Goal: Complete application form

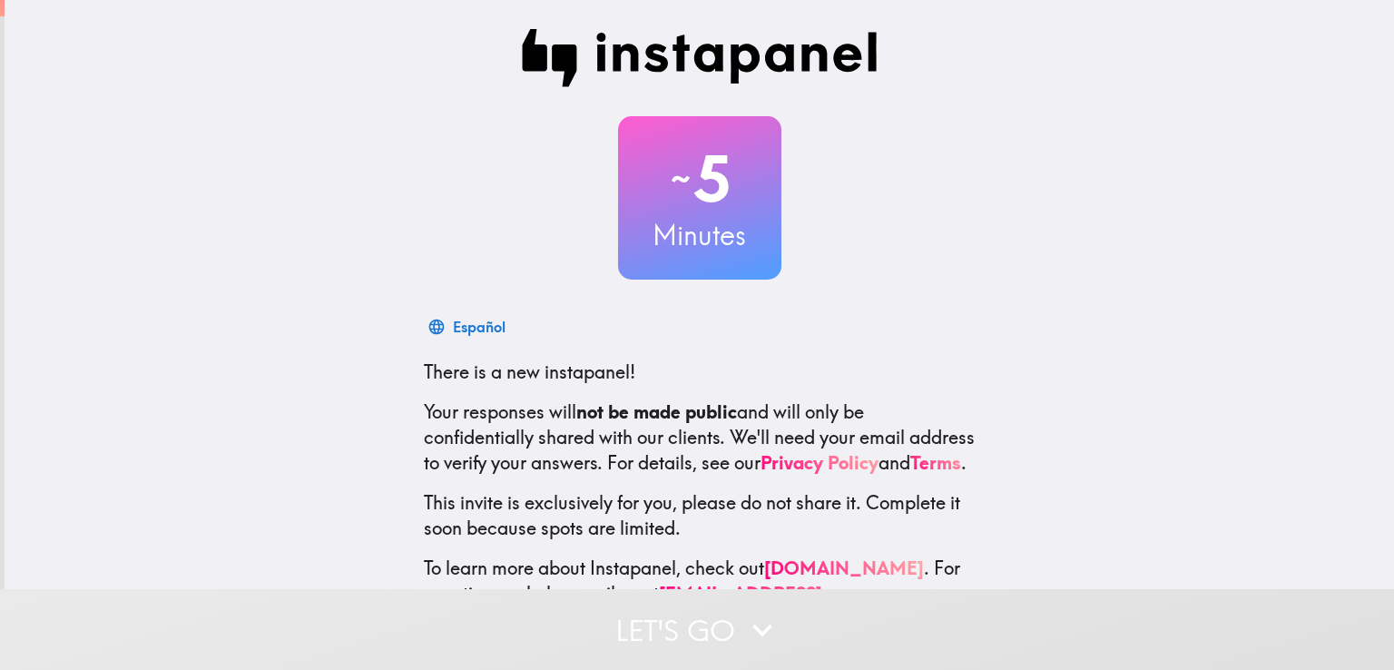
scroll to position [85, 0]
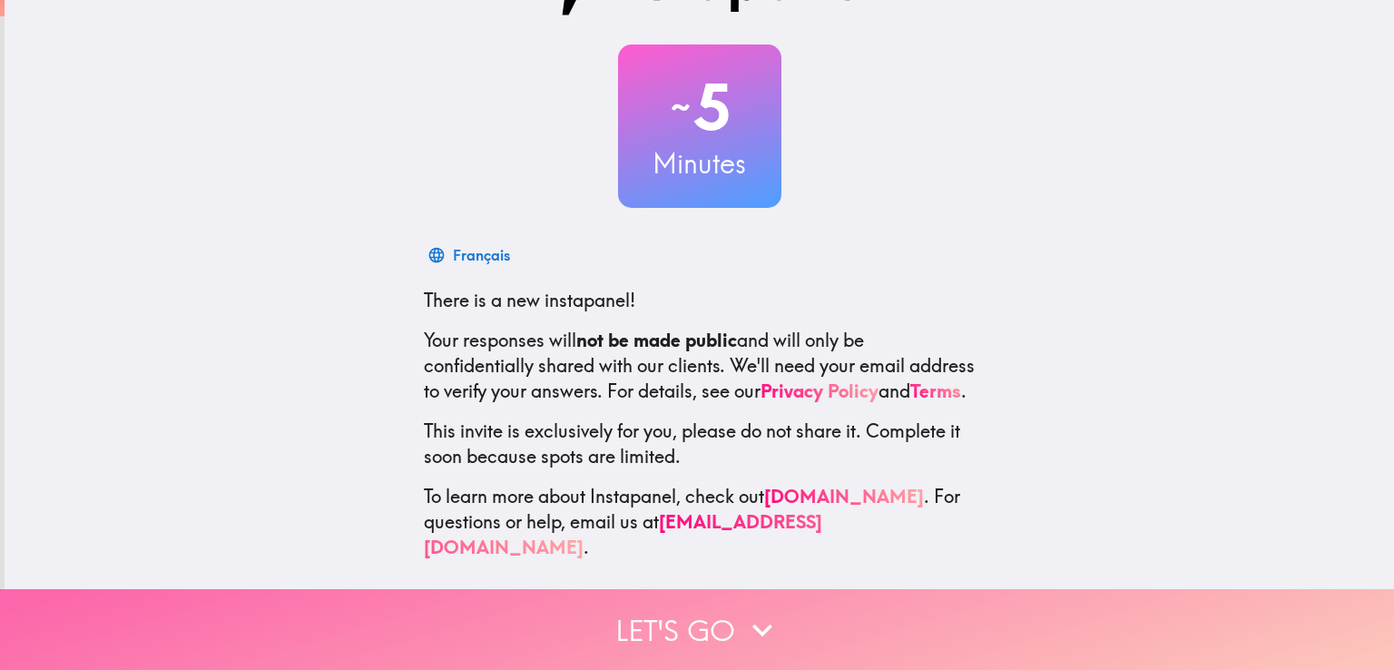
click at [807, 604] on button "Let's go" at bounding box center [697, 629] width 1394 height 81
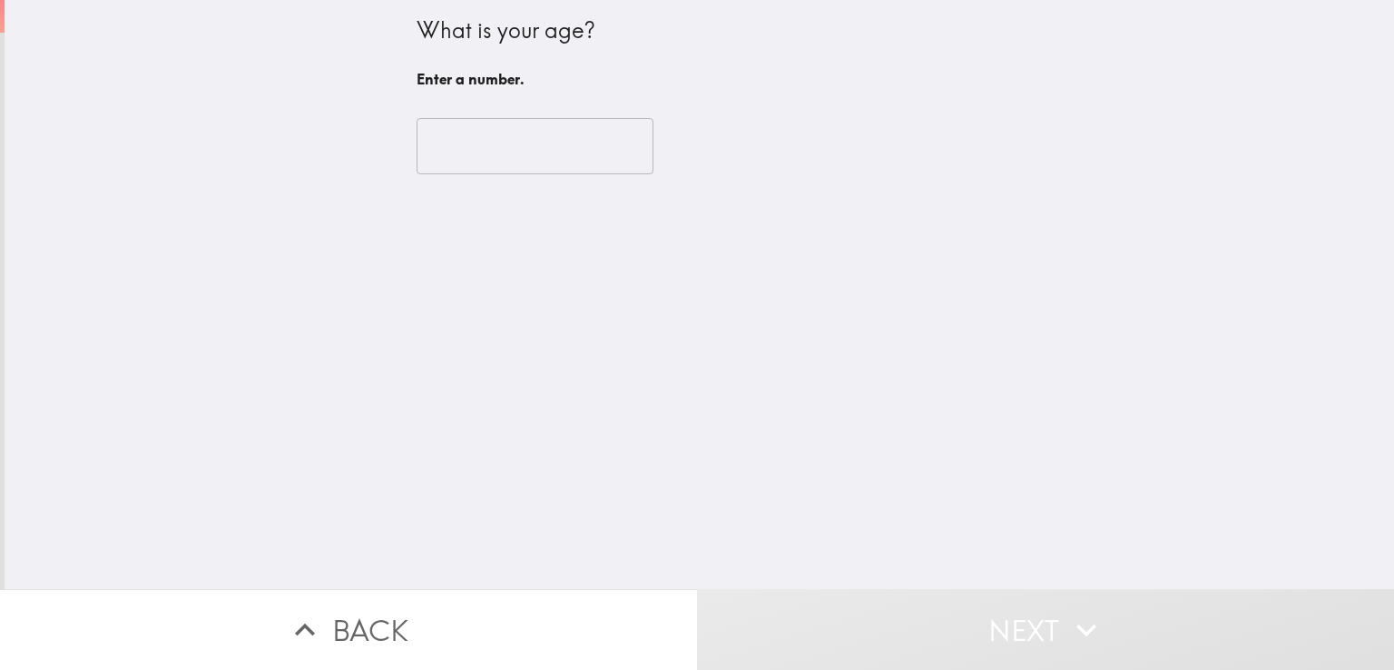
click at [539, 164] on input "number" at bounding box center [534, 146] width 237 height 56
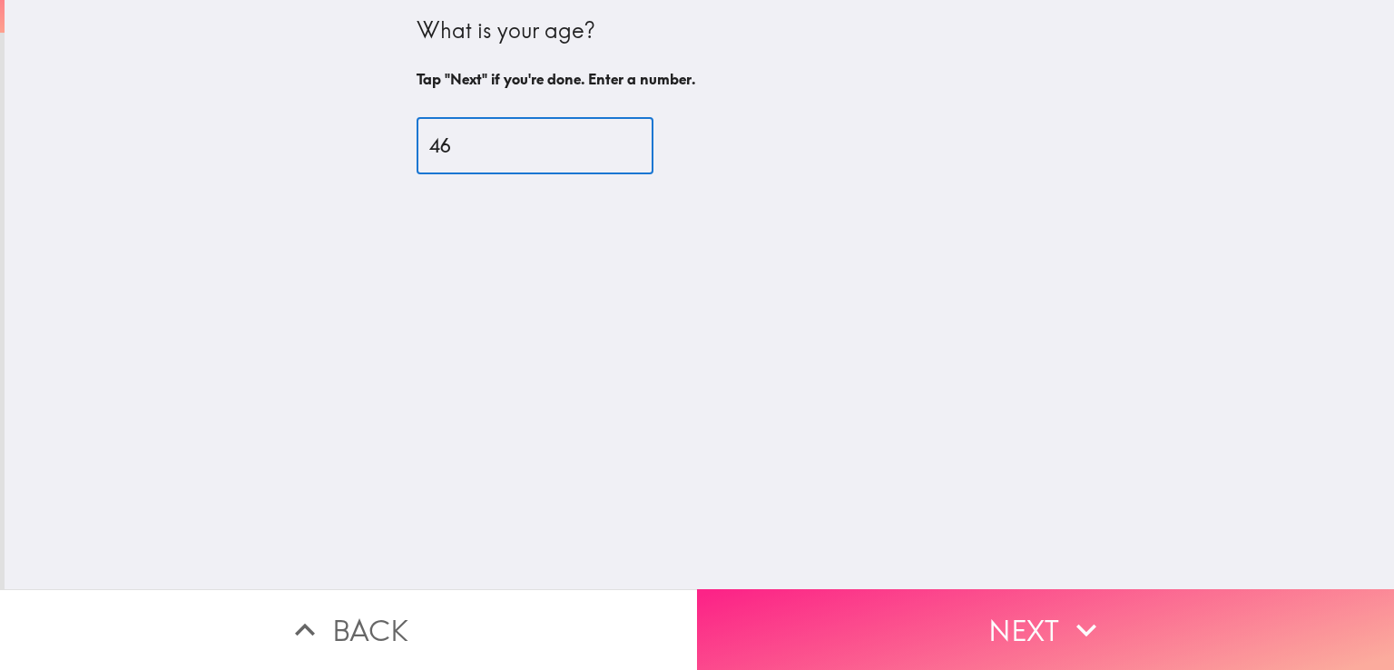
type input "46"
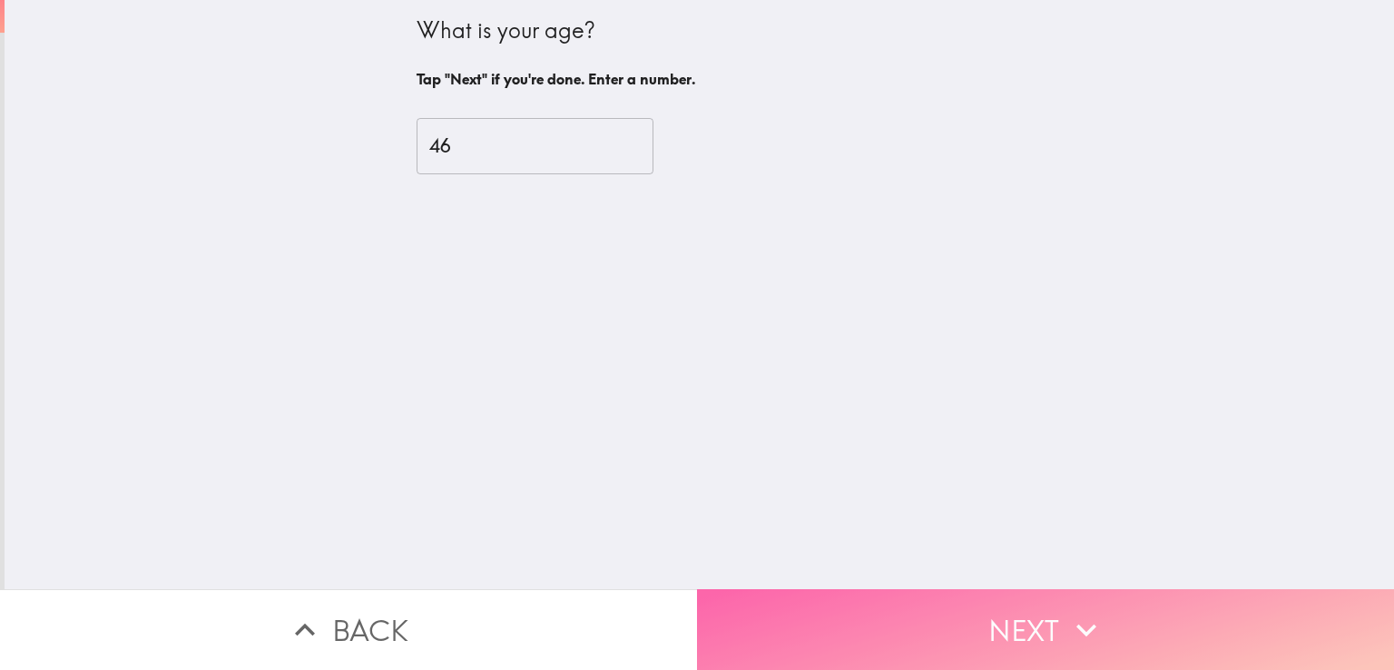
click at [817, 639] on button "Next" at bounding box center [1045, 629] width 697 height 81
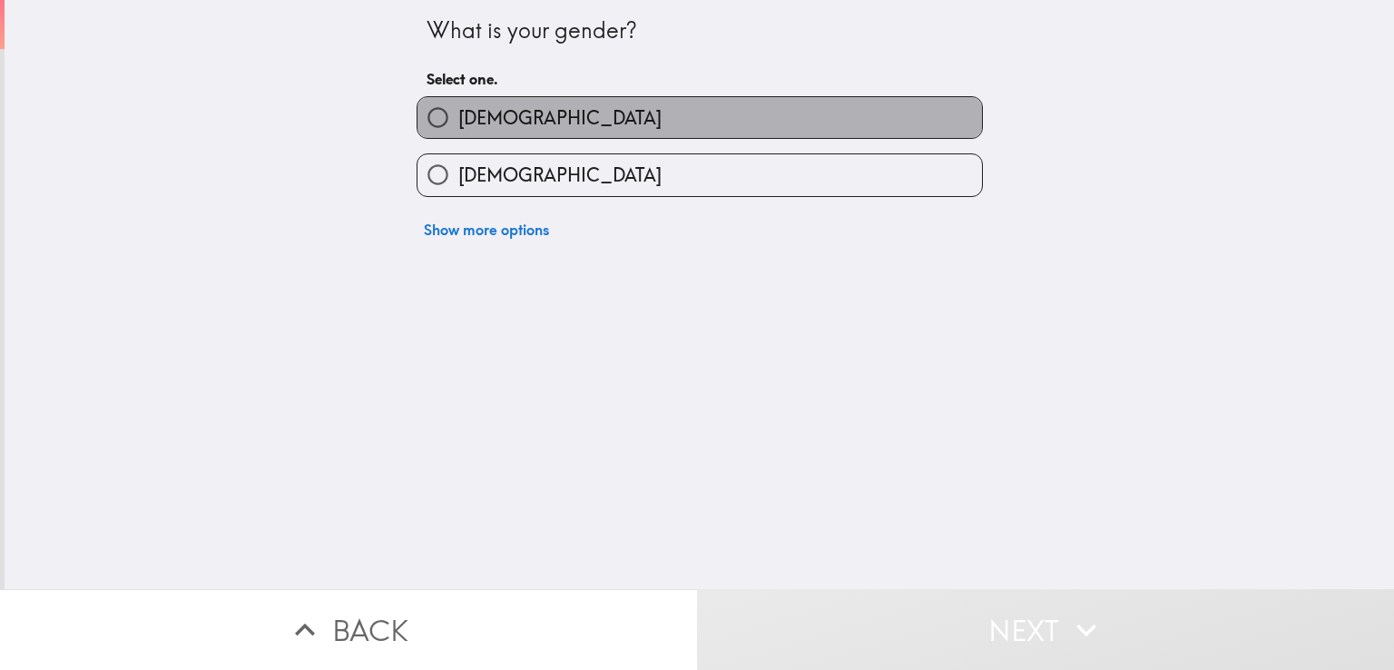
click at [558, 117] on label "[DEMOGRAPHIC_DATA]" at bounding box center [699, 117] width 564 height 41
click at [458, 117] on input "[DEMOGRAPHIC_DATA]" at bounding box center [437, 117] width 41 height 41
radio input "true"
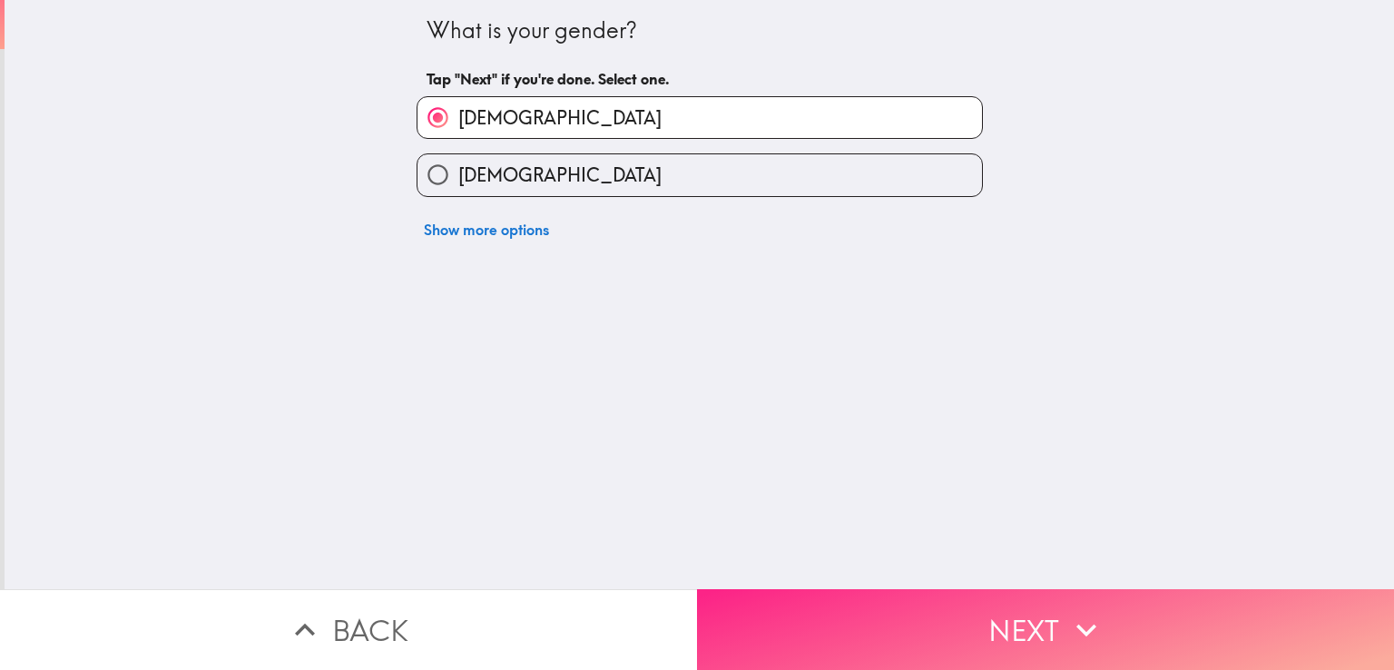
click at [830, 639] on button "Next" at bounding box center [1045, 629] width 697 height 81
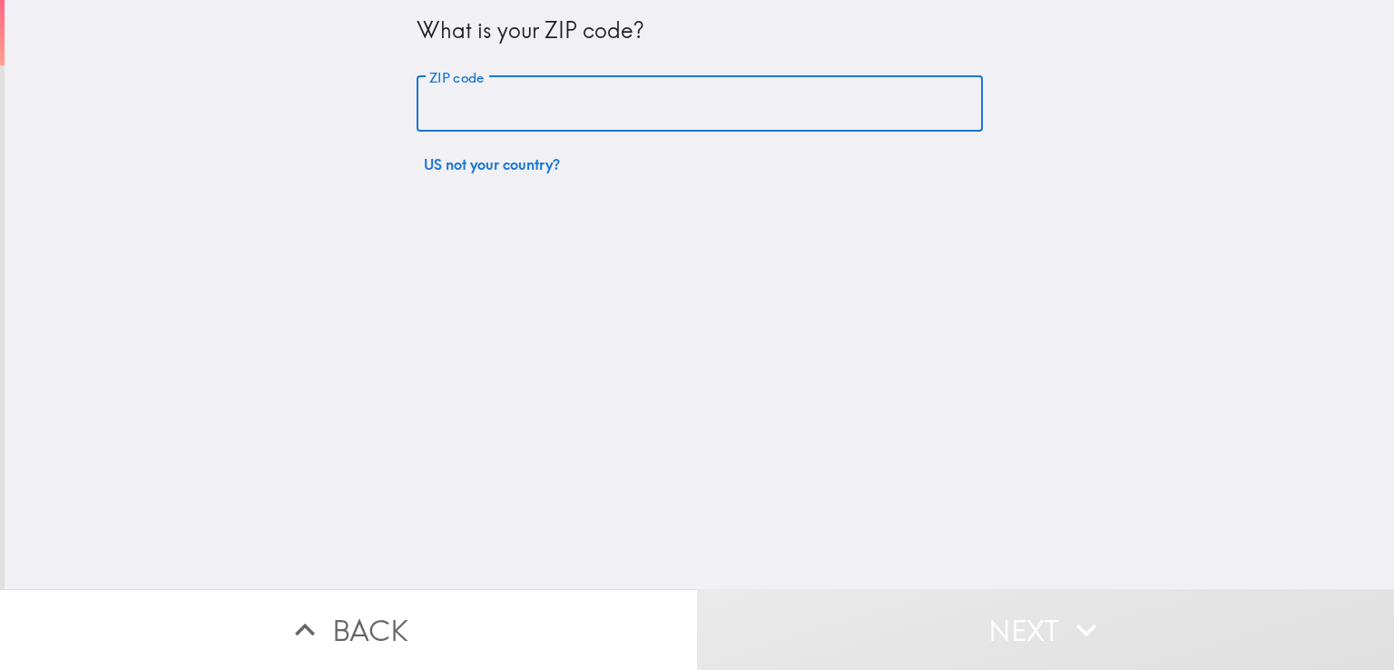
click at [548, 108] on input "ZIP code" at bounding box center [699, 104] width 566 height 56
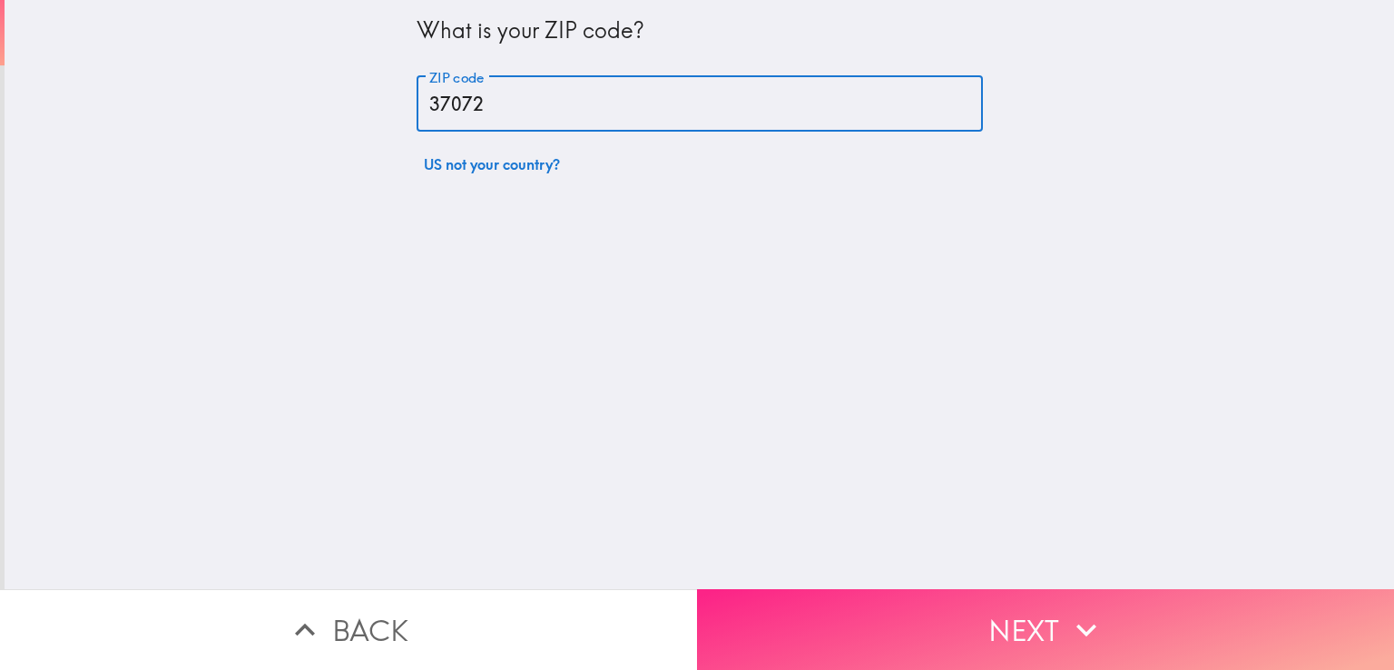
type input "37072"
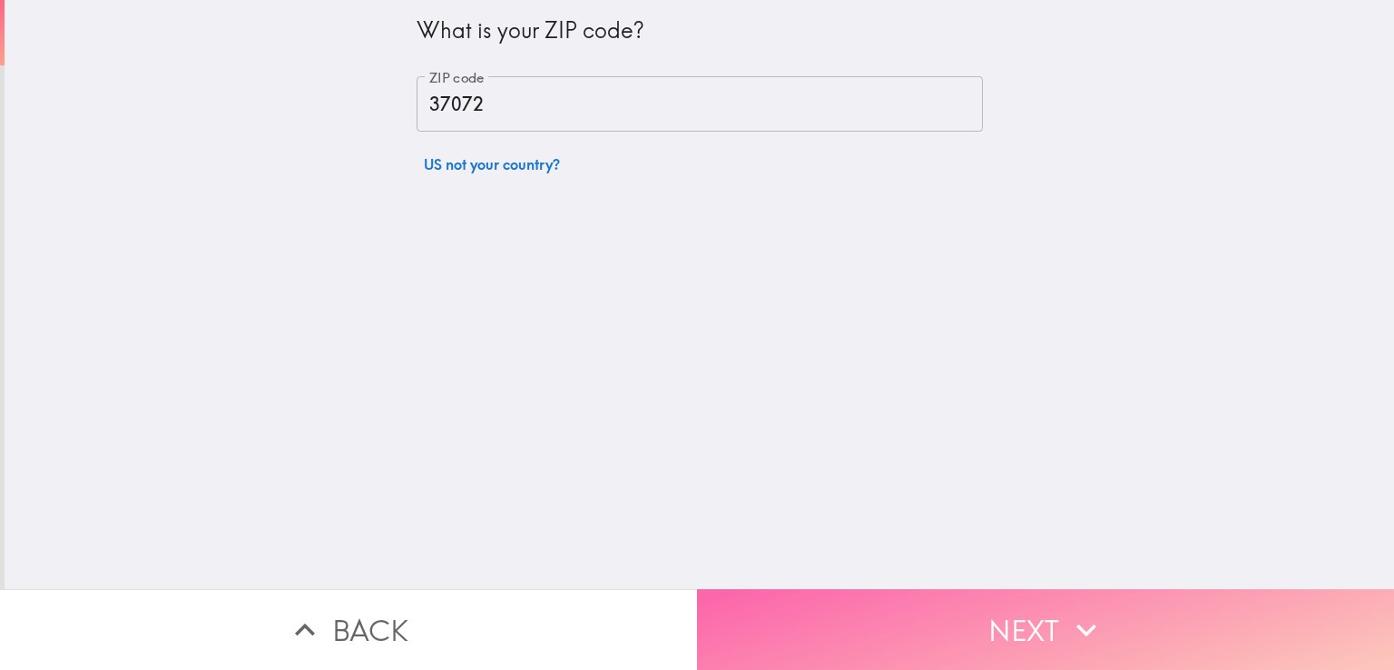
click at [830, 602] on button "Next" at bounding box center [1045, 629] width 697 height 81
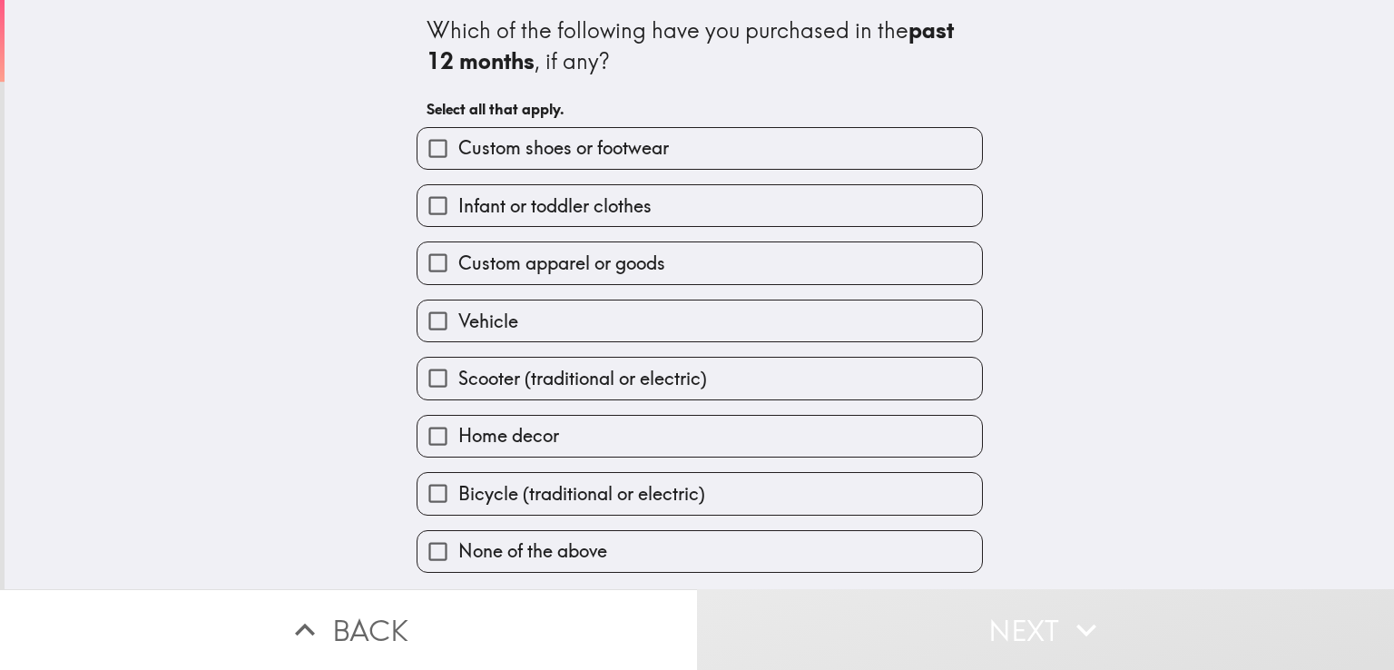
click at [573, 197] on span "Infant or toddler clothes" at bounding box center [554, 205] width 193 height 25
click at [458, 197] on input "Infant or toddler clothes" at bounding box center [437, 205] width 41 height 41
checkbox input "true"
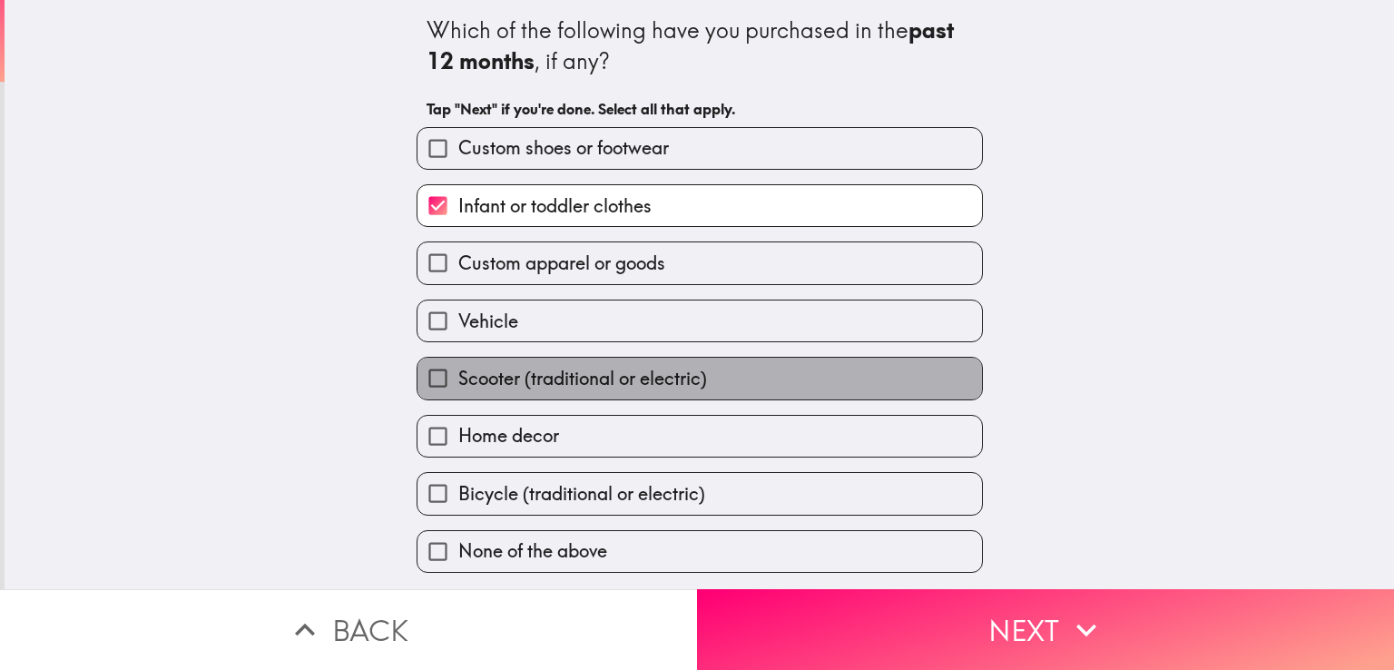
click at [566, 383] on span "Scooter (traditional or electric)" at bounding box center [582, 378] width 249 height 25
click at [458, 383] on input "Scooter (traditional or electric)" at bounding box center [437, 377] width 41 height 41
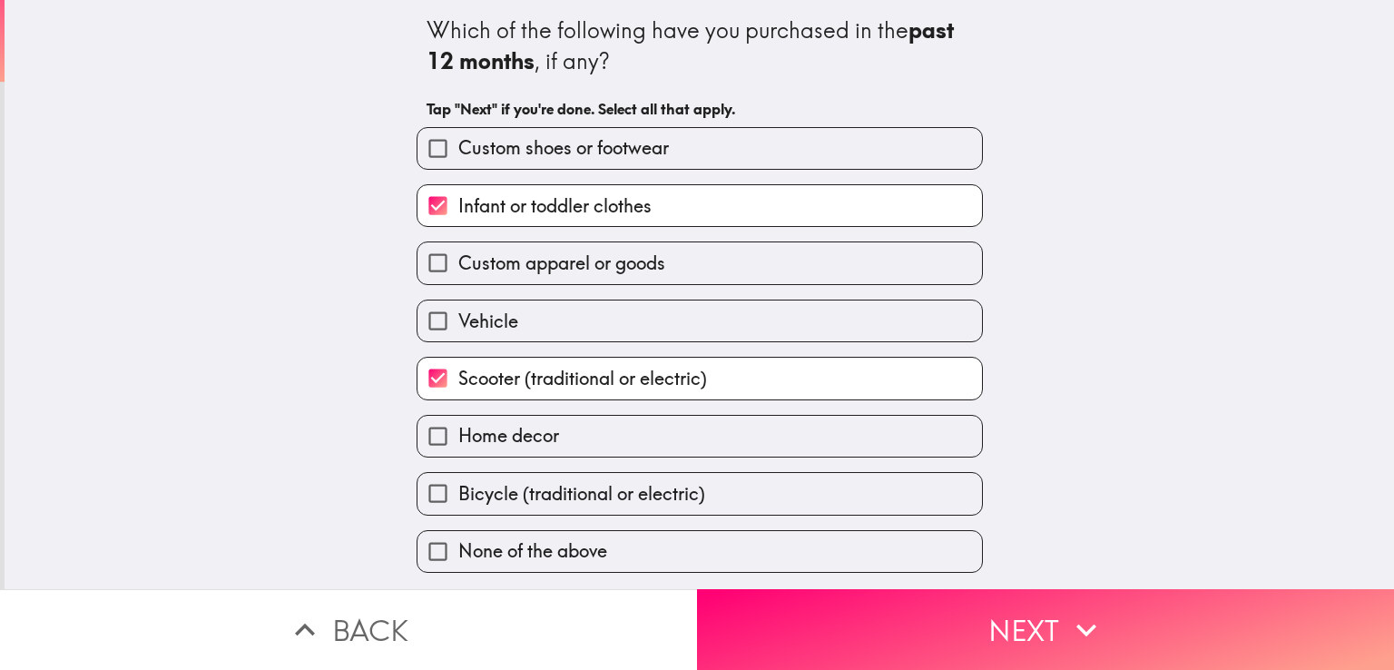
click at [567, 369] on span "Scooter (traditional or electric)" at bounding box center [582, 378] width 249 height 25
click at [458, 369] on input "Scooter (traditional or electric)" at bounding box center [437, 377] width 41 height 41
checkbox input "false"
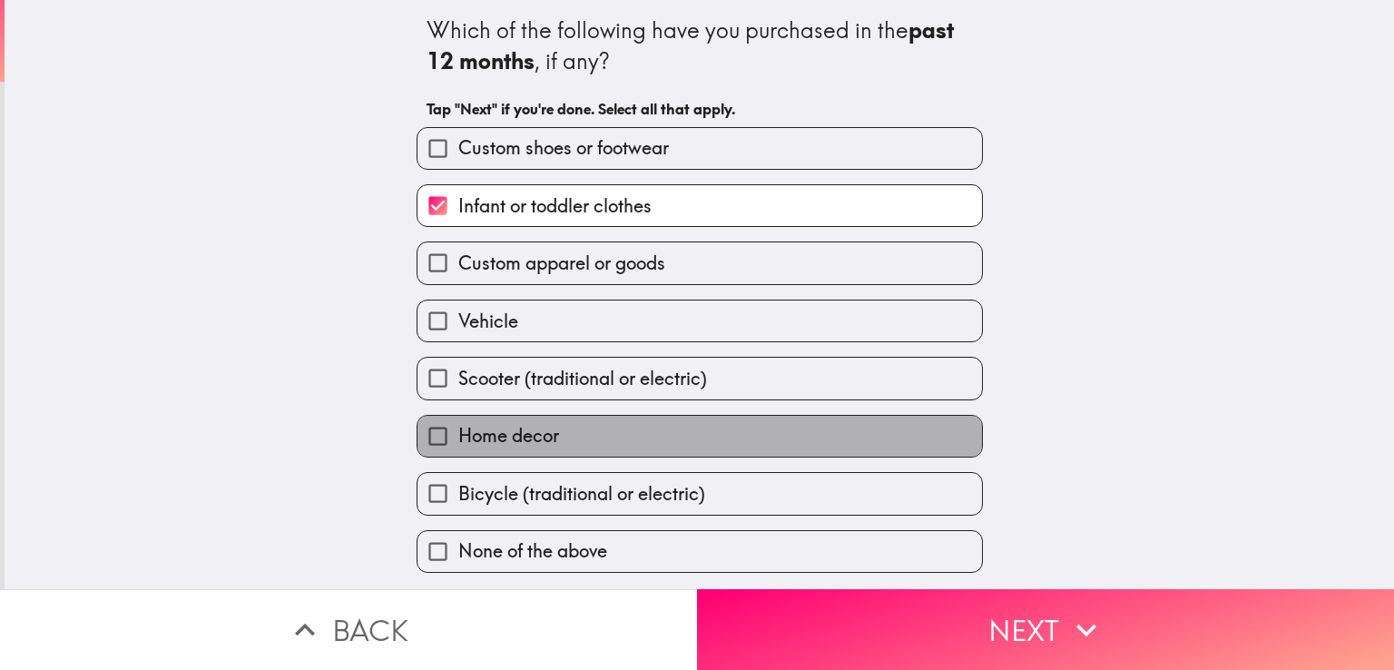
click at [549, 431] on label "Home decor" at bounding box center [699, 436] width 564 height 41
click at [458, 431] on input "Home decor" at bounding box center [437, 436] width 41 height 41
checkbox input "true"
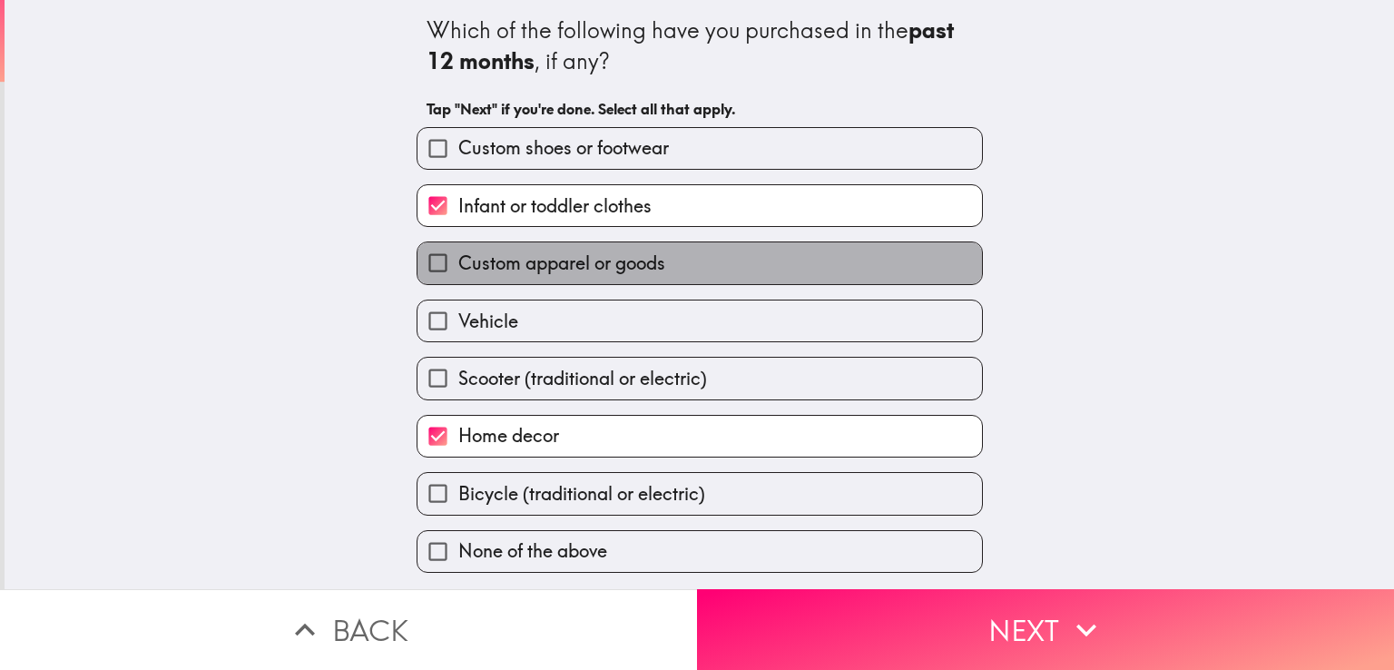
click at [524, 265] on span "Custom apparel or goods" at bounding box center [561, 262] width 207 height 25
click at [458, 265] on input "Custom apparel or goods" at bounding box center [437, 262] width 41 height 41
checkbox input "true"
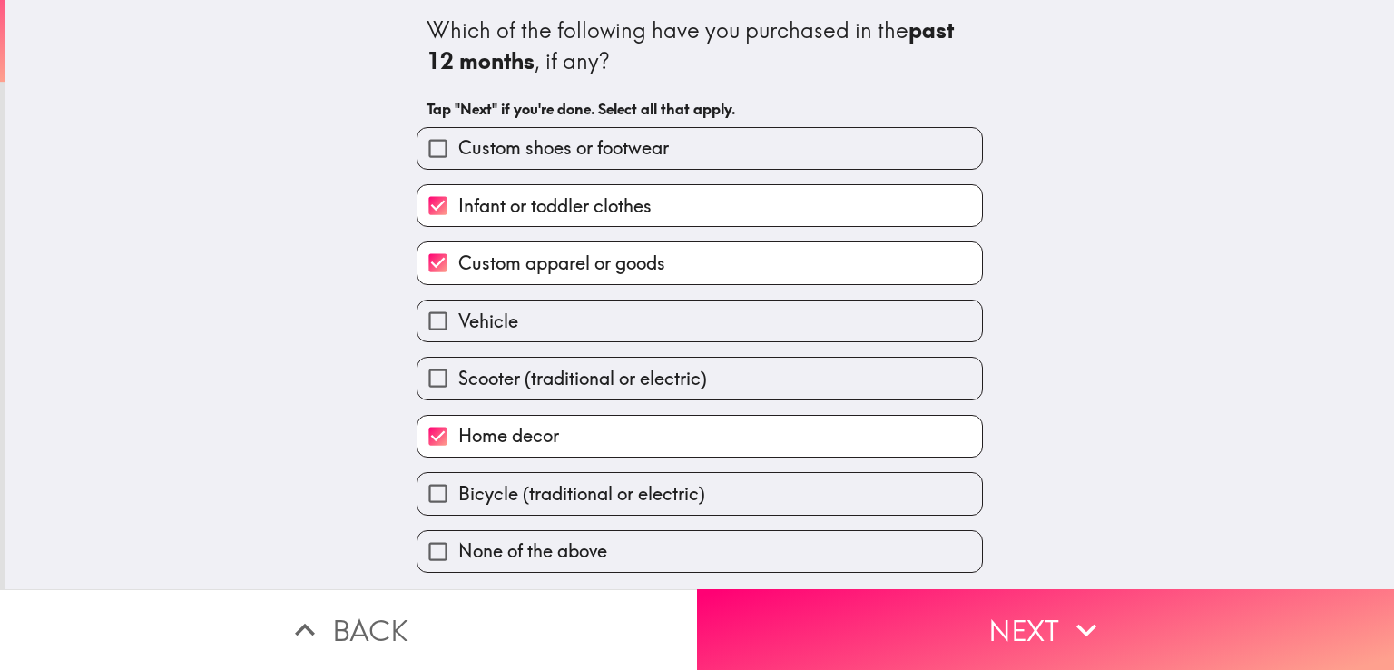
click at [690, 150] on label "Custom shoes or footwear" at bounding box center [699, 148] width 564 height 41
click at [458, 150] on input "Custom shoes or footwear" at bounding box center [437, 148] width 41 height 41
checkbox input "true"
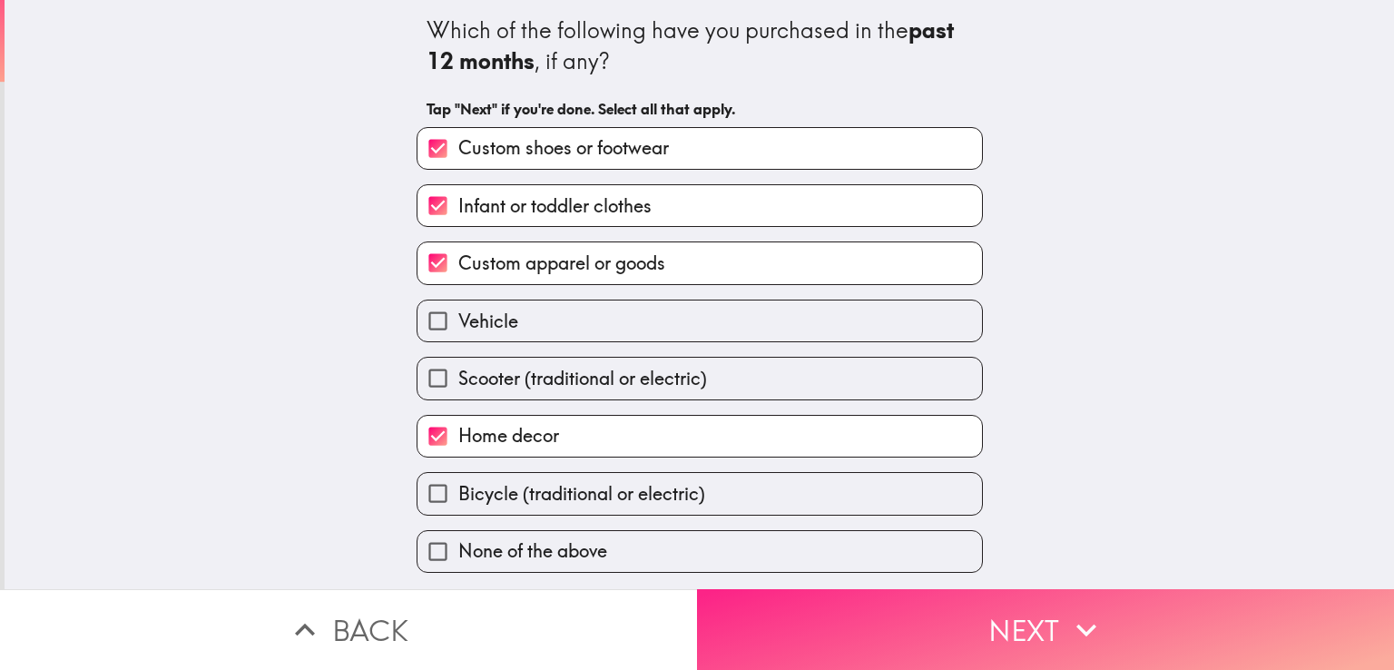
click at [812, 607] on button "Next" at bounding box center [1045, 629] width 697 height 81
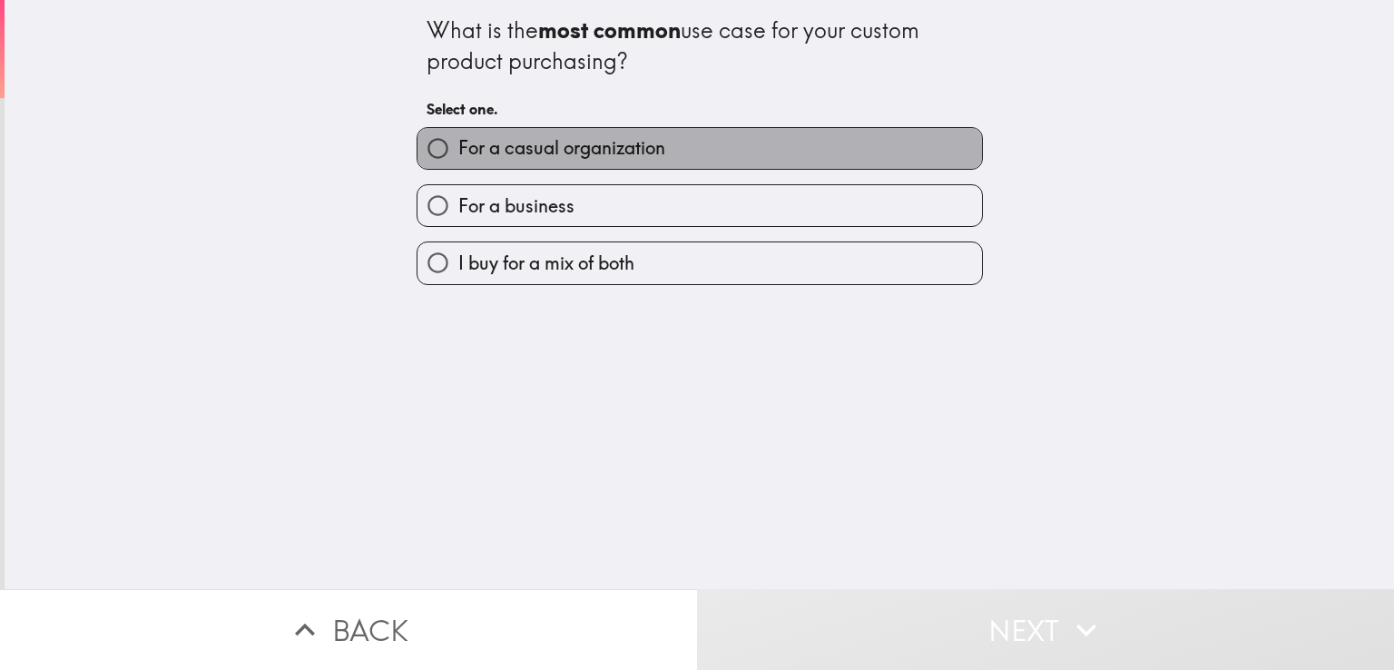
click at [606, 151] on span "For a casual organization" at bounding box center [561, 147] width 207 height 25
click at [458, 151] on input "For a casual organization" at bounding box center [437, 148] width 41 height 41
radio input "true"
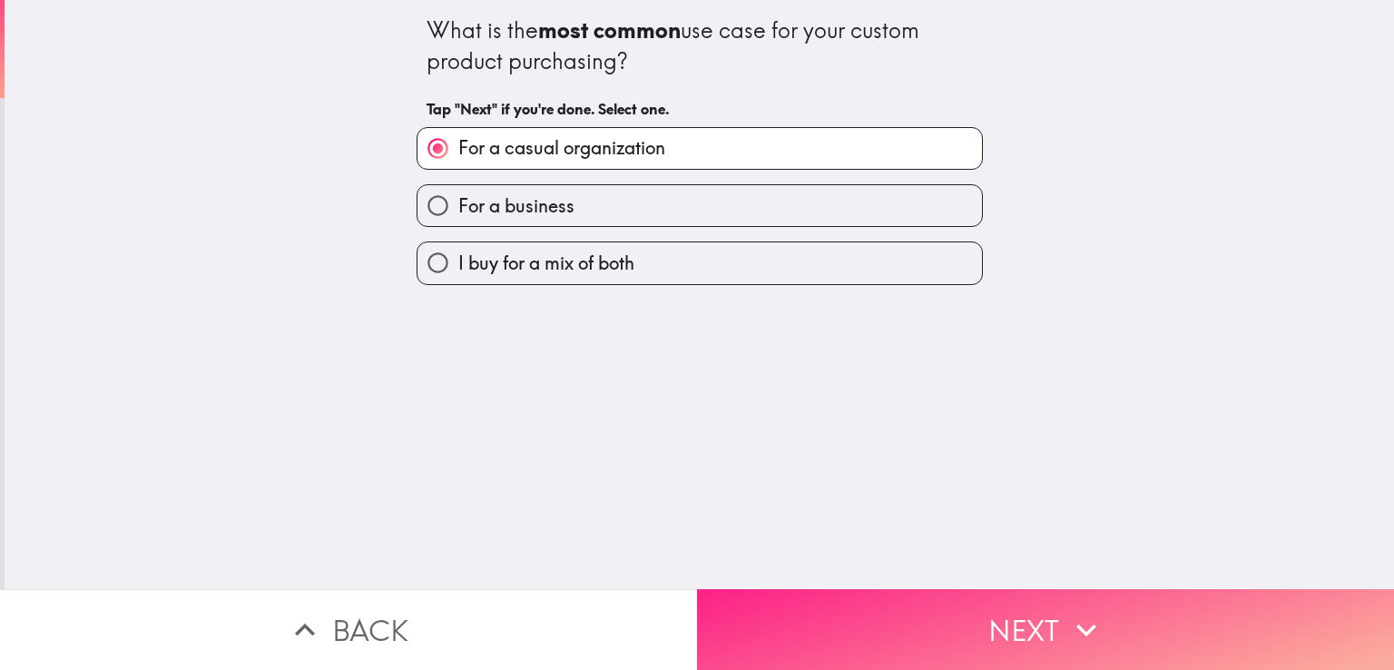
click at [815, 625] on button "Next" at bounding box center [1045, 629] width 697 height 81
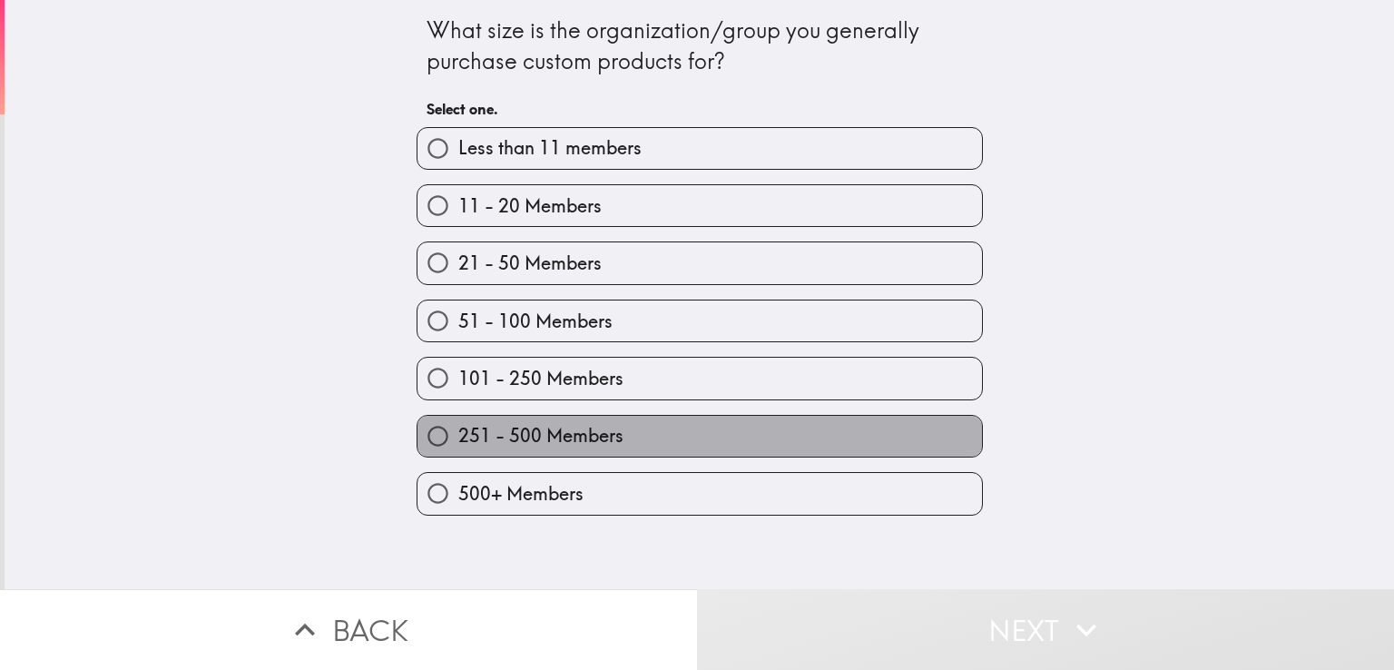
click at [568, 434] on span "251 - 500 Members" at bounding box center [540, 435] width 165 height 25
click at [458, 434] on input "251 - 500 Members" at bounding box center [437, 436] width 41 height 41
radio input "true"
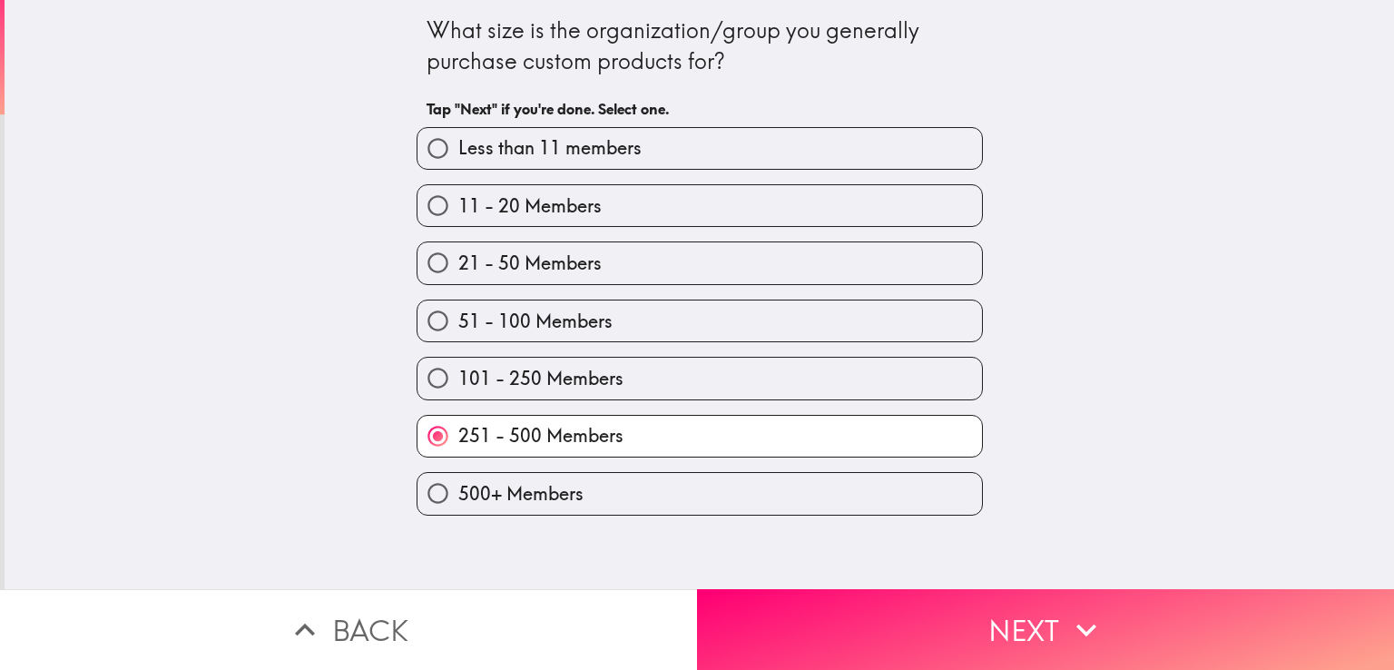
click at [613, 473] on label "500+ Members" at bounding box center [699, 493] width 564 height 41
click at [458, 473] on input "500+ Members" at bounding box center [437, 493] width 41 height 41
radio input "true"
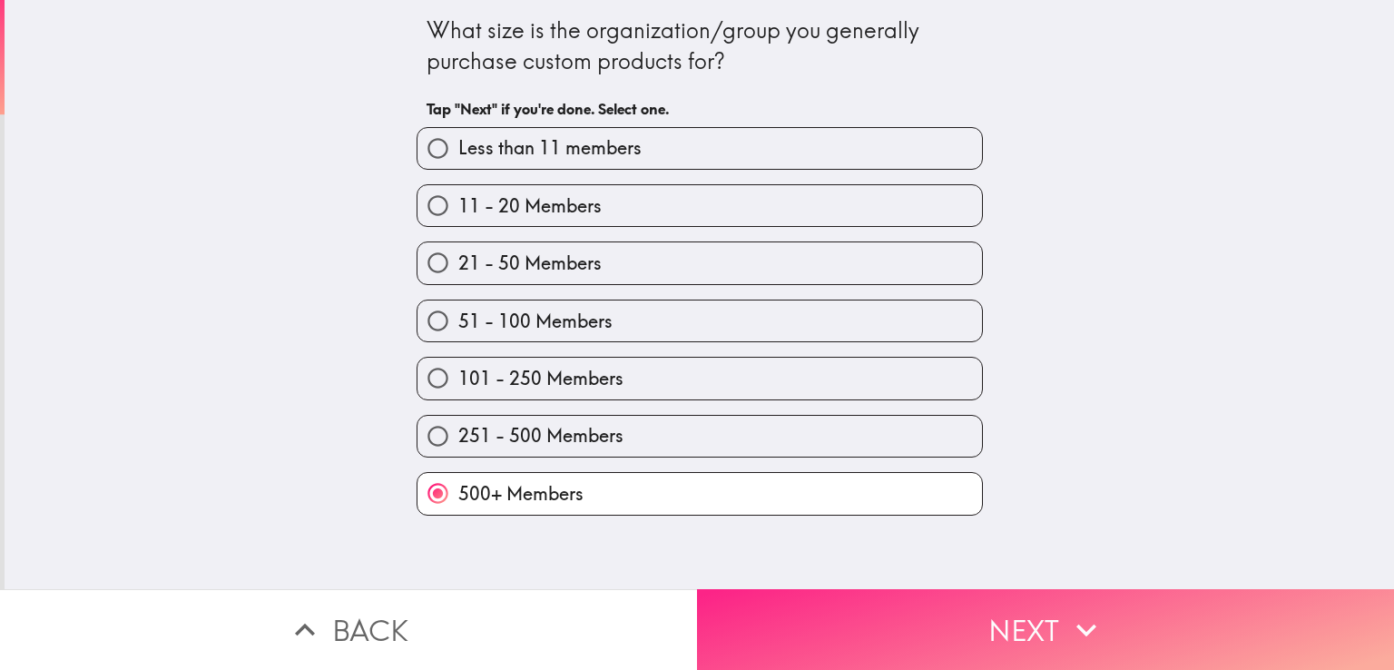
click at [889, 613] on button "Next" at bounding box center [1045, 629] width 697 height 81
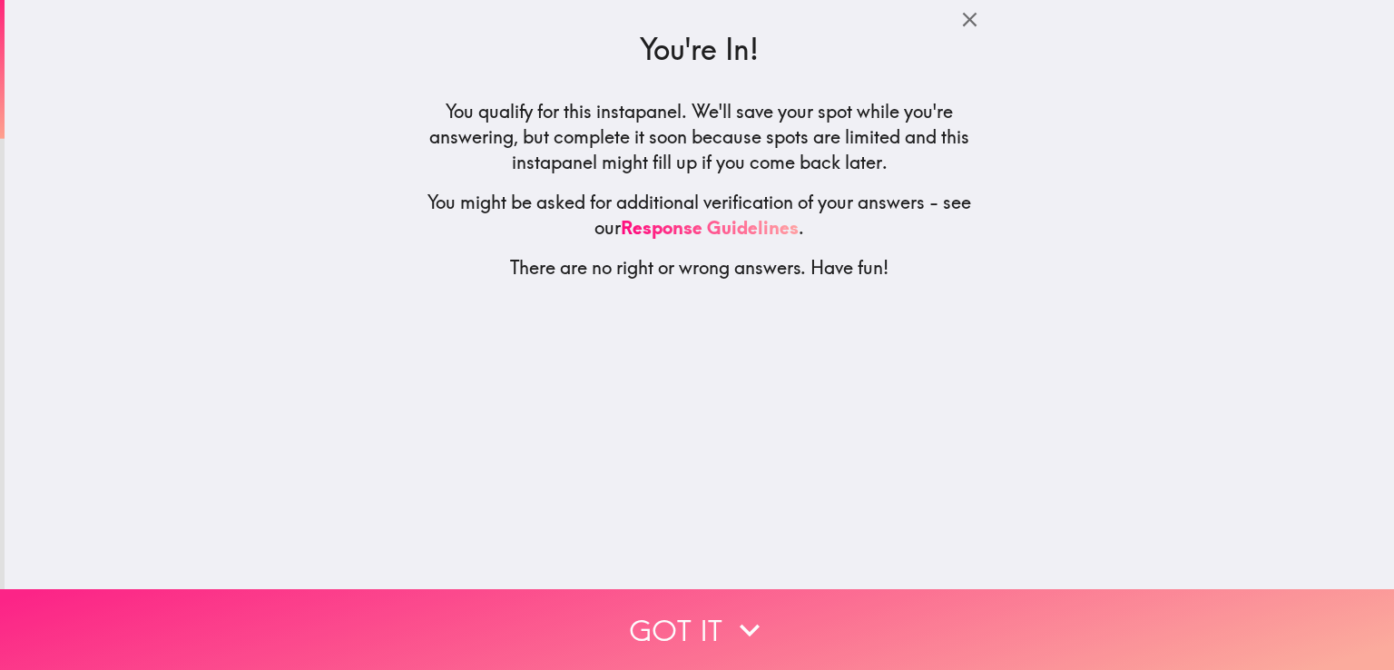
click at [806, 604] on button "Got it" at bounding box center [697, 629] width 1394 height 81
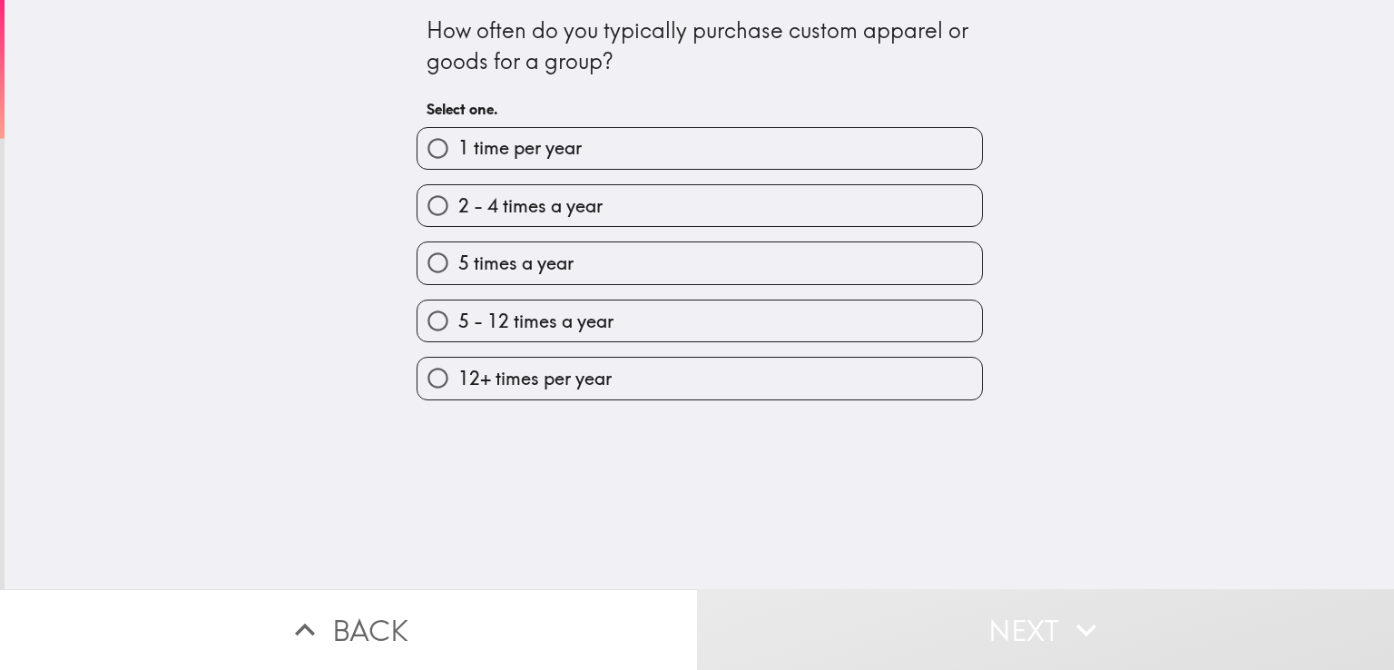
click at [587, 150] on label "1 time per year" at bounding box center [699, 148] width 564 height 41
click at [458, 150] on input "1 time per year" at bounding box center [437, 148] width 41 height 41
radio input "true"
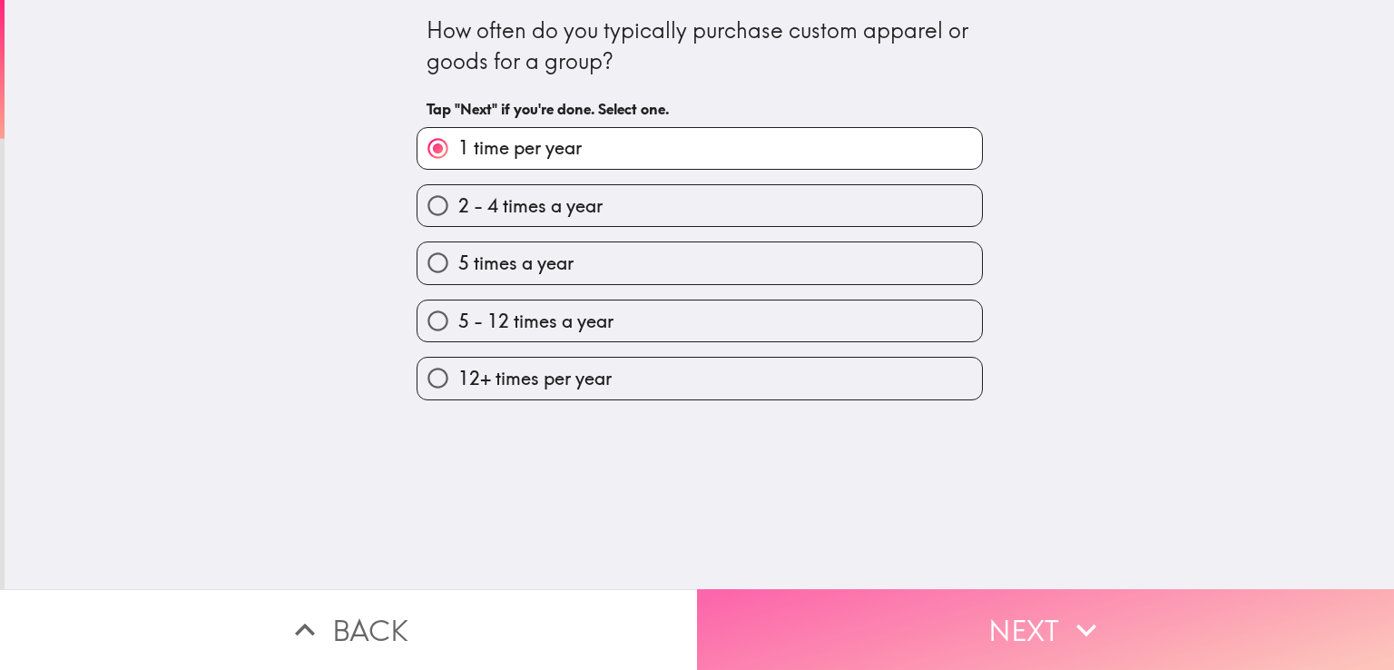
click at [843, 603] on button "Next" at bounding box center [1045, 629] width 697 height 81
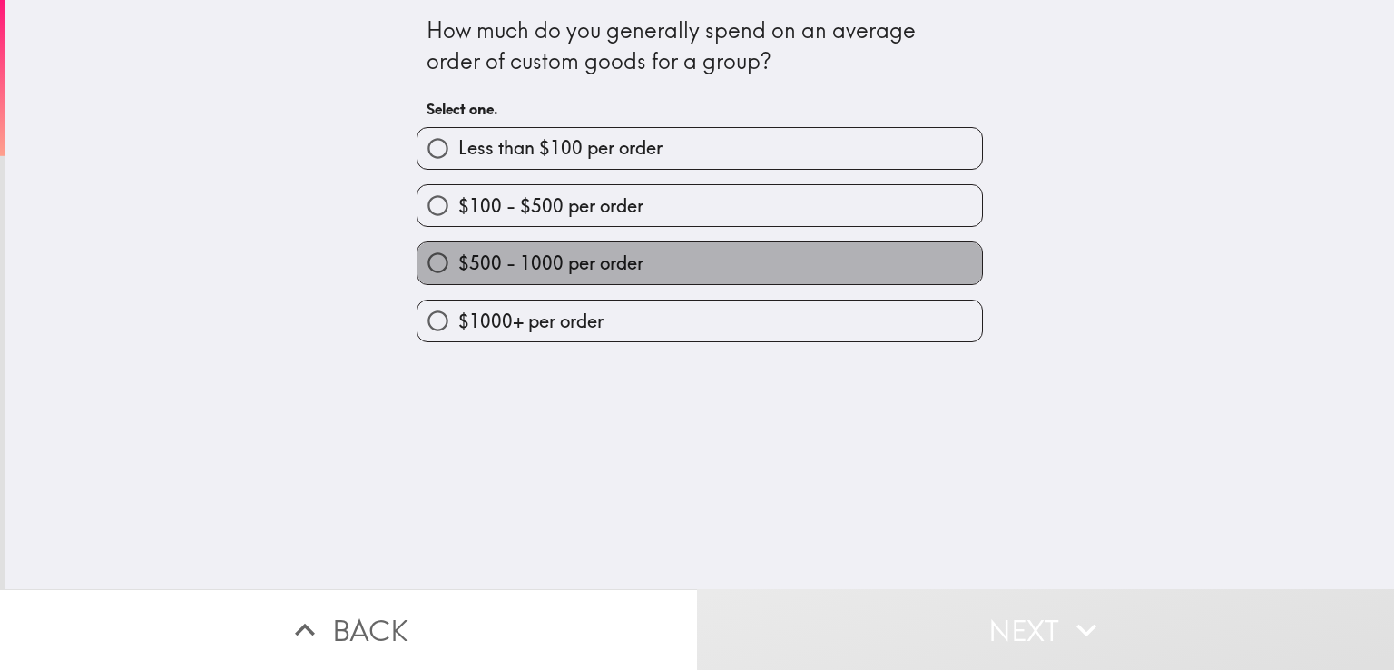
click at [588, 259] on span "$500 - 1000 per order" at bounding box center [550, 262] width 185 height 25
click at [458, 259] on input "$500 - 1000 per order" at bounding box center [437, 262] width 41 height 41
radio input "true"
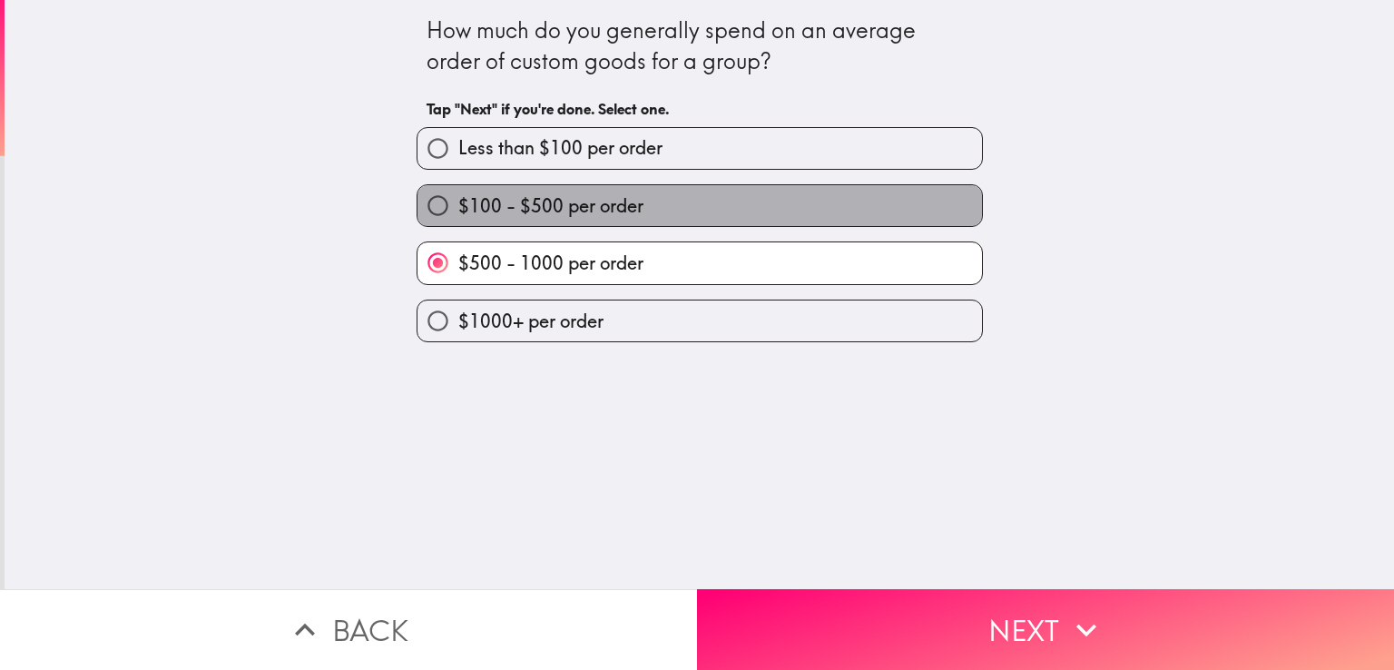
click at [729, 195] on label "$100 - $500 per order" at bounding box center [699, 205] width 564 height 41
click at [458, 195] on input "$100 - $500 per order" at bounding box center [437, 205] width 41 height 41
radio input "true"
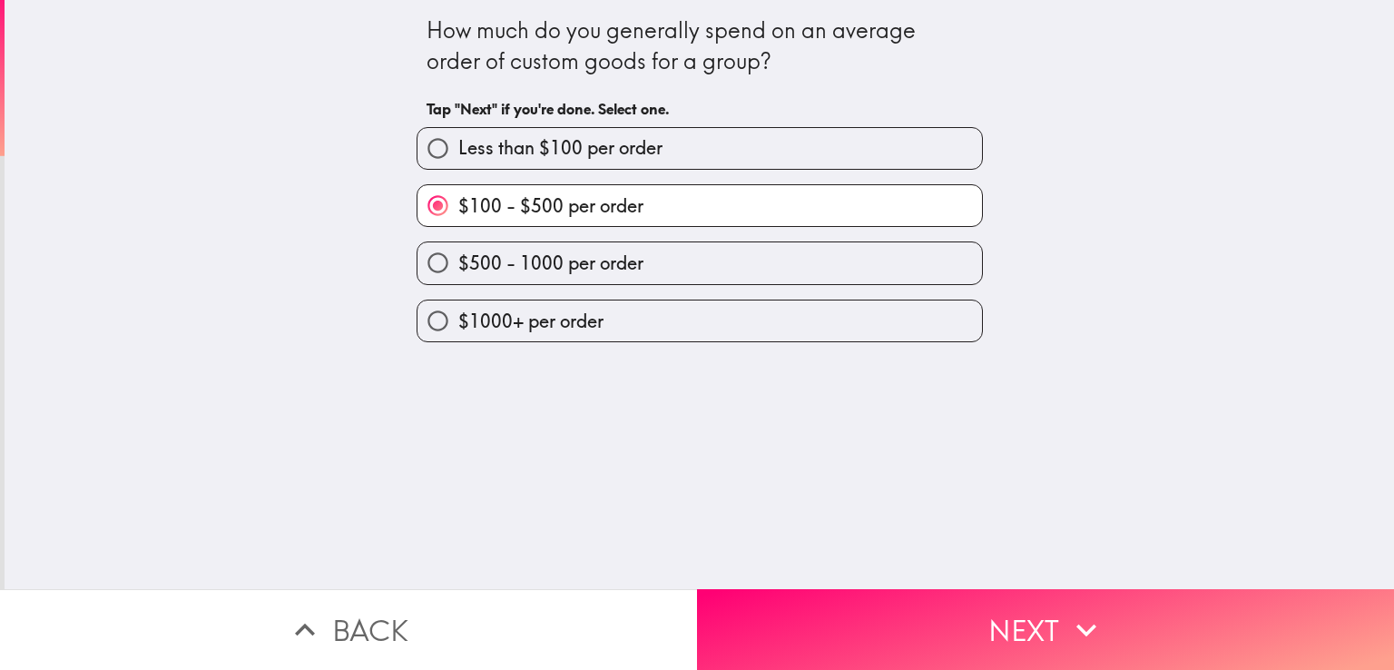
click at [690, 259] on label "$500 - 1000 per order" at bounding box center [699, 262] width 564 height 41
click at [458, 259] on input "$500 - 1000 per order" at bounding box center [437, 262] width 41 height 41
radio input "true"
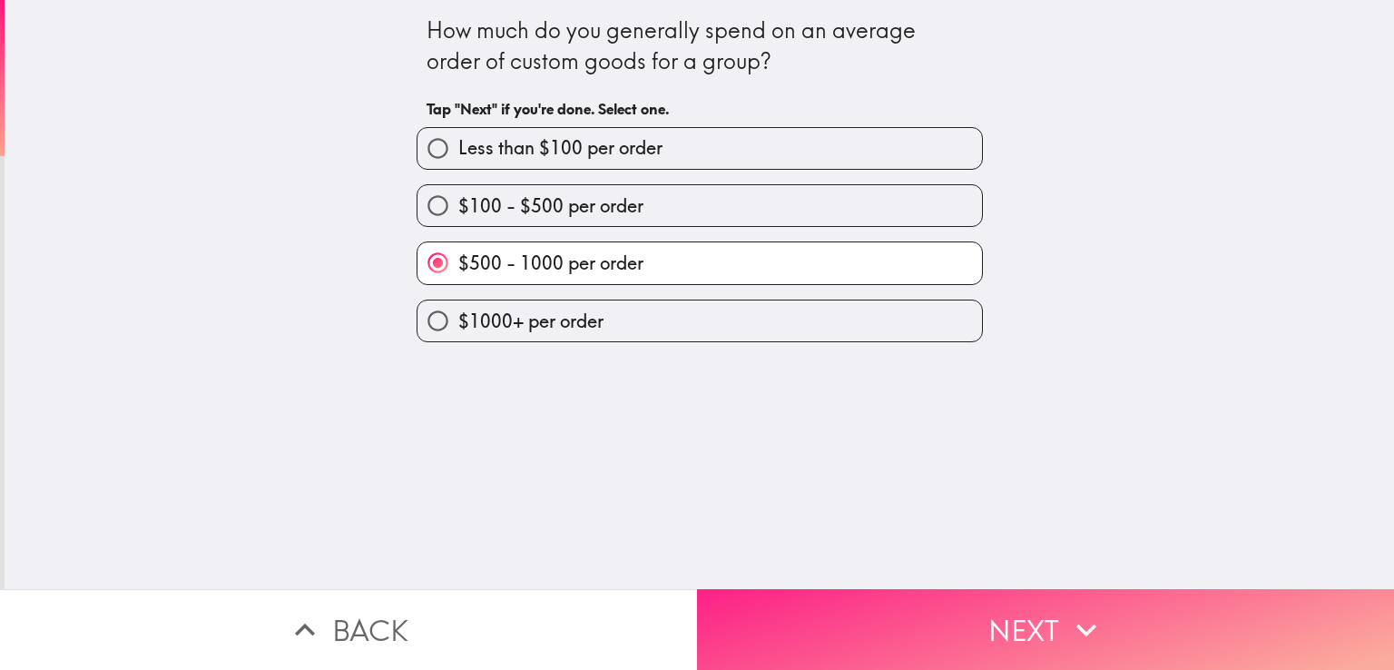
click at [799, 605] on button "Next" at bounding box center [1045, 629] width 697 height 81
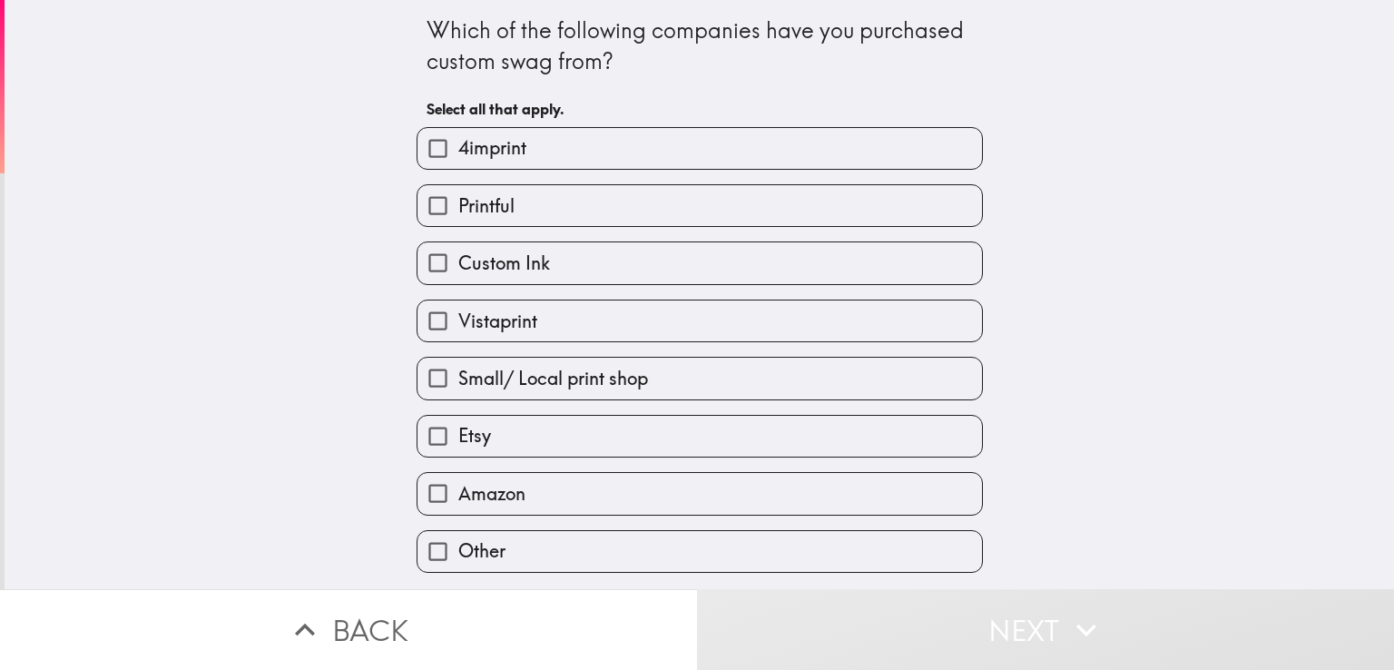
click at [637, 238] on div "Custom Ink" at bounding box center [692, 255] width 581 height 57
click at [631, 338] on label "Vistaprint" at bounding box center [699, 320] width 564 height 41
click at [458, 338] on input "Vistaprint" at bounding box center [437, 320] width 41 height 41
checkbox input "true"
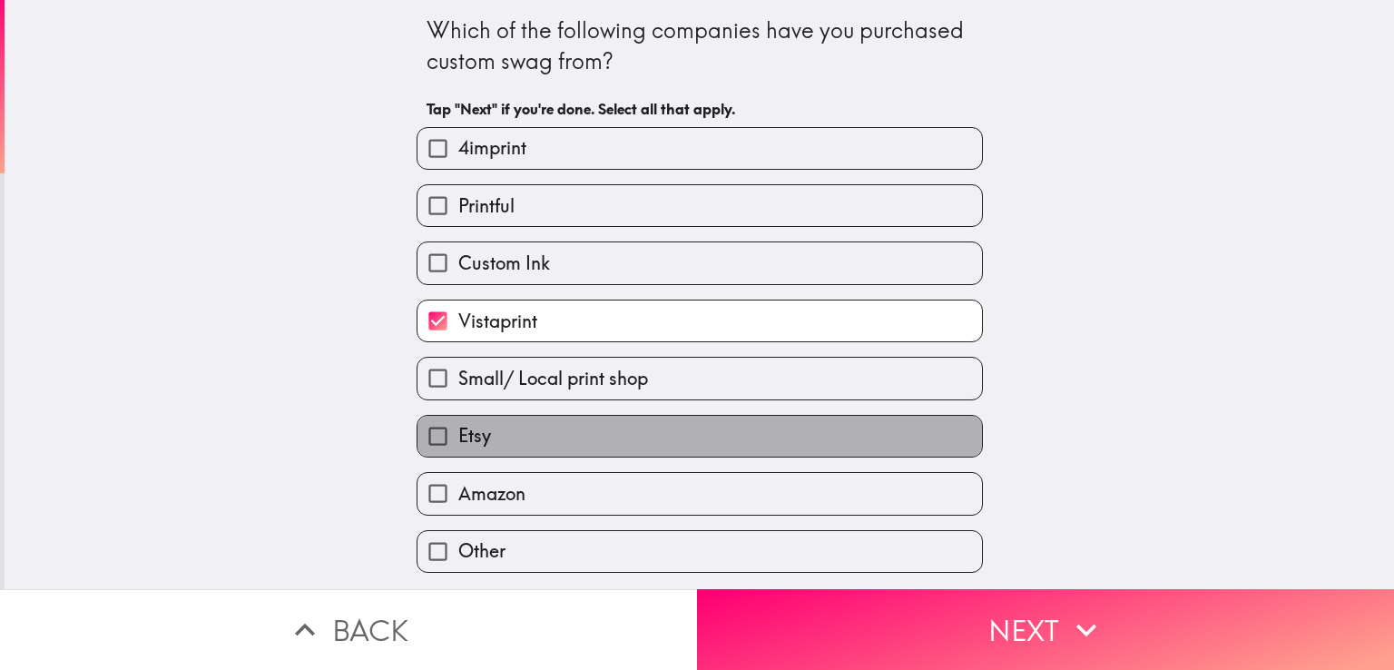
click at [631, 420] on label "Etsy" at bounding box center [699, 436] width 564 height 41
click at [458, 420] on input "Etsy" at bounding box center [437, 436] width 41 height 41
checkbox input "true"
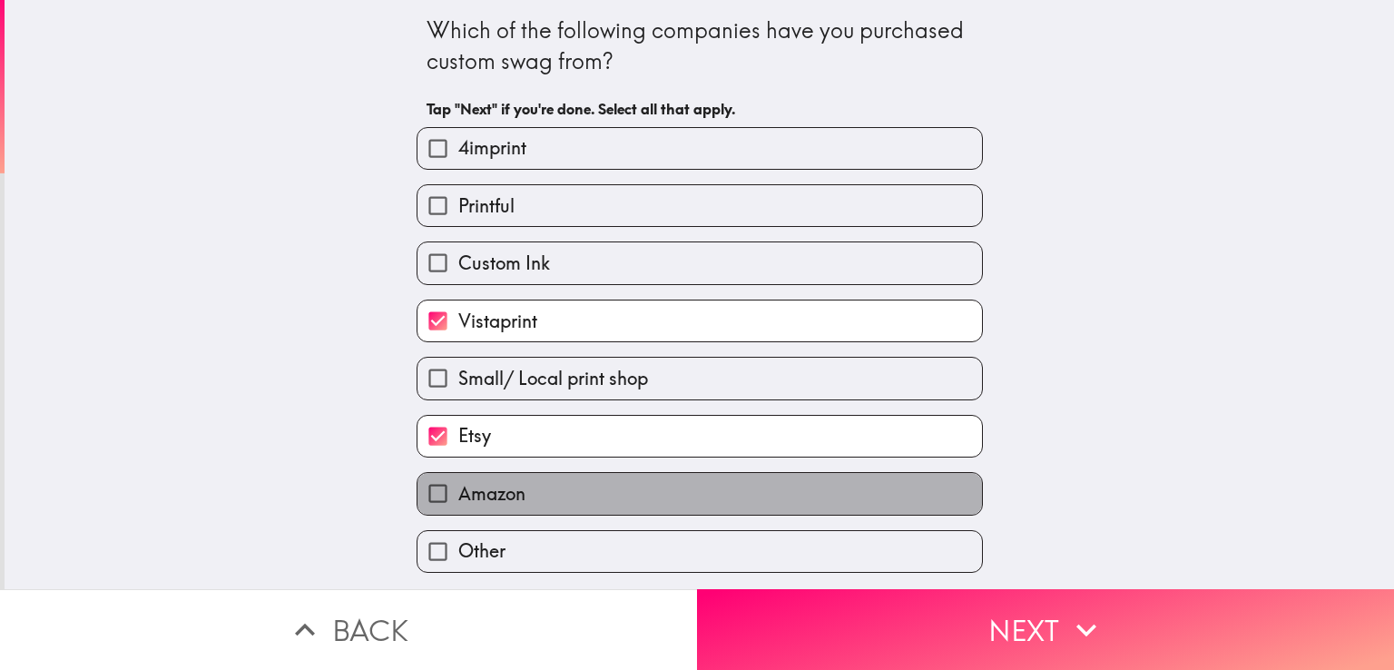
click at [622, 474] on label "Amazon" at bounding box center [699, 493] width 564 height 41
click at [458, 474] on input "Amazon" at bounding box center [437, 493] width 41 height 41
checkbox input "true"
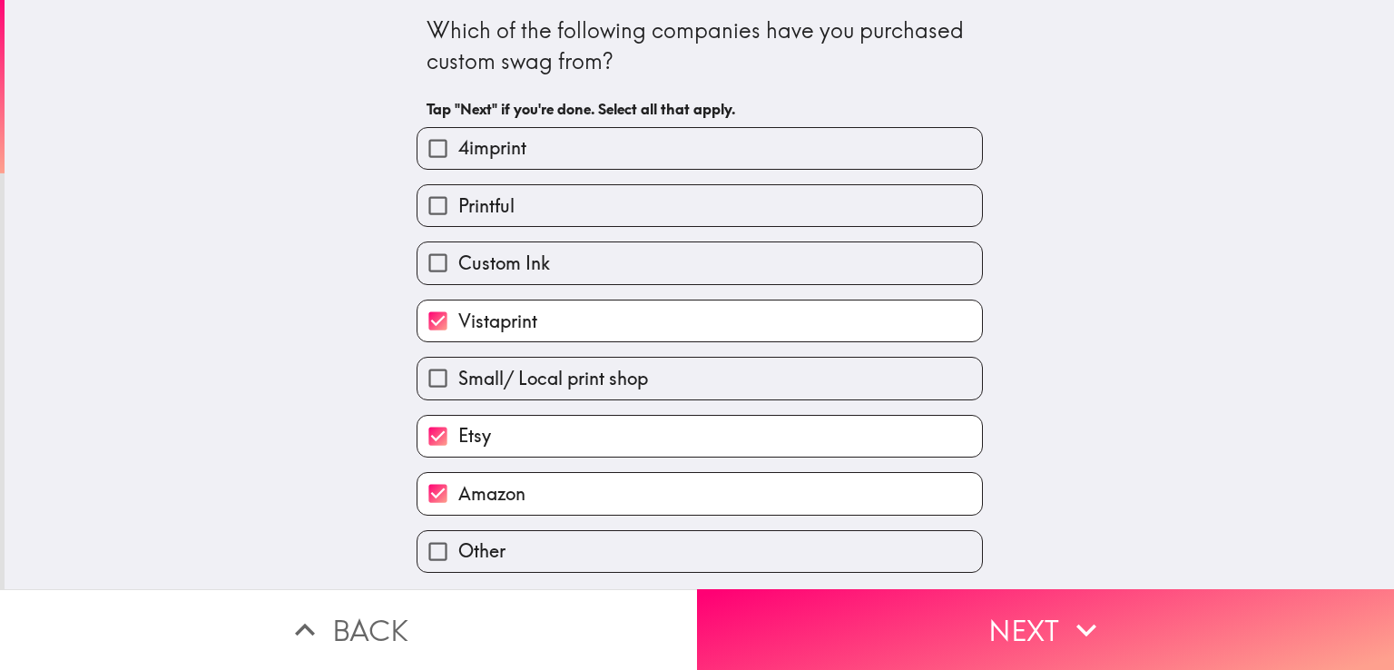
click at [606, 217] on label "Printful" at bounding box center [699, 205] width 564 height 41
click at [458, 217] on input "Printful" at bounding box center [437, 205] width 41 height 41
checkbox input "true"
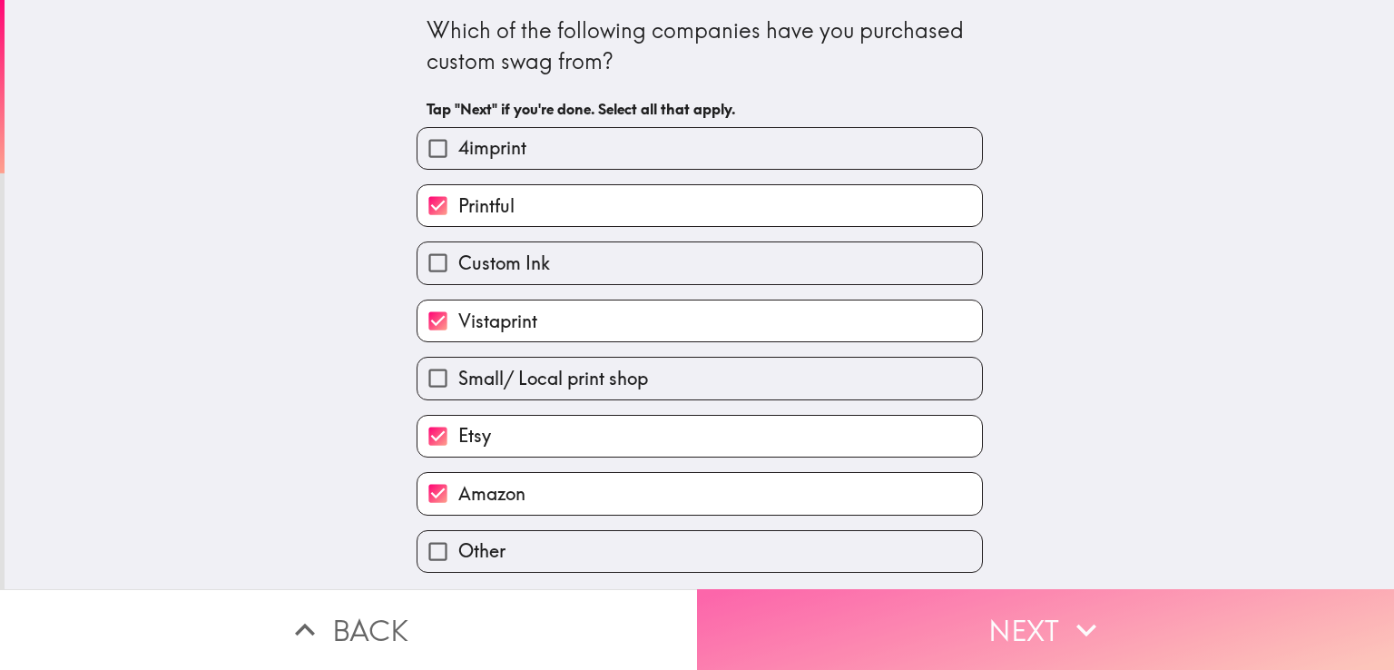
click at [798, 609] on button "Next" at bounding box center [1045, 629] width 697 height 81
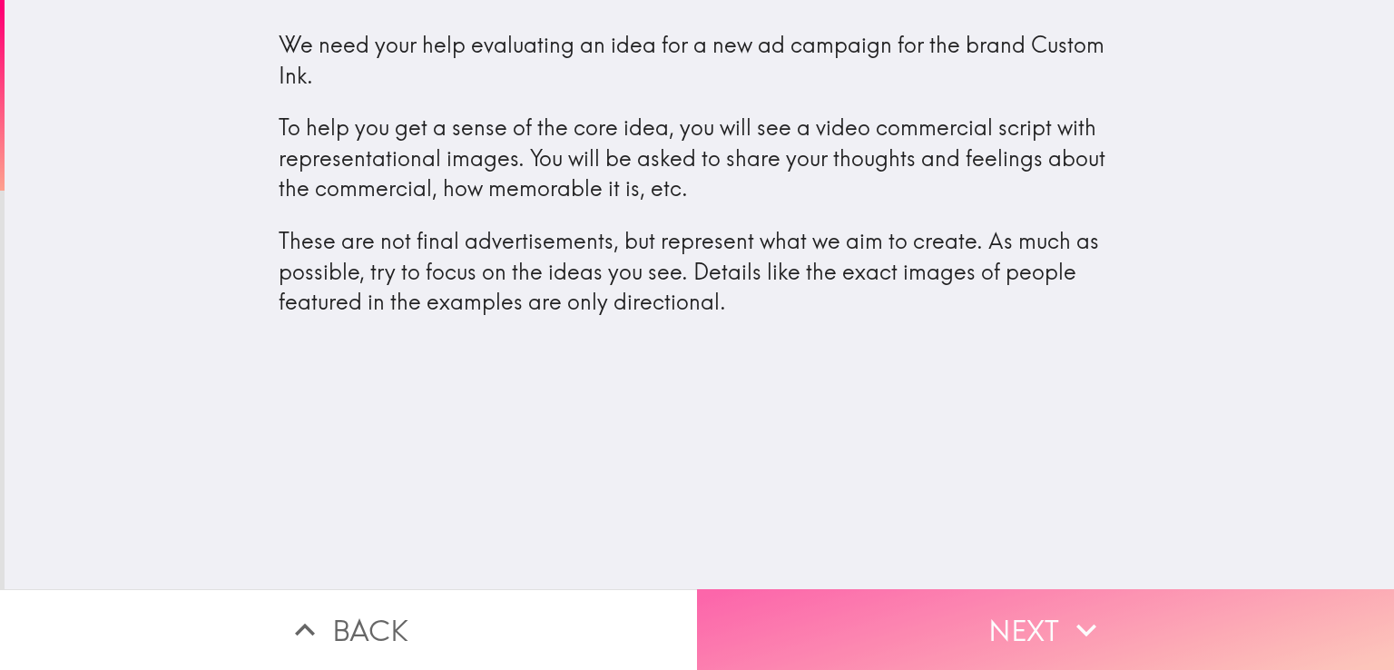
click at [945, 606] on button "Next" at bounding box center [1045, 629] width 697 height 81
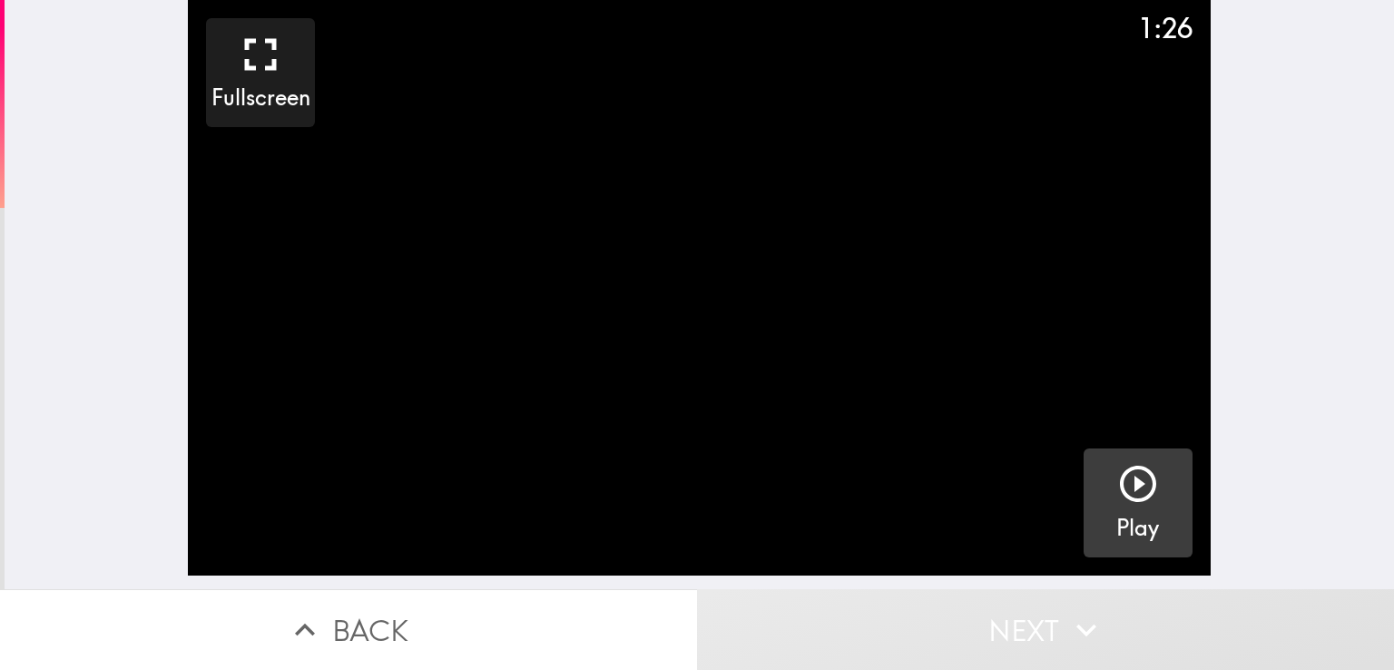
click at [1118, 476] on icon "button" at bounding box center [1138, 484] width 44 height 44
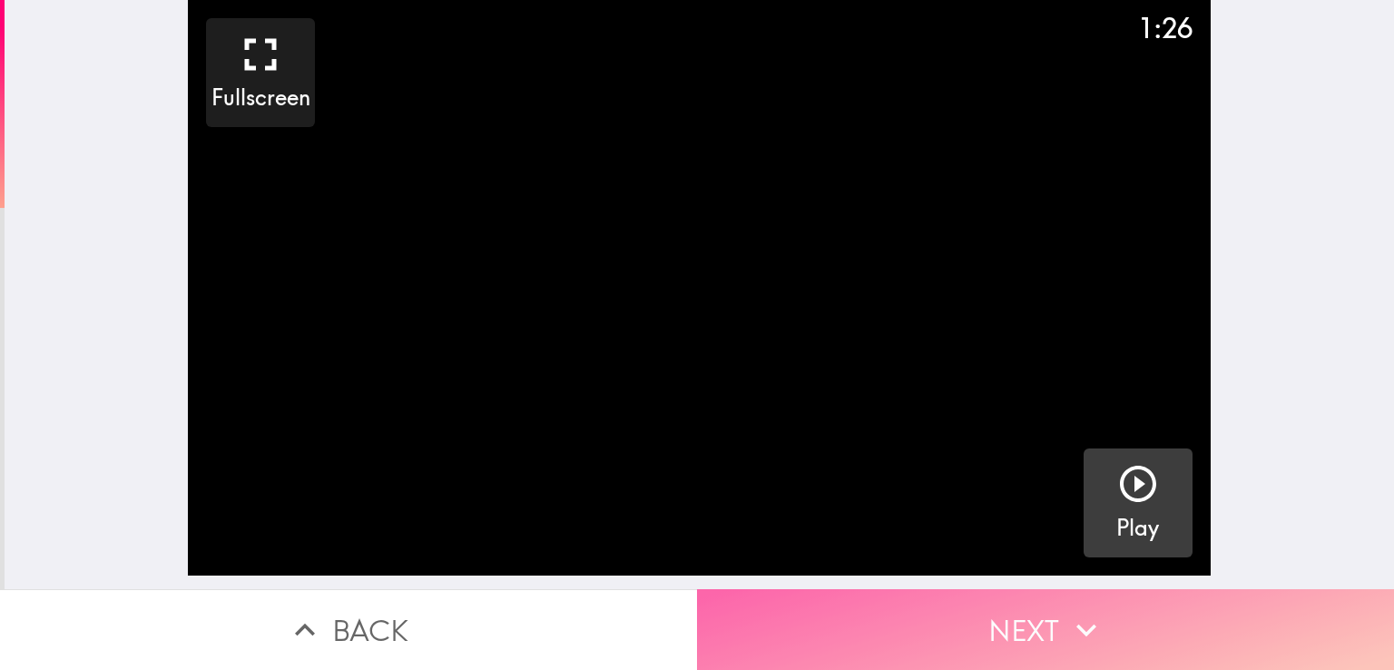
click at [857, 611] on button "Next" at bounding box center [1045, 629] width 697 height 81
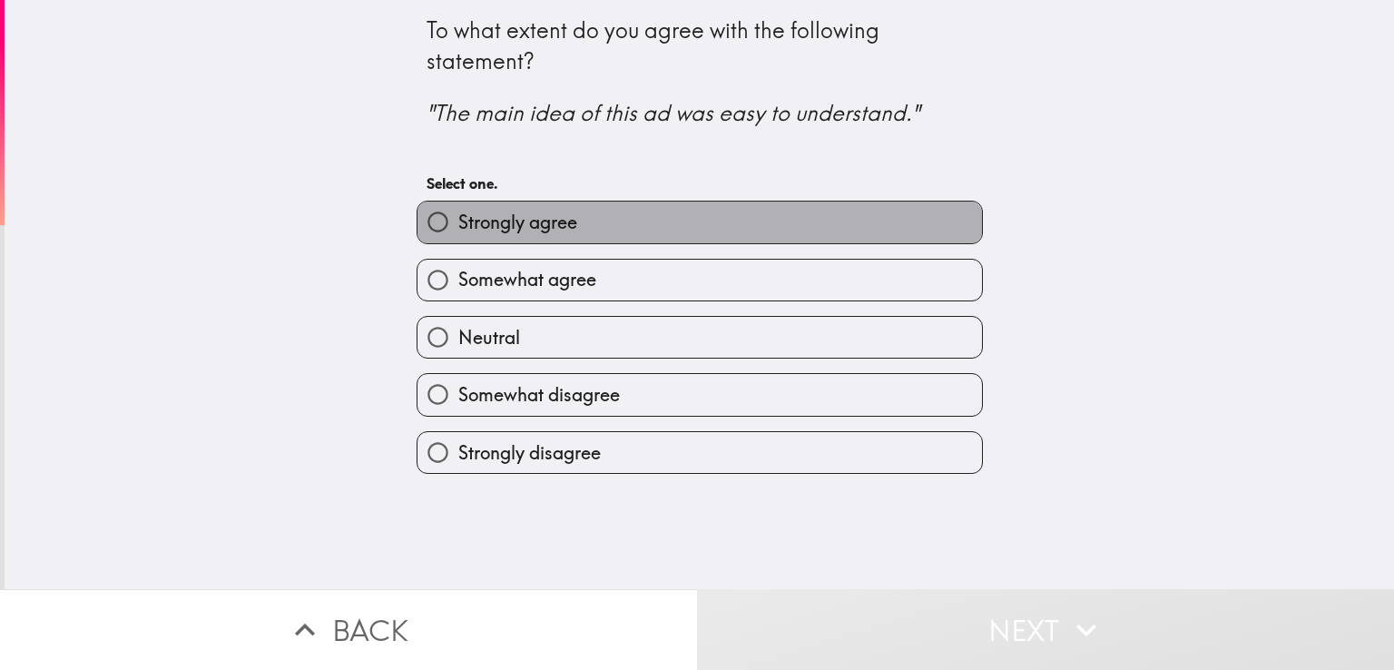
click at [690, 230] on label "Strongly agree" at bounding box center [699, 221] width 564 height 41
click at [458, 230] on input "Strongly agree" at bounding box center [437, 221] width 41 height 41
radio input "true"
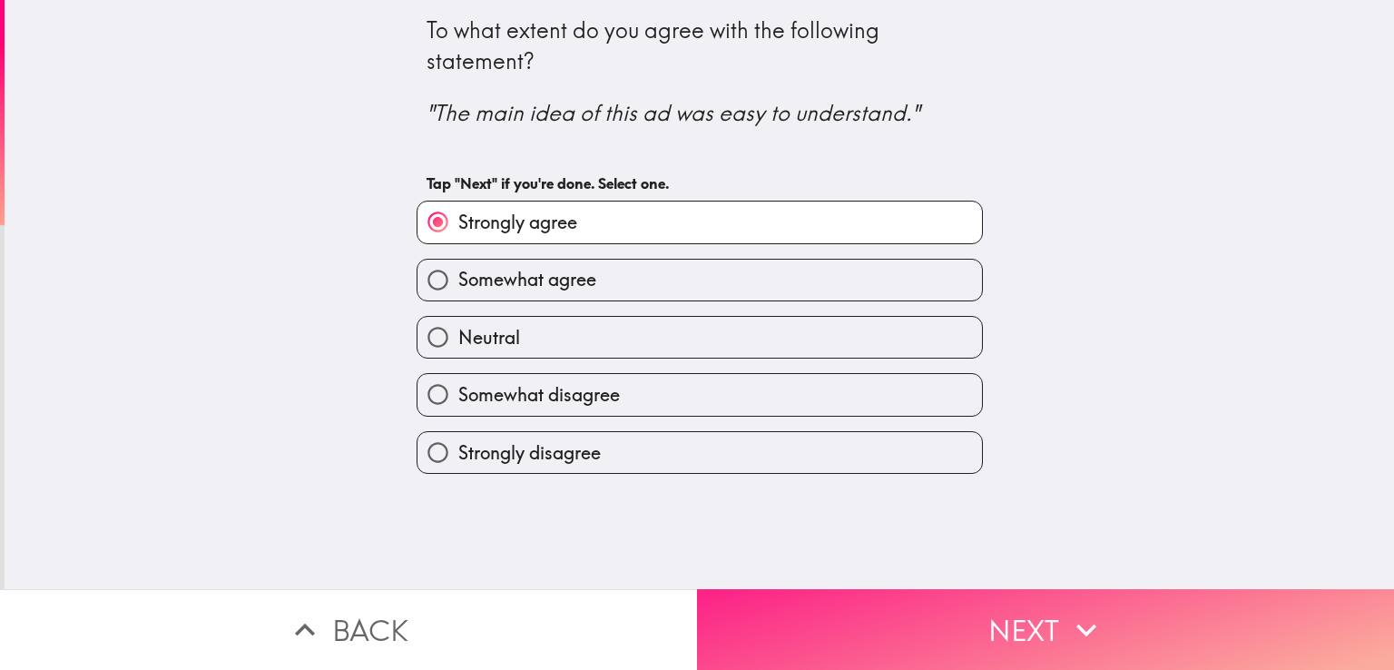
click at [850, 622] on button "Next" at bounding box center [1045, 629] width 697 height 81
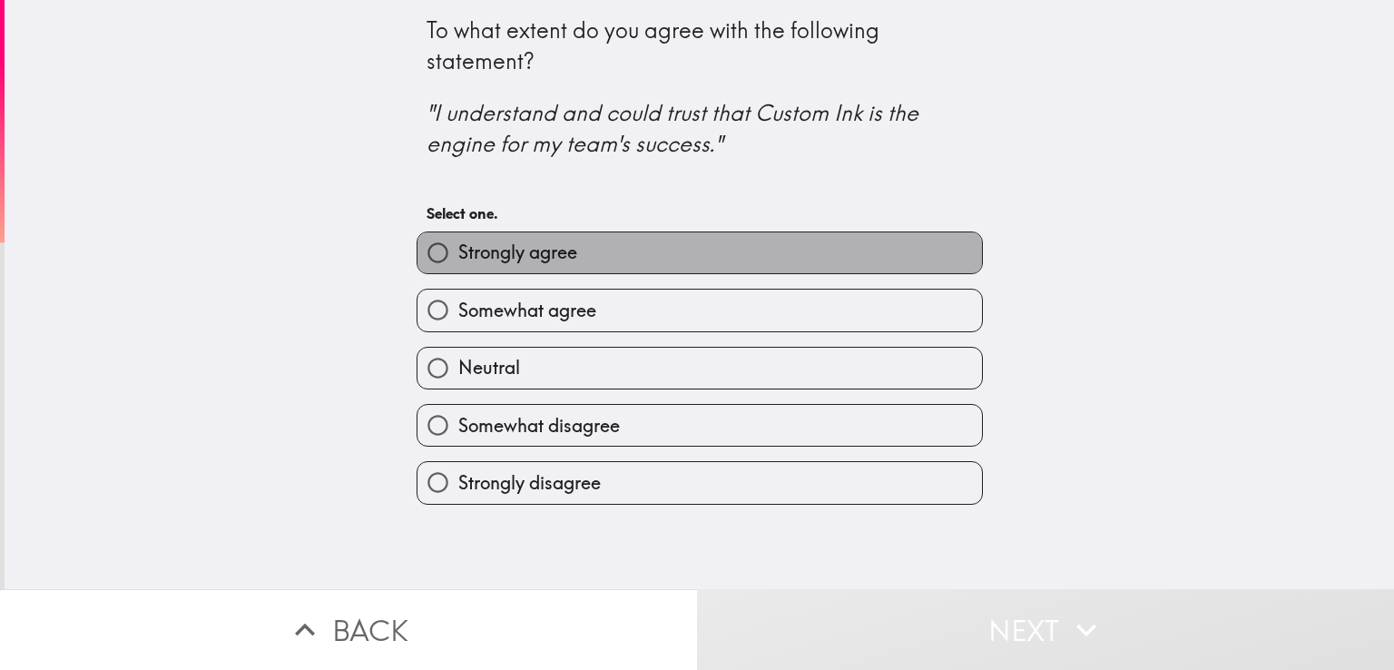
click at [651, 255] on label "Strongly agree" at bounding box center [699, 252] width 564 height 41
click at [458, 255] on input "Strongly agree" at bounding box center [437, 252] width 41 height 41
radio input "true"
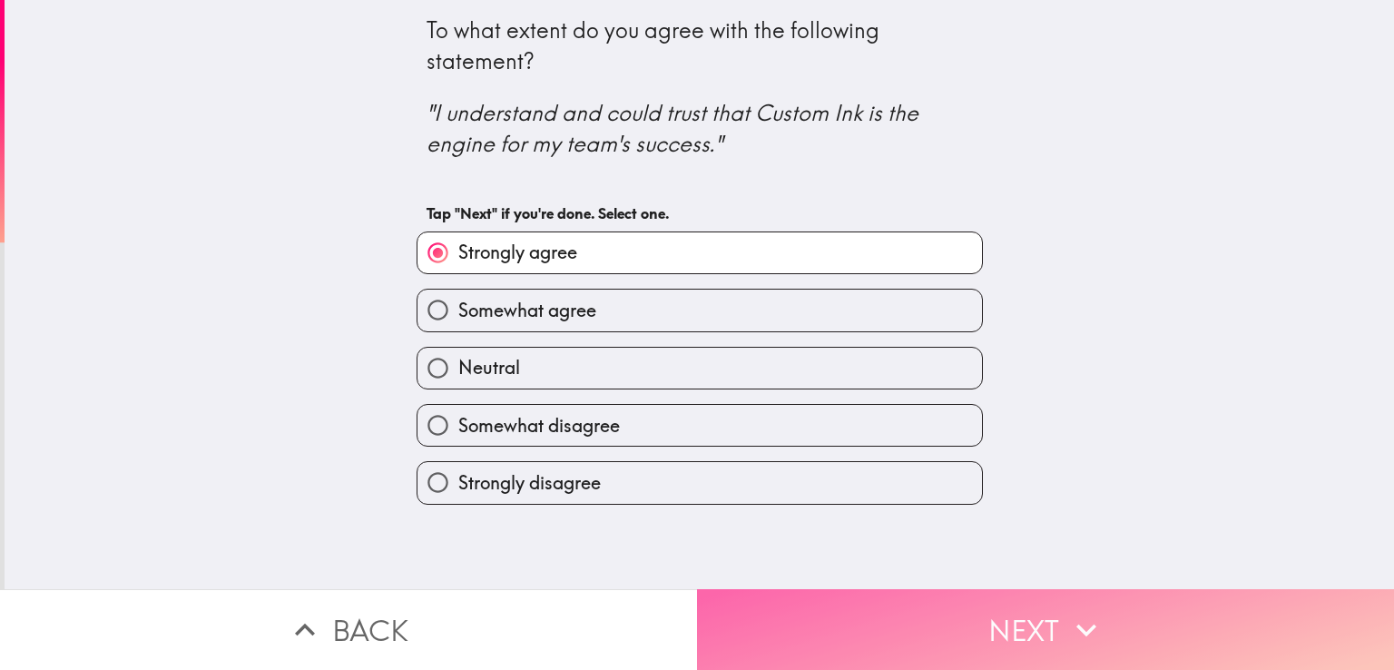
click at [812, 626] on button "Next" at bounding box center [1045, 629] width 697 height 81
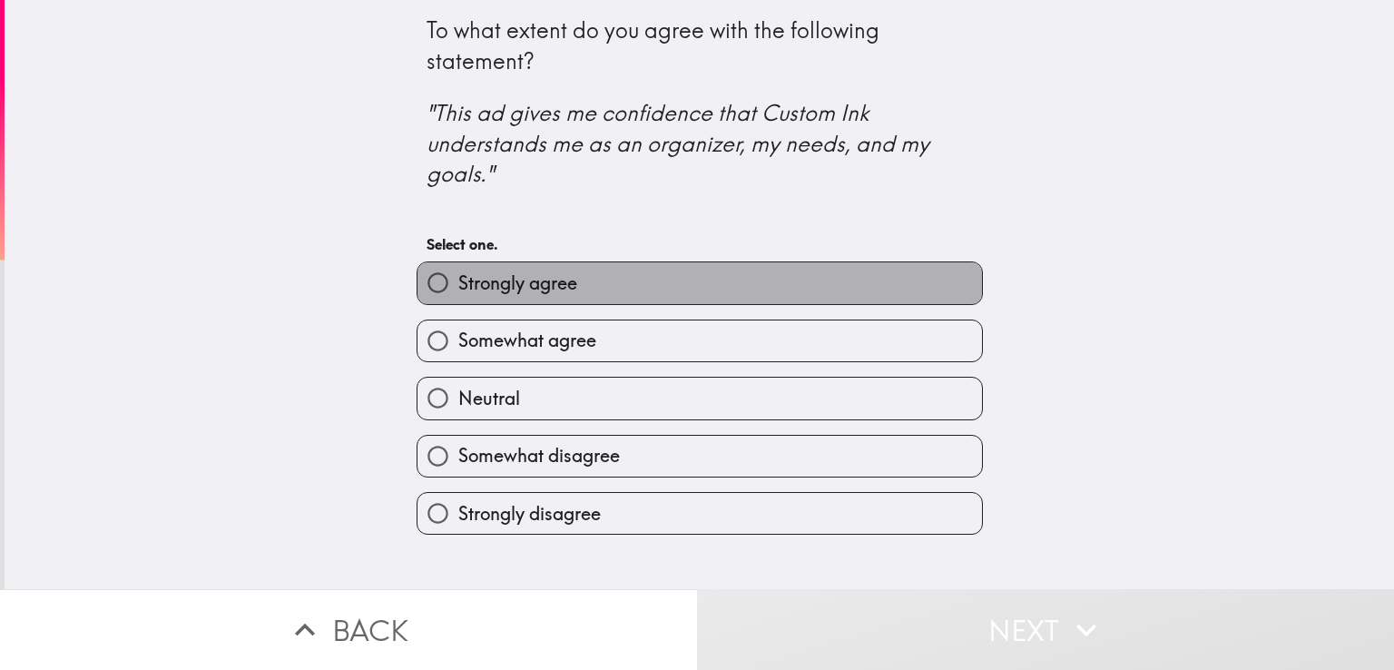
click at [726, 278] on label "Strongly agree" at bounding box center [699, 282] width 564 height 41
click at [458, 278] on input "Strongly agree" at bounding box center [437, 282] width 41 height 41
radio input "true"
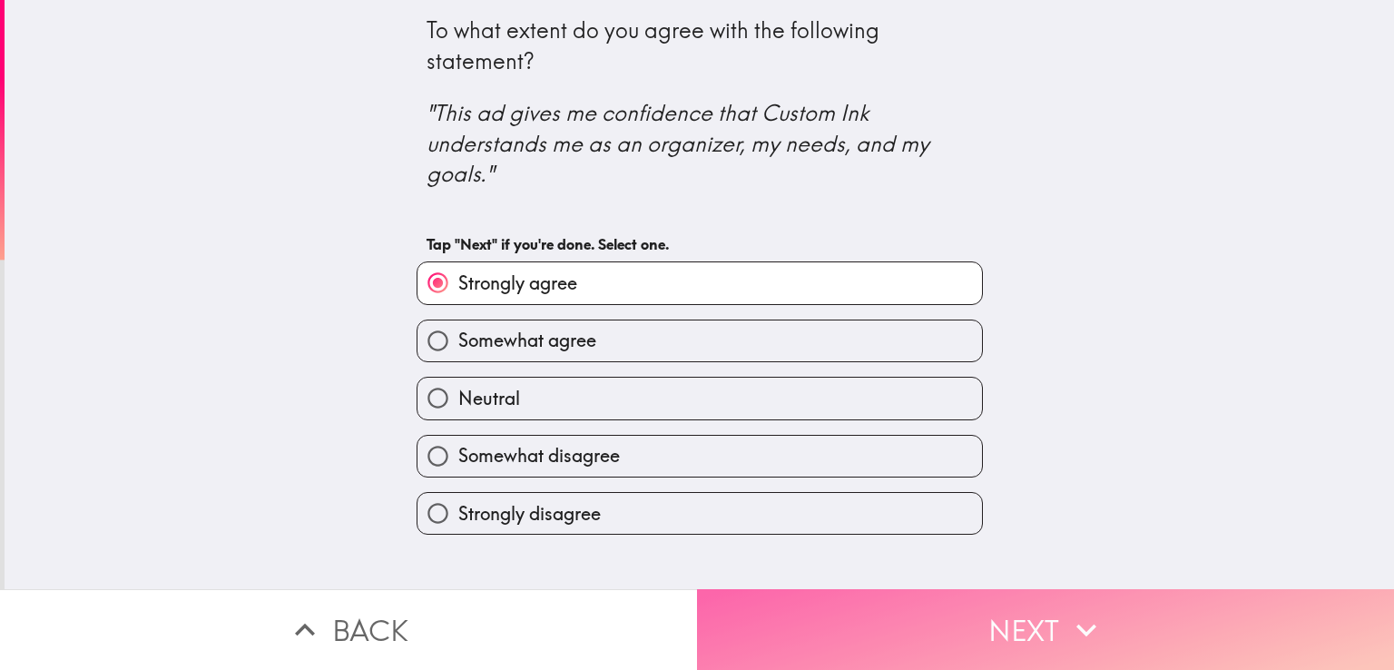
click at [827, 617] on button "Next" at bounding box center [1045, 629] width 697 height 81
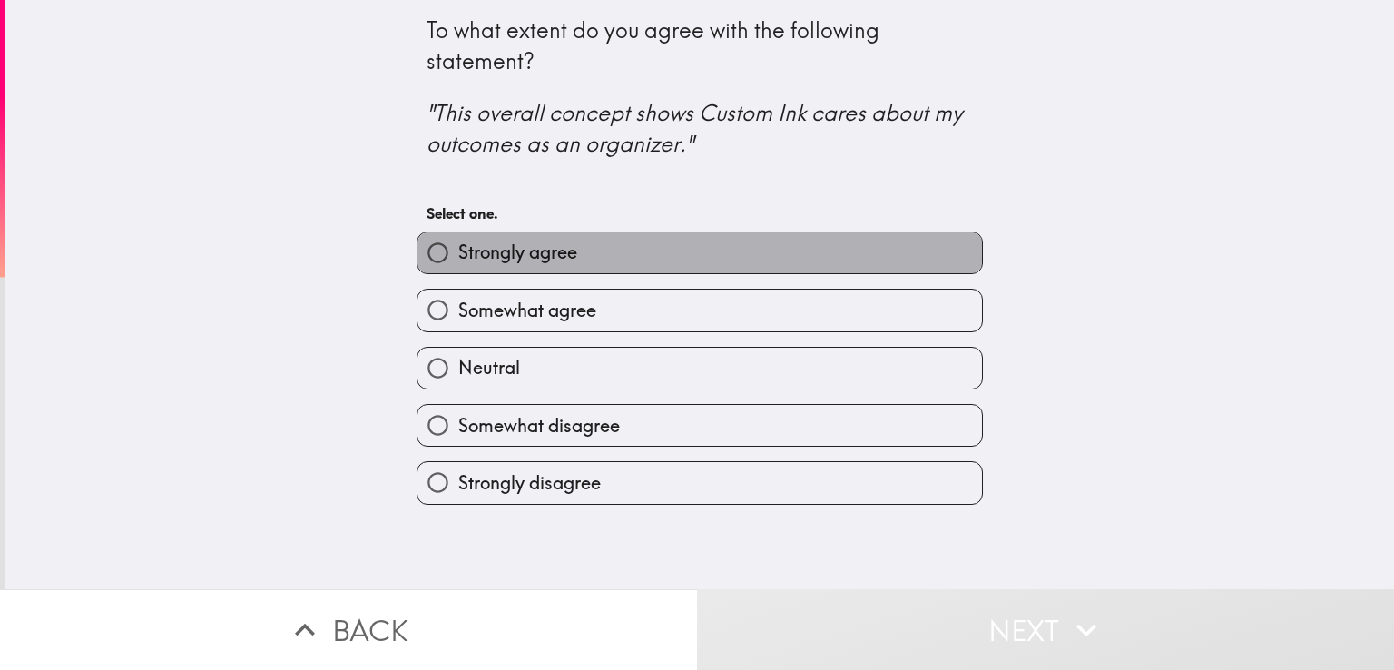
click at [686, 254] on label "Strongly agree" at bounding box center [699, 252] width 564 height 41
click at [458, 254] on input "Strongly agree" at bounding box center [437, 252] width 41 height 41
radio input "true"
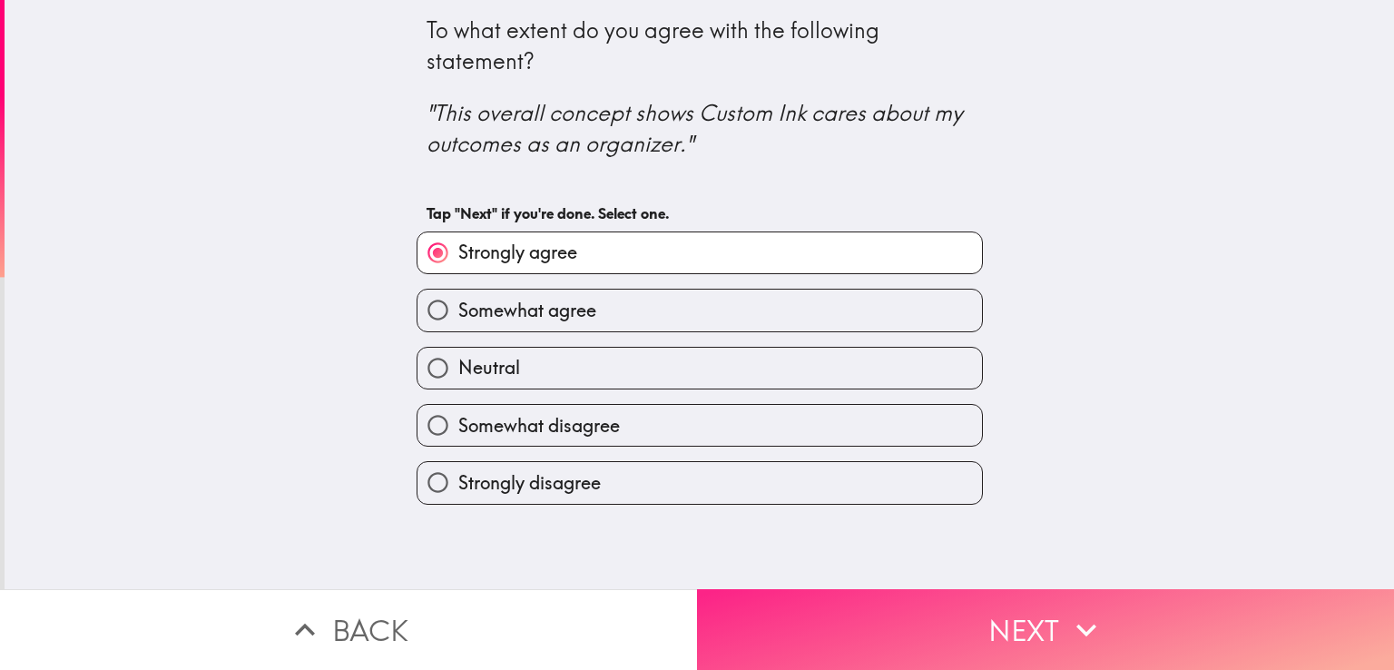
click at [814, 605] on button "Next" at bounding box center [1045, 629] width 697 height 81
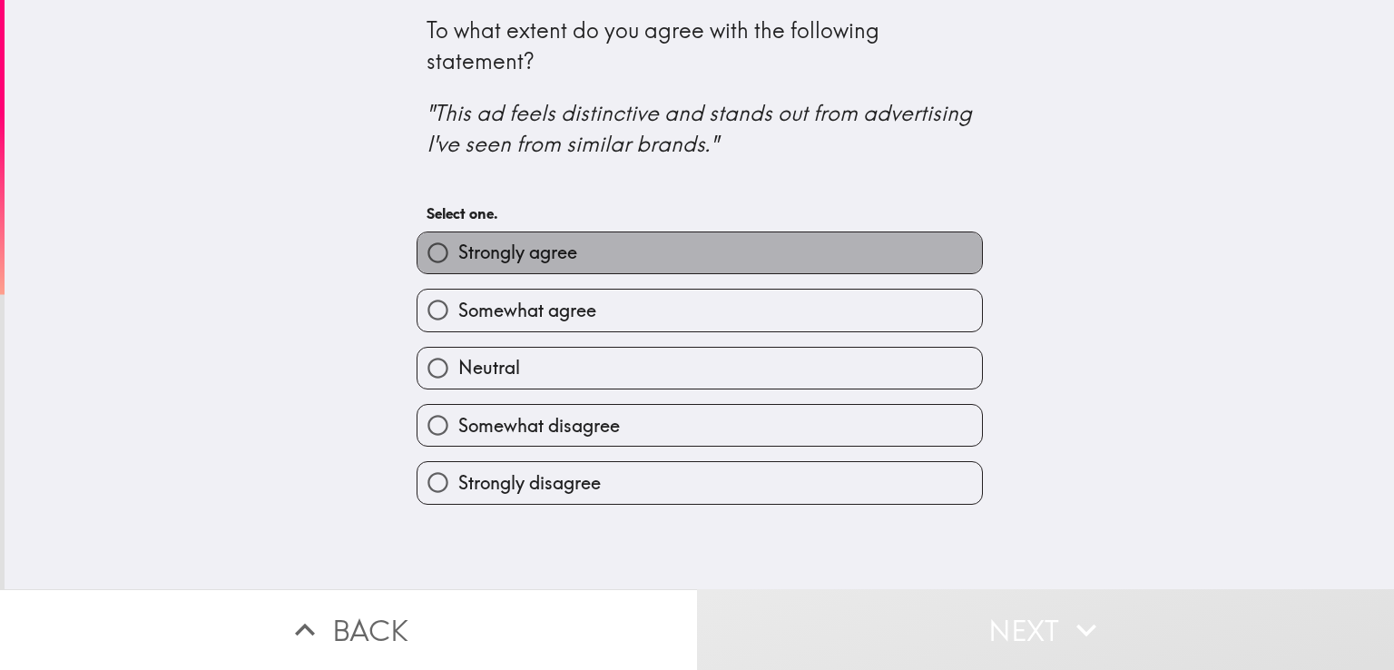
click at [682, 251] on label "Strongly agree" at bounding box center [699, 252] width 564 height 41
click at [458, 251] on input "Strongly agree" at bounding box center [437, 252] width 41 height 41
radio input "true"
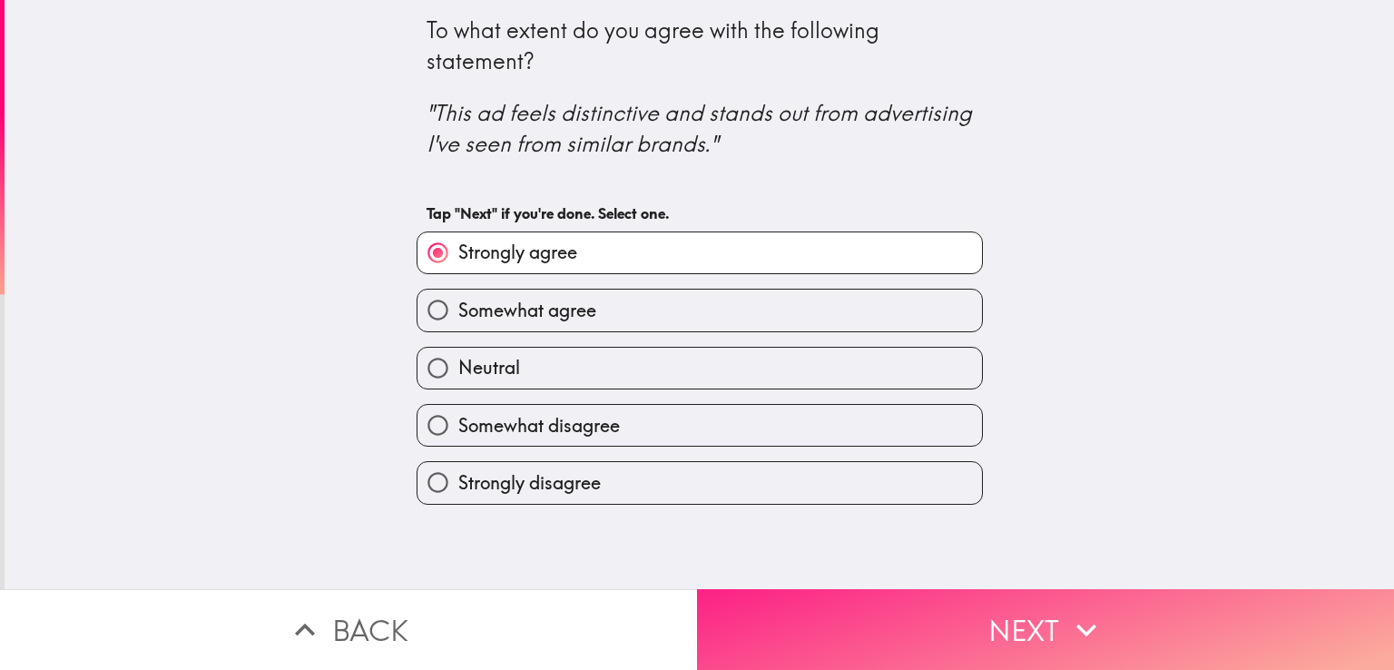
click at [909, 631] on button "Next" at bounding box center [1045, 629] width 697 height 81
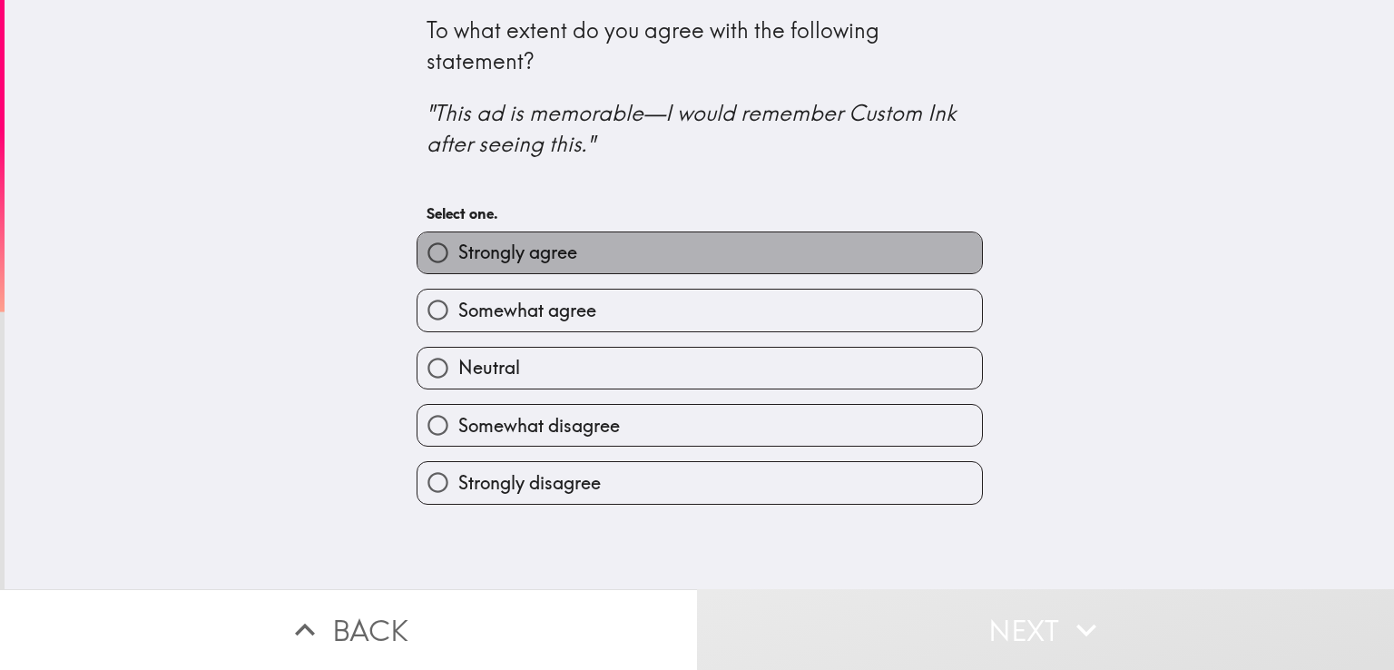
click at [718, 257] on label "Strongly agree" at bounding box center [699, 252] width 564 height 41
click at [458, 257] on input "Strongly agree" at bounding box center [437, 252] width 41 height 41
radio input "true"
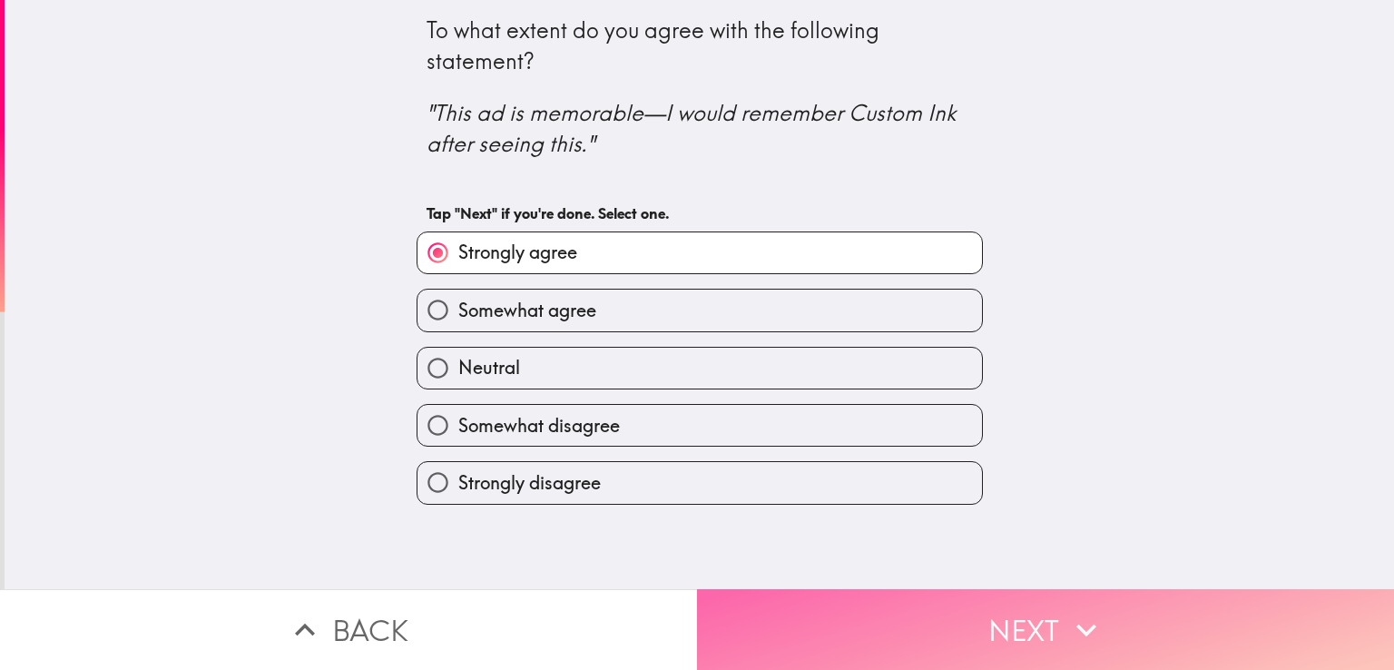
click at [835, 602] on button "Next" at bounding box center [1045, 629] width 697 height 81
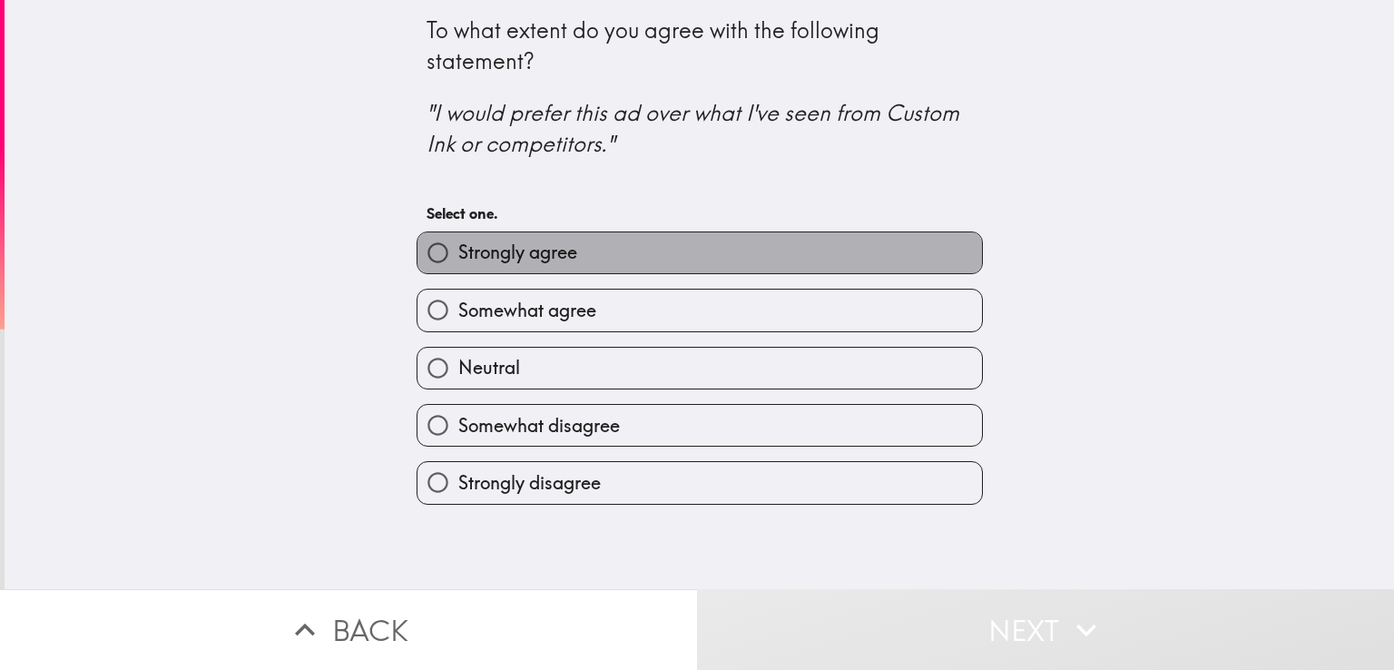
click at [677, 253] on label "Strongly agree" at bounding box center [699, 252] width 564 height 41
click at [458, 253] on input "Strongly agree" at bounding box center [437, 252] width 41 height 41
radio input "true"
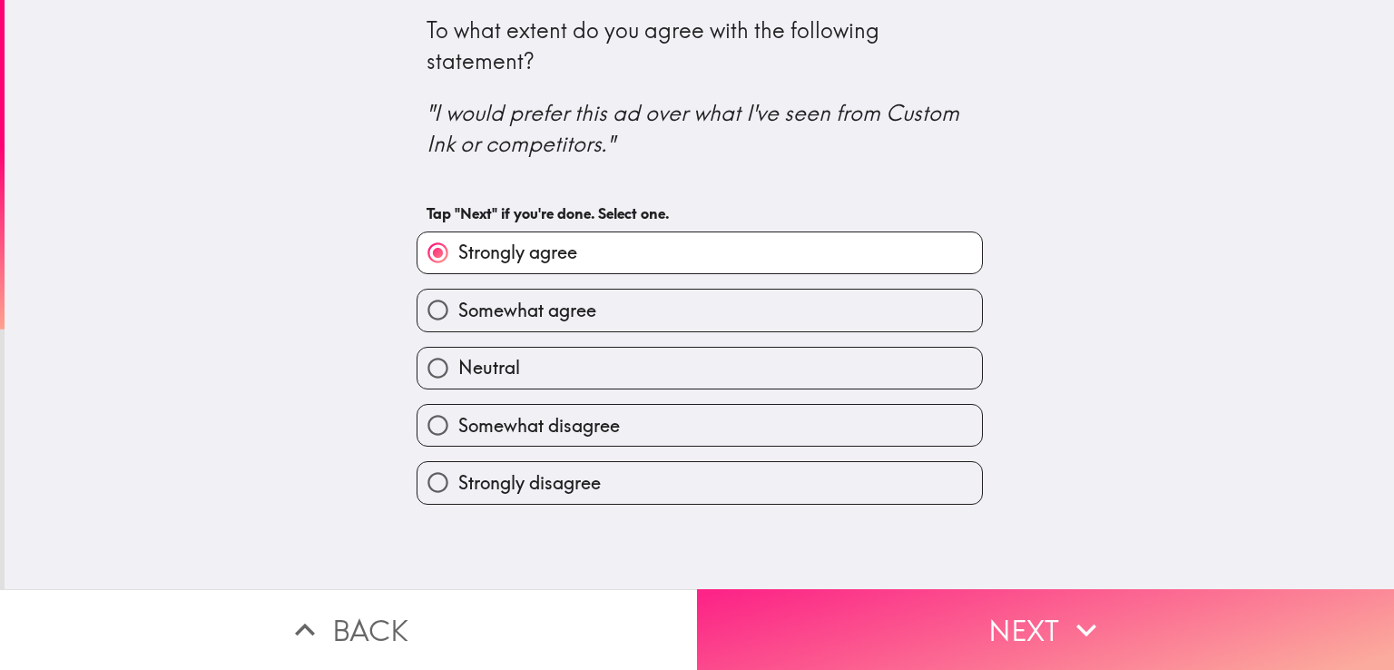
click at [940, 589] on button "Next" at bounding box center [1045, 629] width 697 height 81
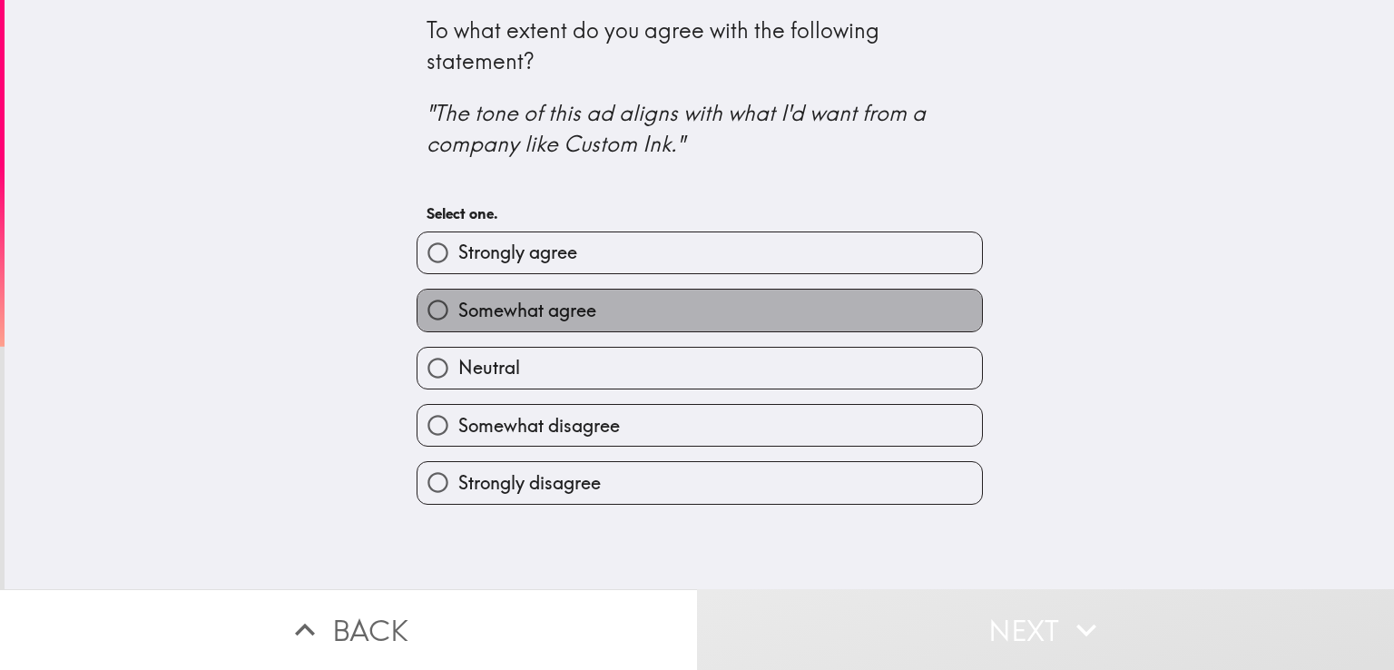
click at [698, 304] on label "Somewhat agree" at bounding box center [699, 309] width 564 height 41
click at [458, 304] on input "Somewhat agree" at bounding box center [437, 309] width 41 height 41
radio input "true"
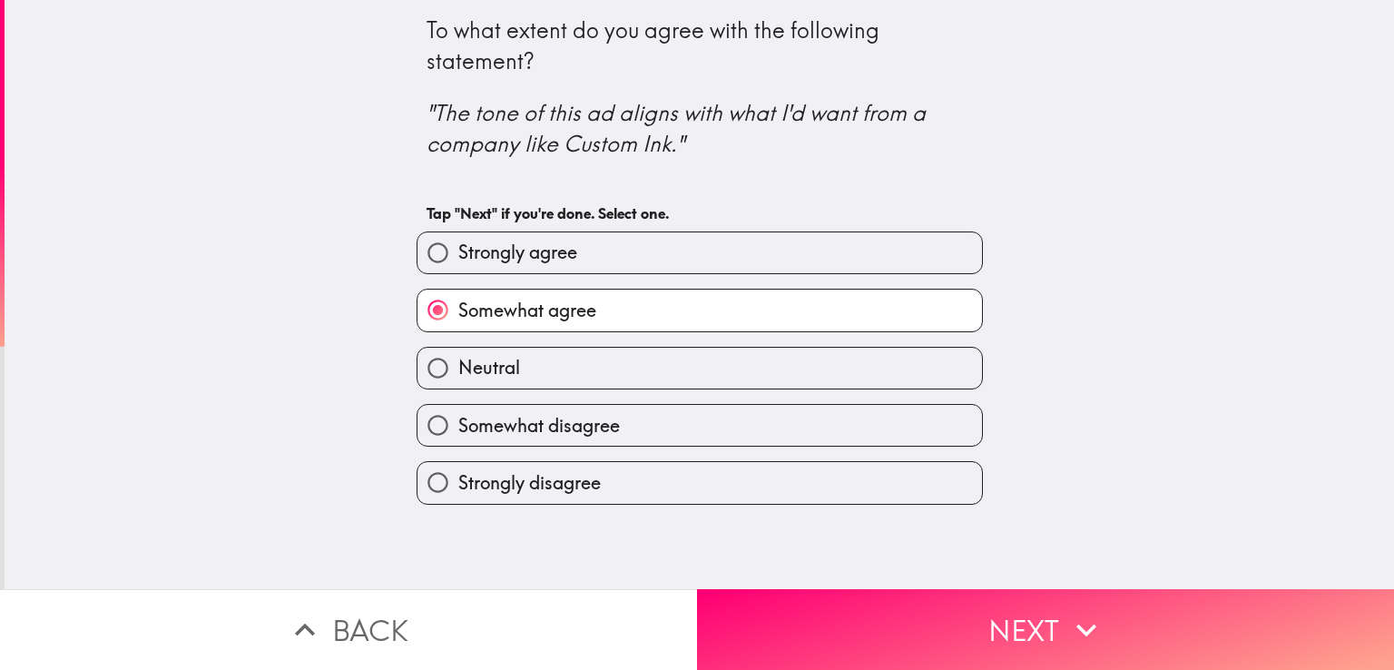
click at [798, 261] on label "Strongly agree" at bounding box center [699, 252] width 564 height 41
click at [458, 261] on input "Strongly agree" at bounding box center [437, 252] width 41 height 41
radio input "true"
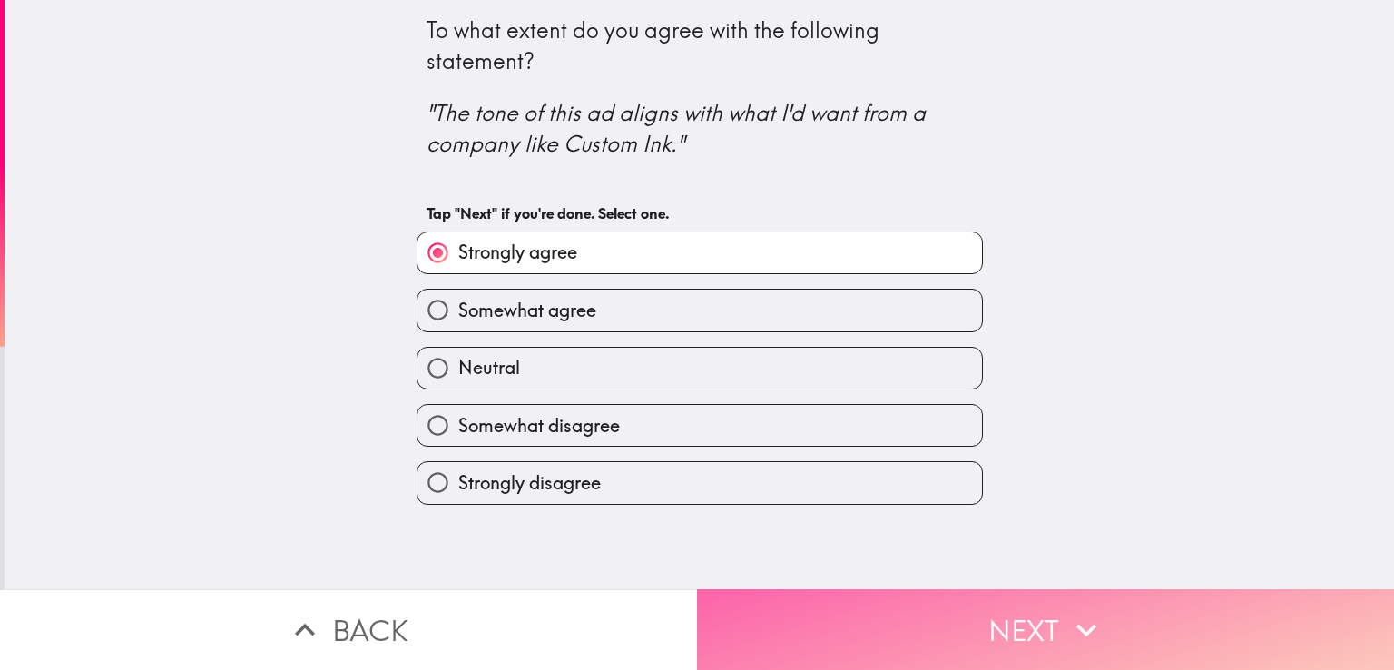
click at [849, 602] on button "Next" at bounding box center [1045, 629] width 697 height 81
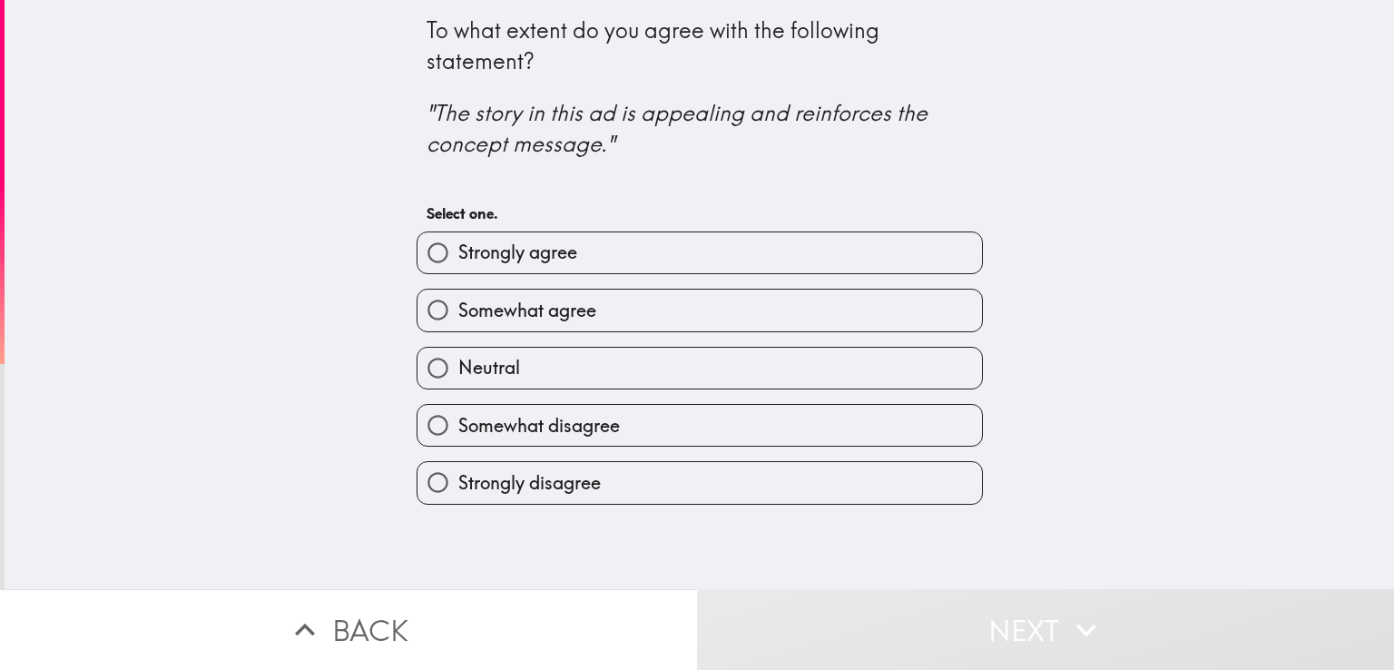
click at [681, 275] on div "Somewhat agree" at bounding box center [692, 302] width 581 height 57
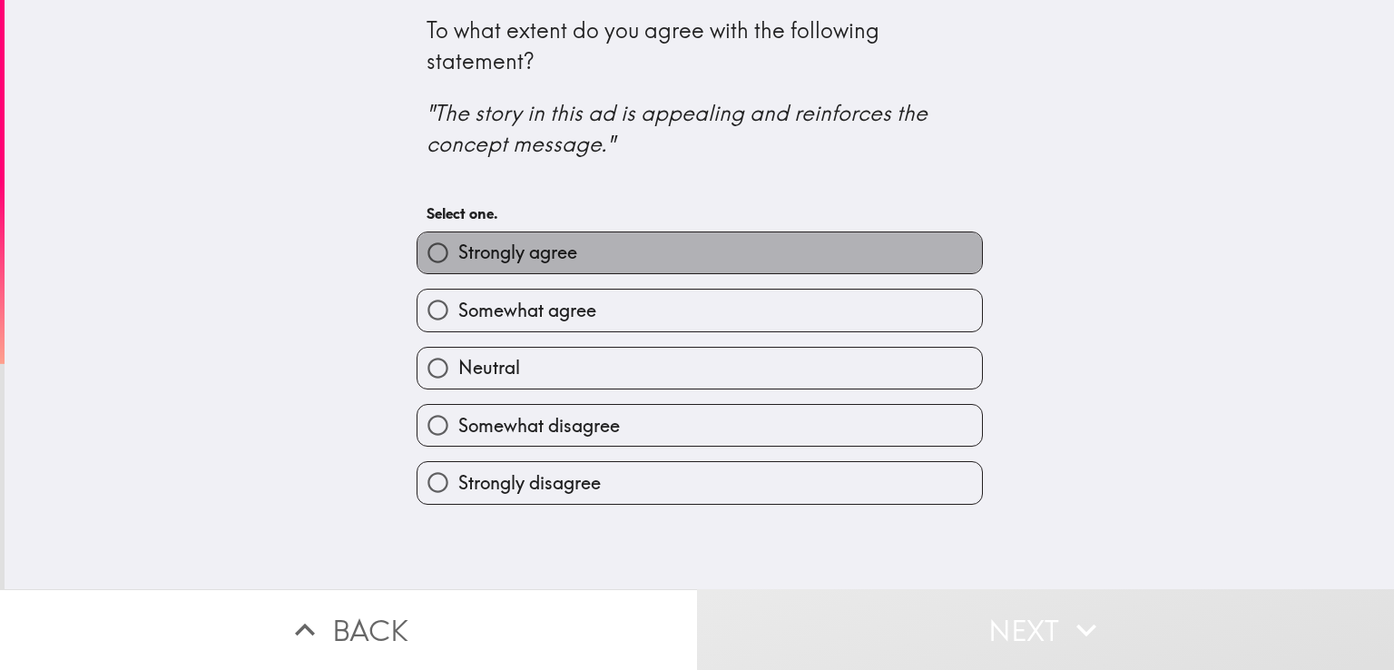
click at [717, 249] on label "Strongly agree" at bounding box center [699, 252] width 564 height 41
click at [458, 249] on input "Strongly agree" at bounding box center [437, 252] width 41 height 41
radio input "true"
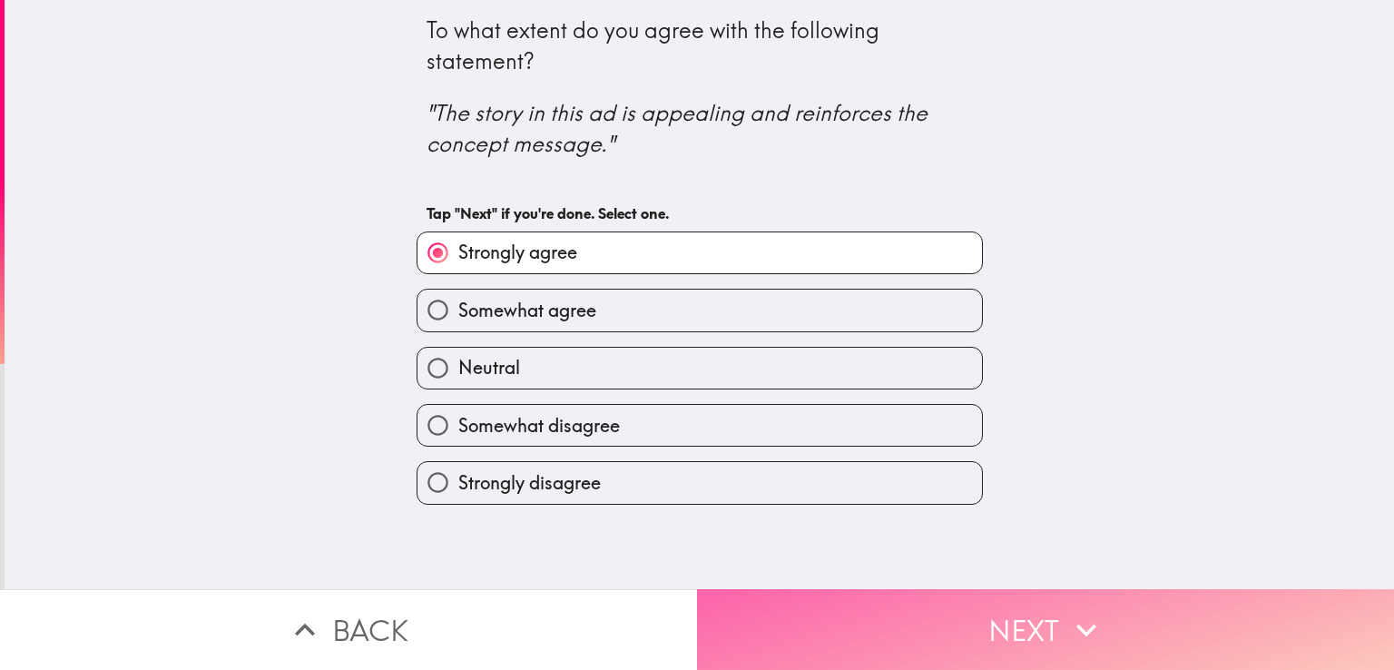
click at [837, 616] on button "Next" at bounding box center [1045, 629] width 697 height 81
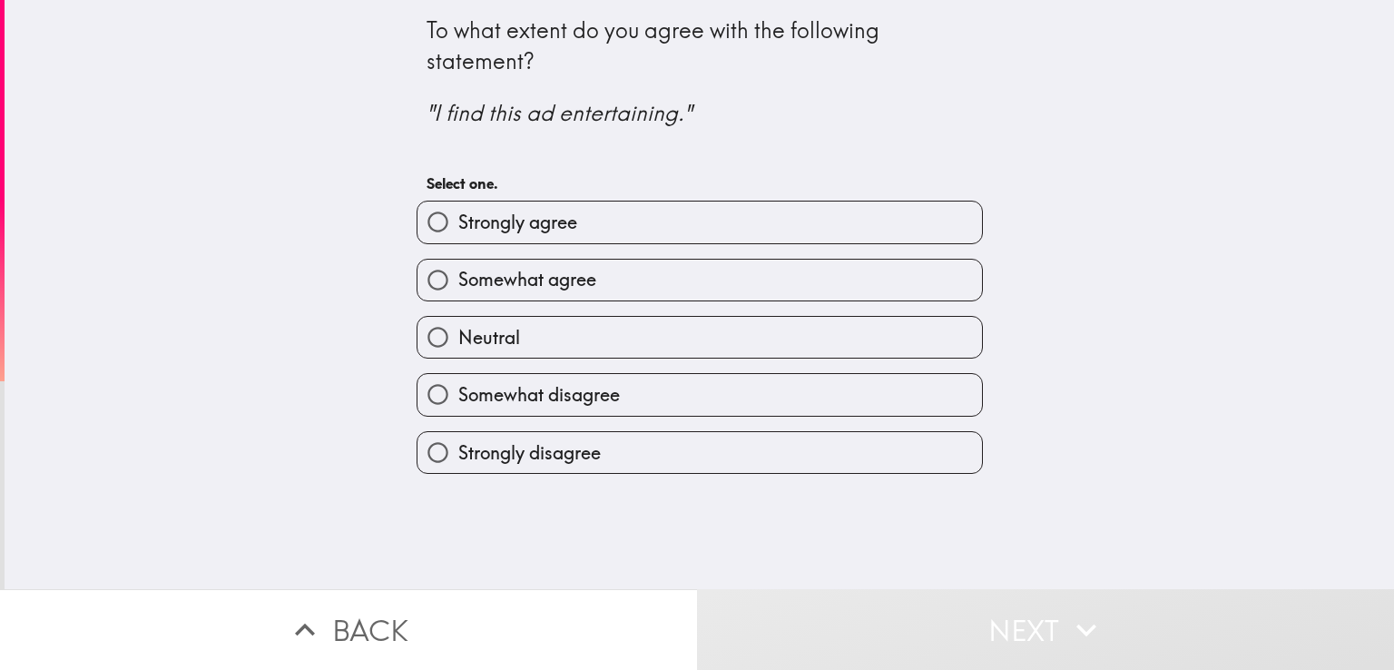
click at [641, 277] on label "Somewhat agree" at bounding box center [699, 279] width 564 height 41
click at [458, 277] on input "Somewhat agree" at bounding box center [437, 279] width 41 height 41
radio input "true"
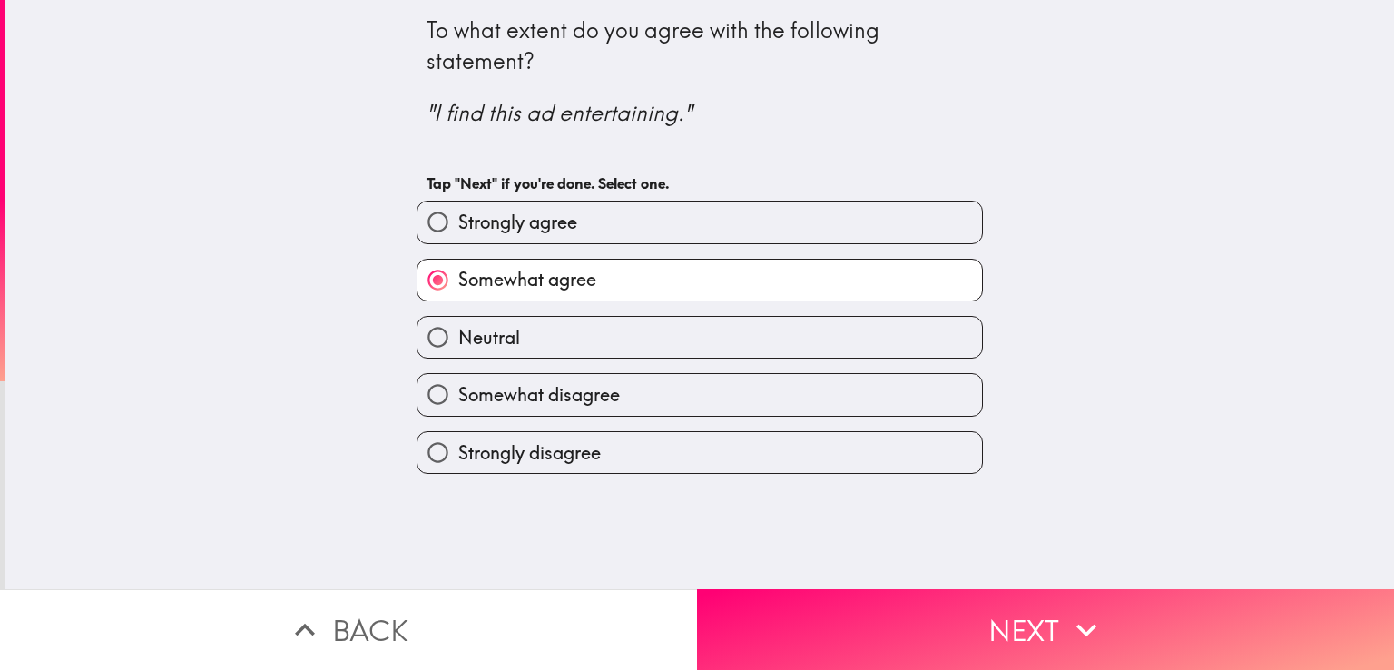
click at [657, 234] on label "Strongly agree" at bounding box center [699, 221] width 564 height 41
click at [458, 234] on input "Strongly agree" at bounding box center [437, 221] width 41 height 41
radio input "true"
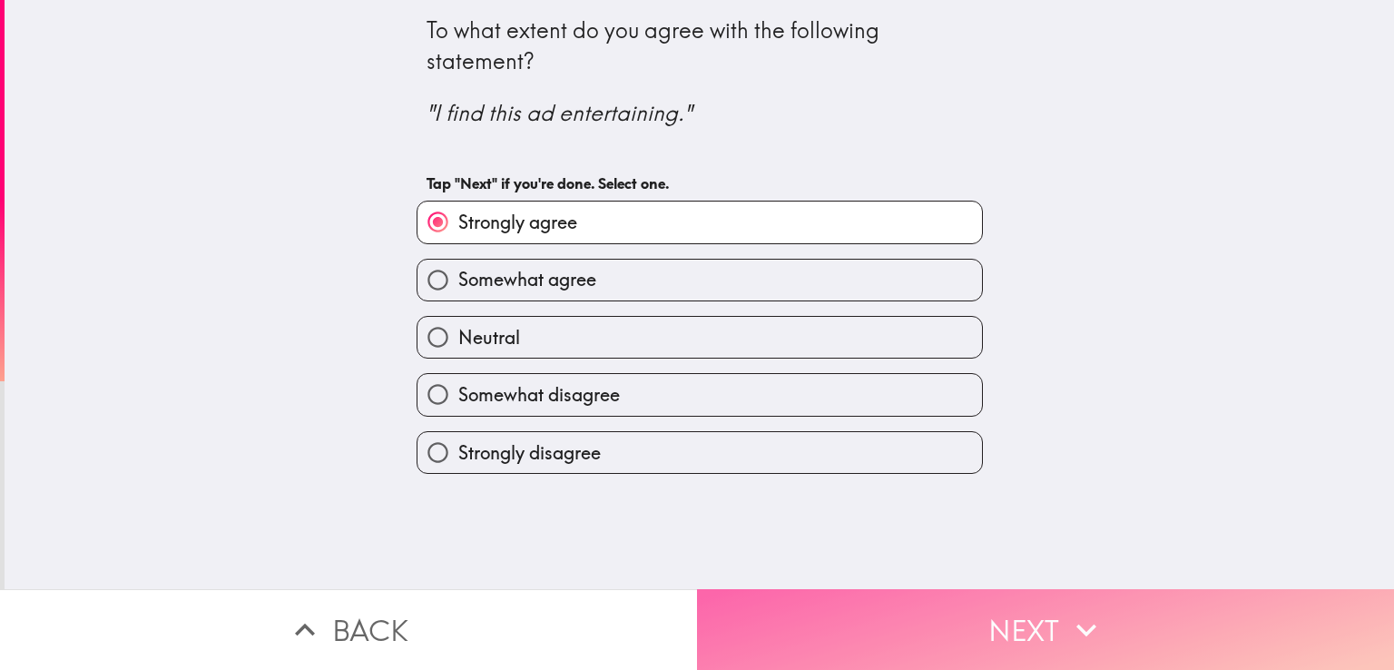
click at [776, 604] on button "Next" at bounding box center [1045, 629] width 697 height 81
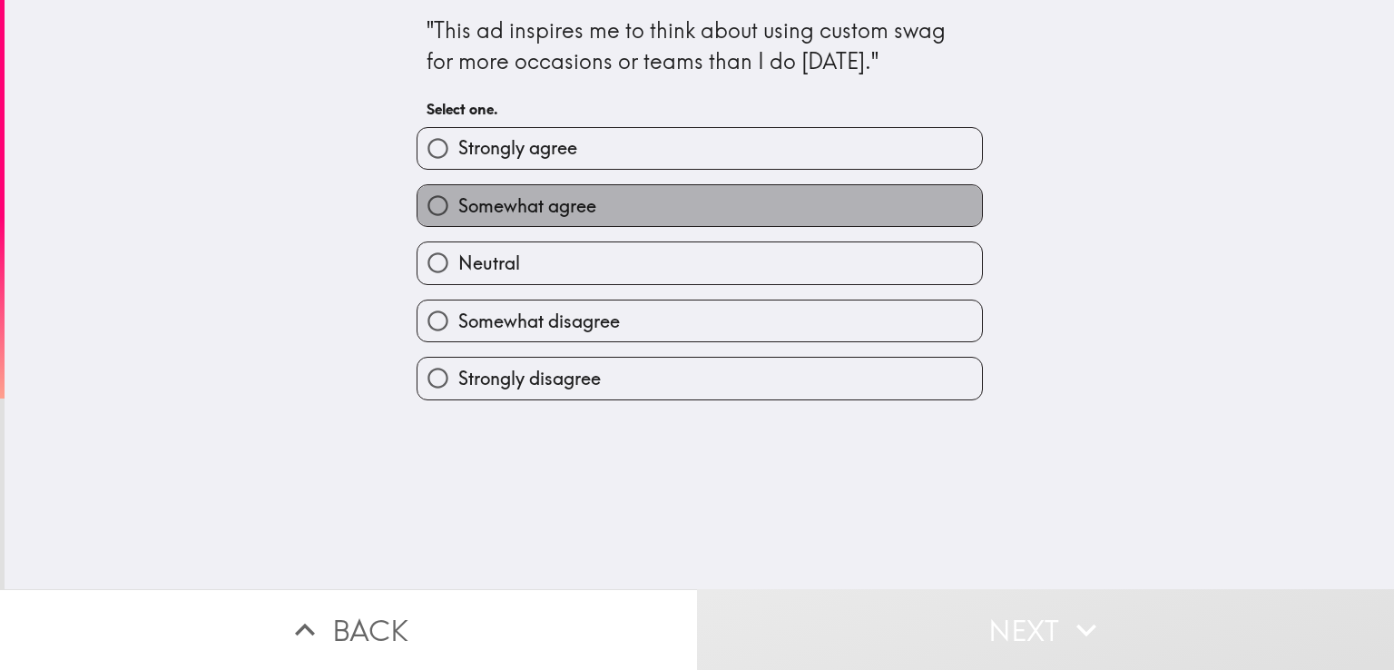
click at [596, 212] on label "Somewhat agree" at bounding box center [699, 205] width 564 height 41
click at [458, 212] on input "Somewhat agree" at bounding box center [437, 205] width 41 height 41
radio input "true"
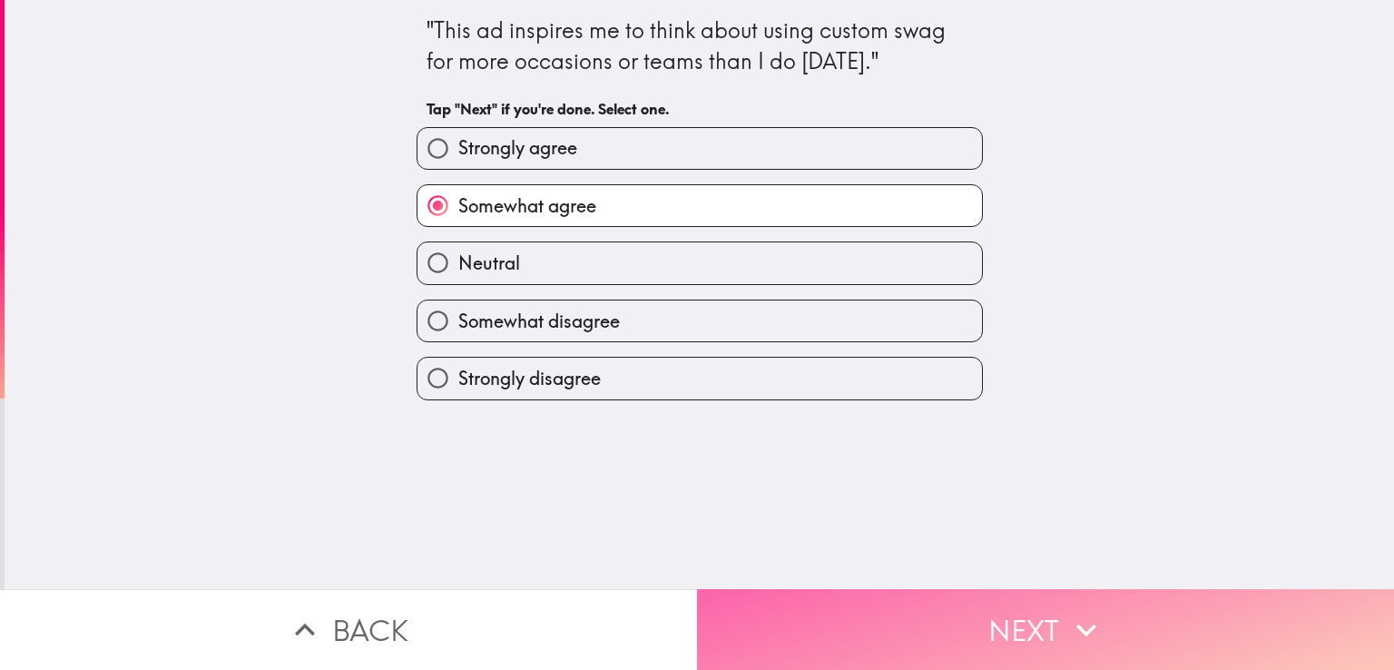
click at [840, 614] on button "Next" at bounding box center [1045, 629] width 697 height 81
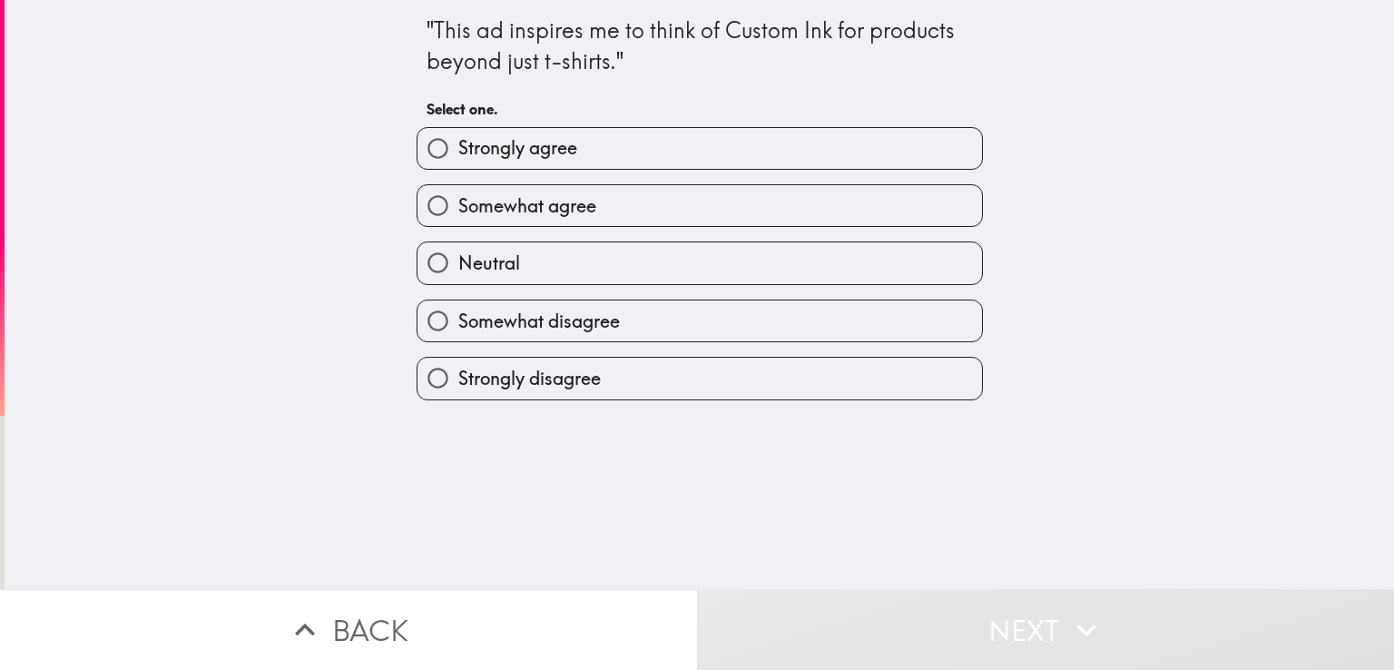
click at [675, 154] on label "Strongly agree" at bounding box center [699, 148] width 564 height 41
click at [458, 154] on input "Strongly agree" at bounding box center [437, 148] width 41 height 41
radio input "true"
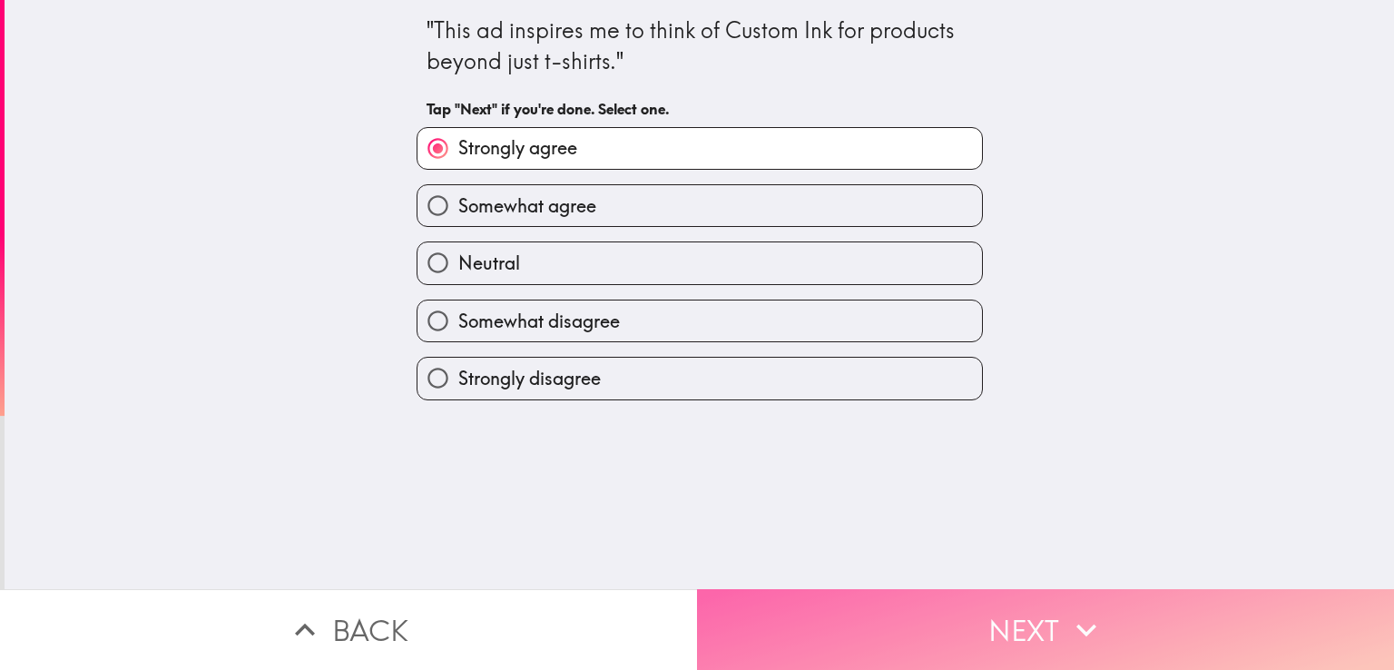
click at [873, 603] on button "Next" at bounding box center [1045, 629] width 697 height 81
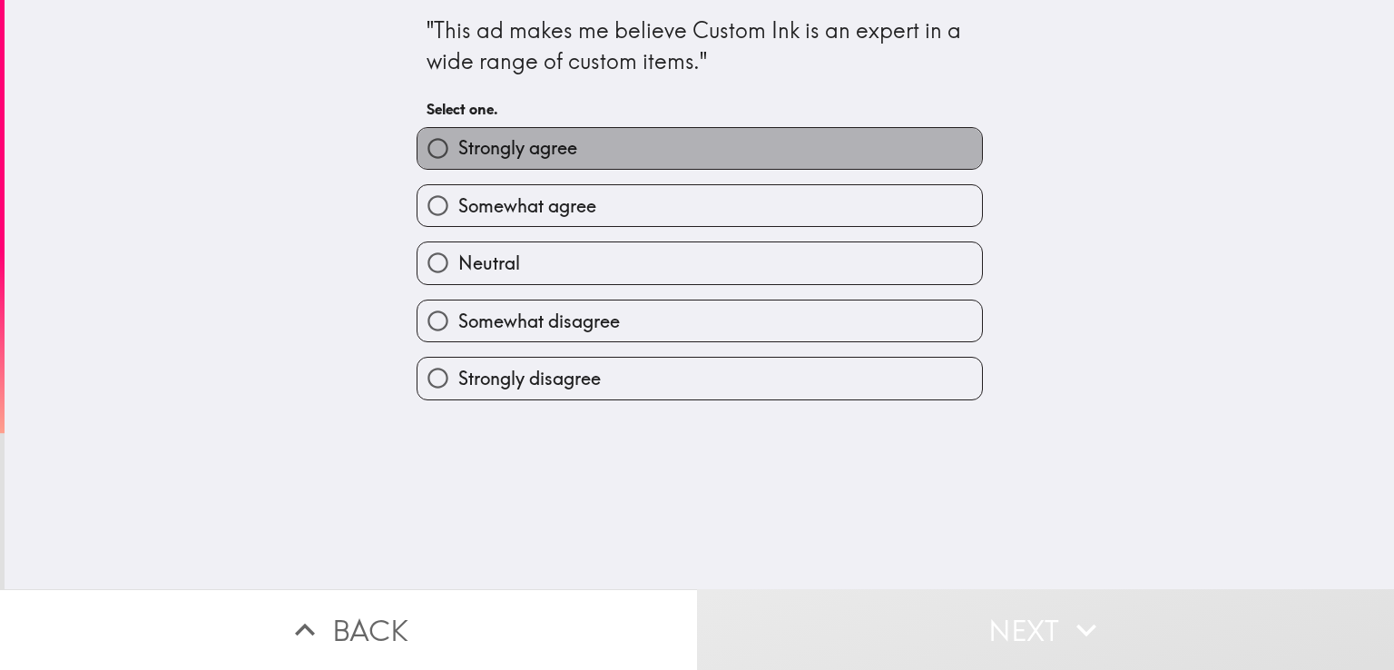
click at [701, 163] on label "Strongly agree" at bounding box center [699, 148] width 564 height 41
click at [458, 163] on input "Strongly agree" at bounding box center [437, 148] width 41 height 41
radio input "true"
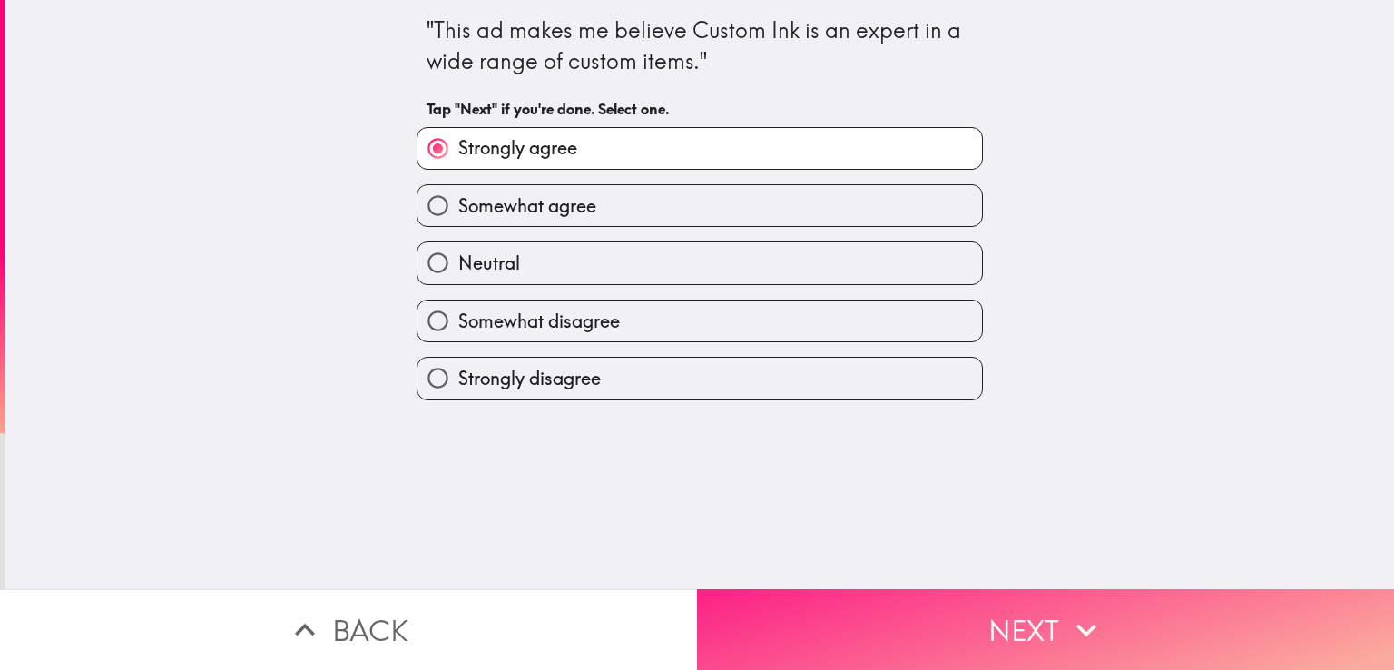
click at [920, 602] on button "Next" at bounding box center [1045, 629] width 697 height 81
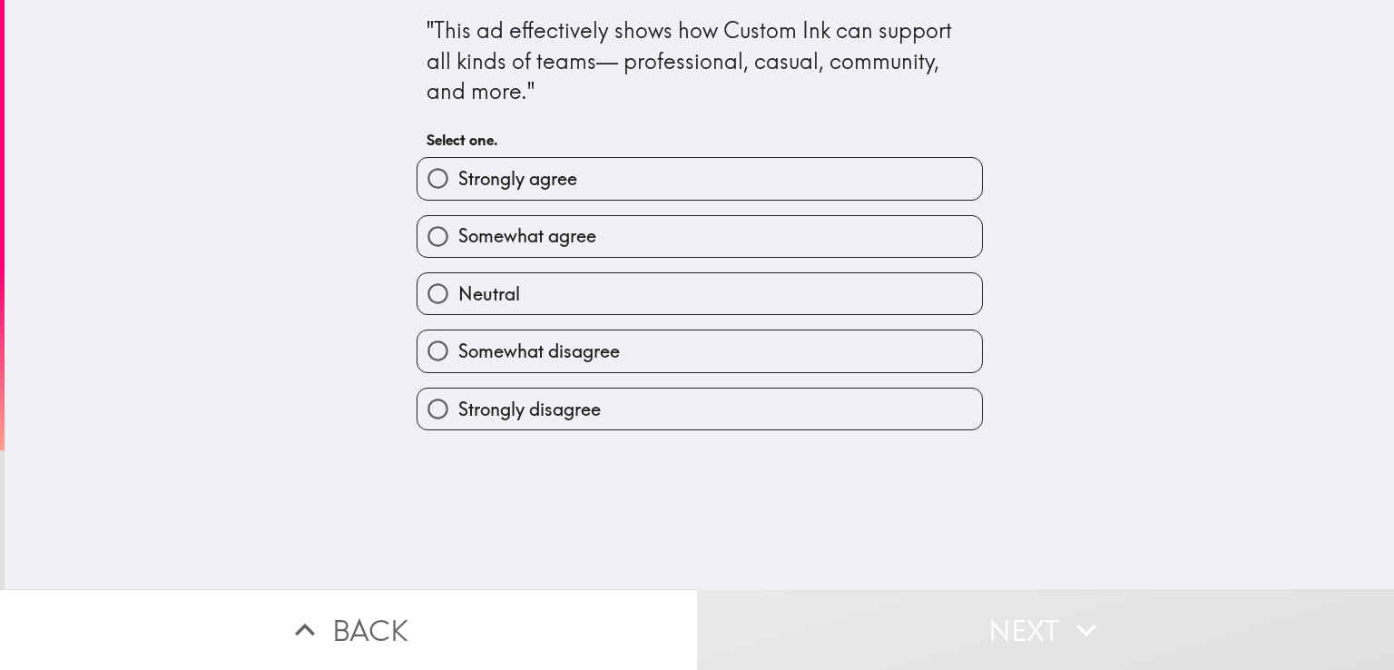
click at [693, 201] on div "Somewhat agree" at bounding box center [692, 229] width 581 height 57
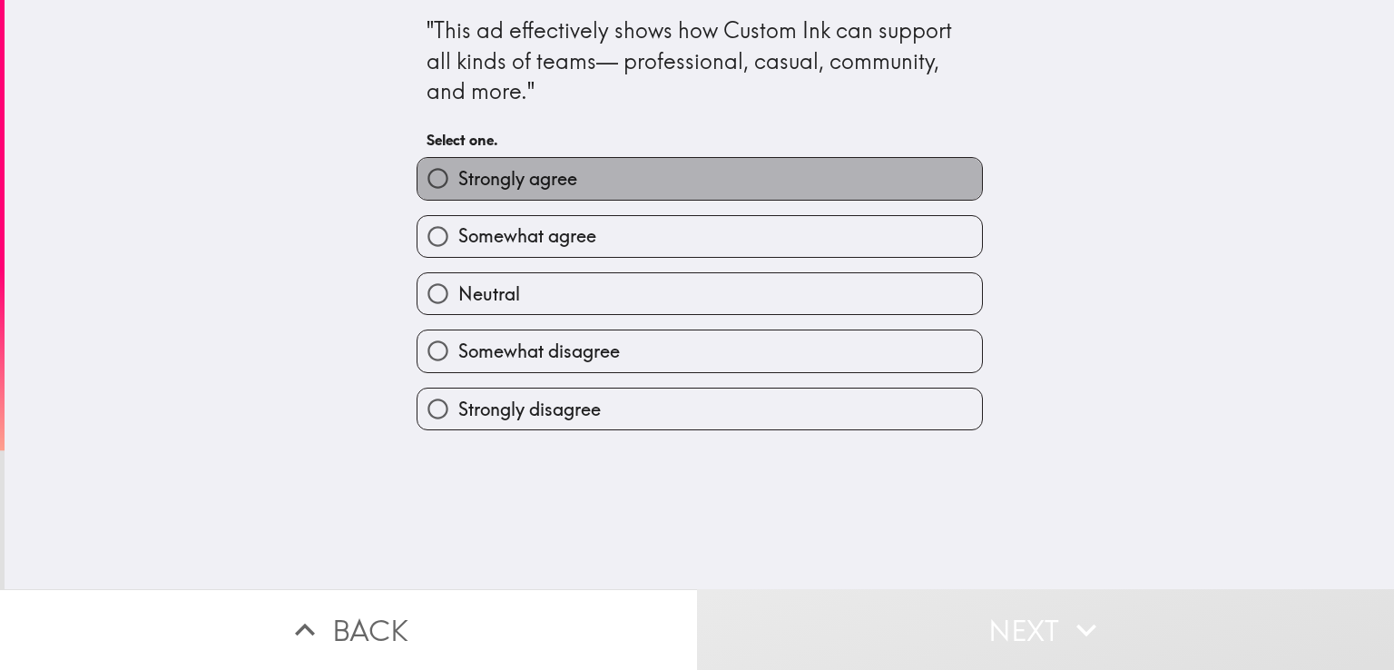
click at [706, 184] on label "Strongly agree" at bounding box center [699, 178] width 564 height 41
click at [458, 184] on input "Strongly agree" at bounding box center [437, 178] width 41 height 41
radio input "true"
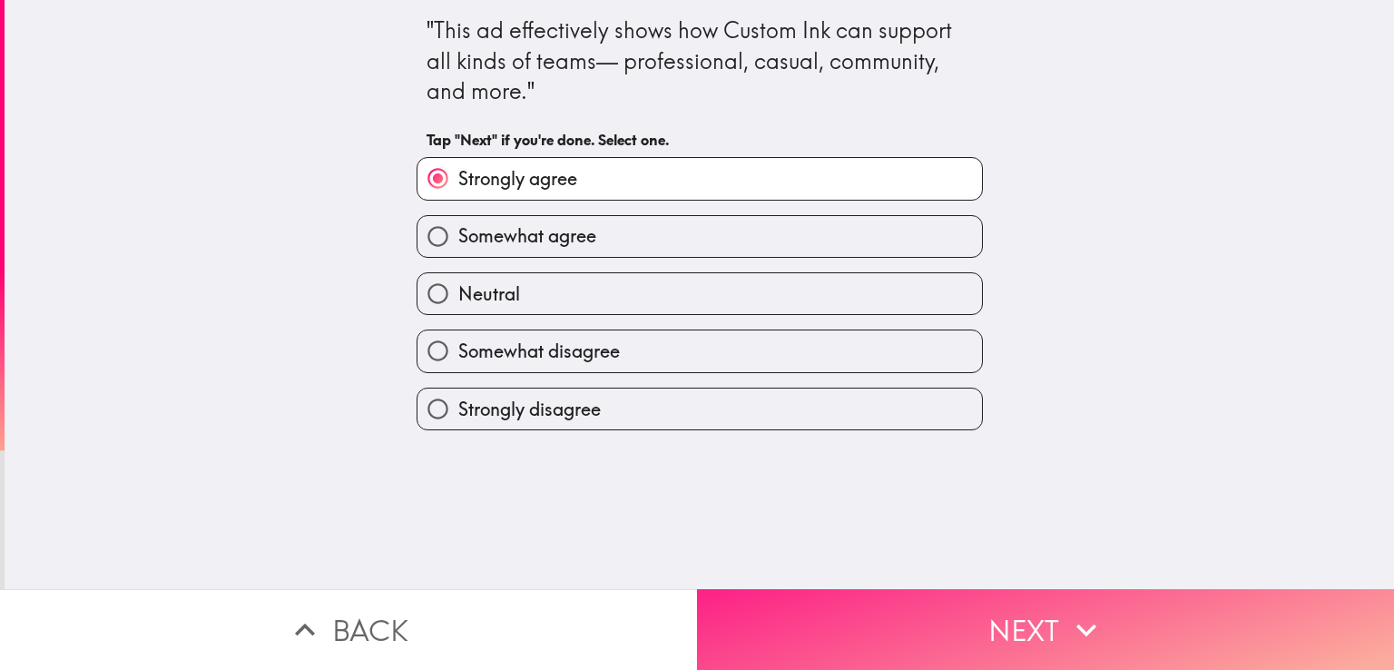
click at [850, 611] on button "Next" at bounding box center [1045, 629] width 697 height 81
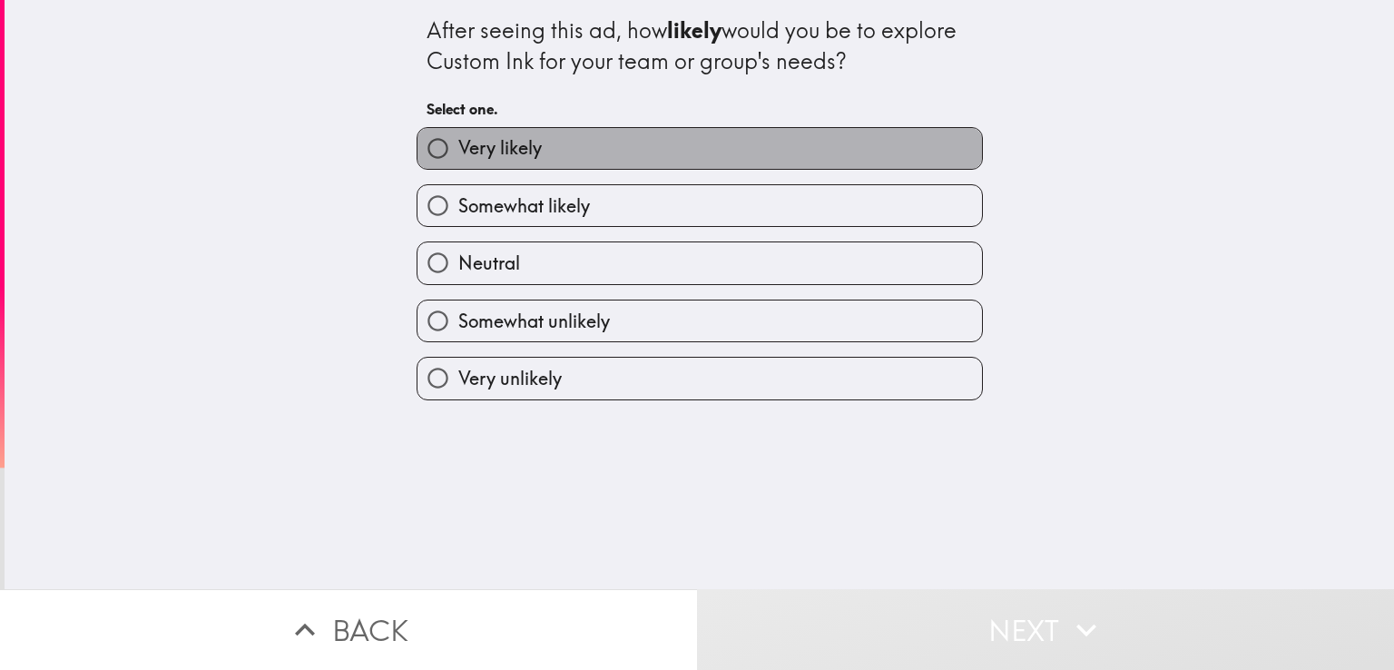
click at [605, 157] on label "Very likely" at bounding box center [699, 148] width 564 height 41
click at [458, 157] on input "Very likely" at bounding box center [437, 148] width 41 height 41
radio input "true"
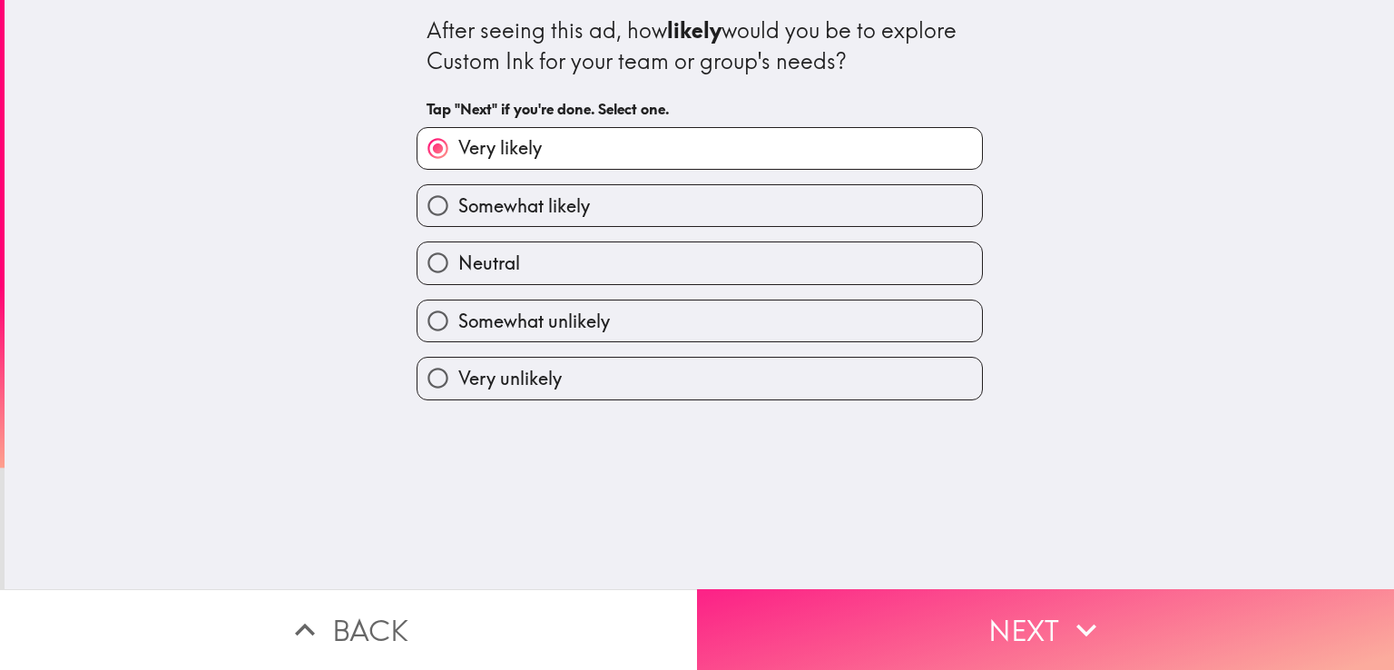
click at [765, 590] on button "Next" at bounding box center [1045, 629] width 697 height 81
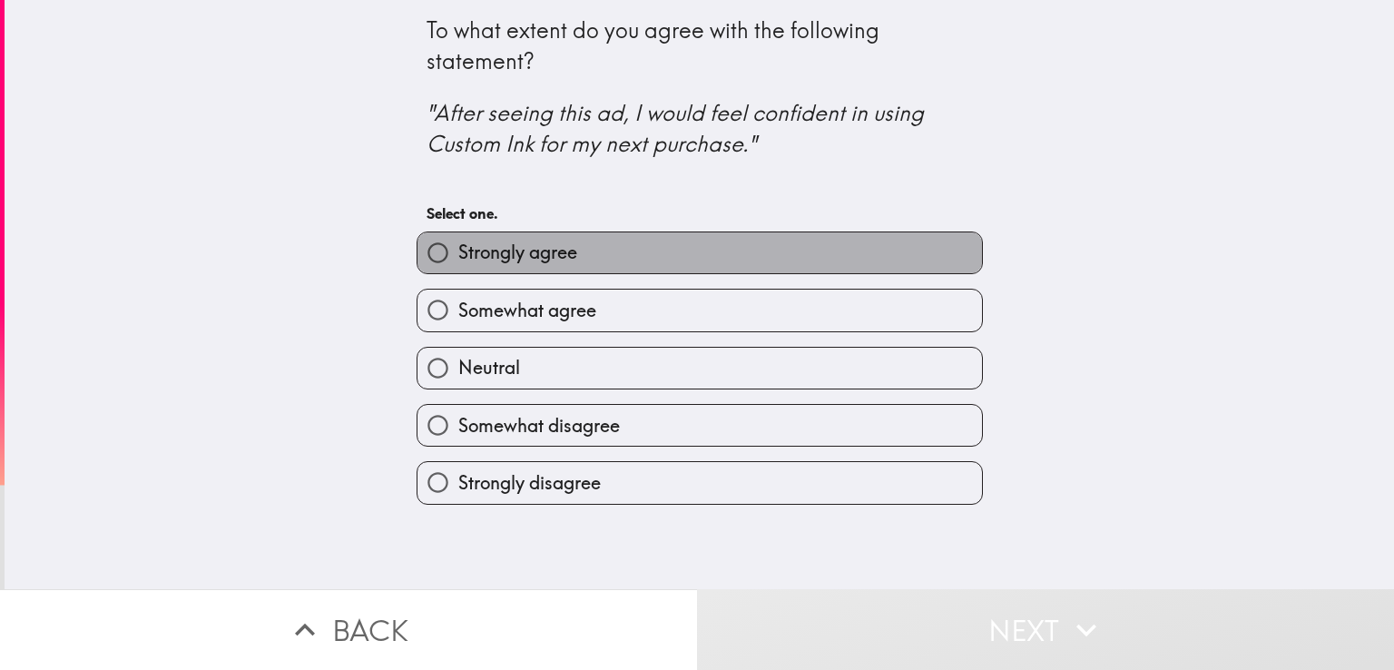
click at [646, 257] on label "Strongly agree" at bounding box center [699, 252] width 564 height 41
click at [458, 257] on input "Strongly agree" at bounding box center [437, 252] width 41 height 41
radio input "true"
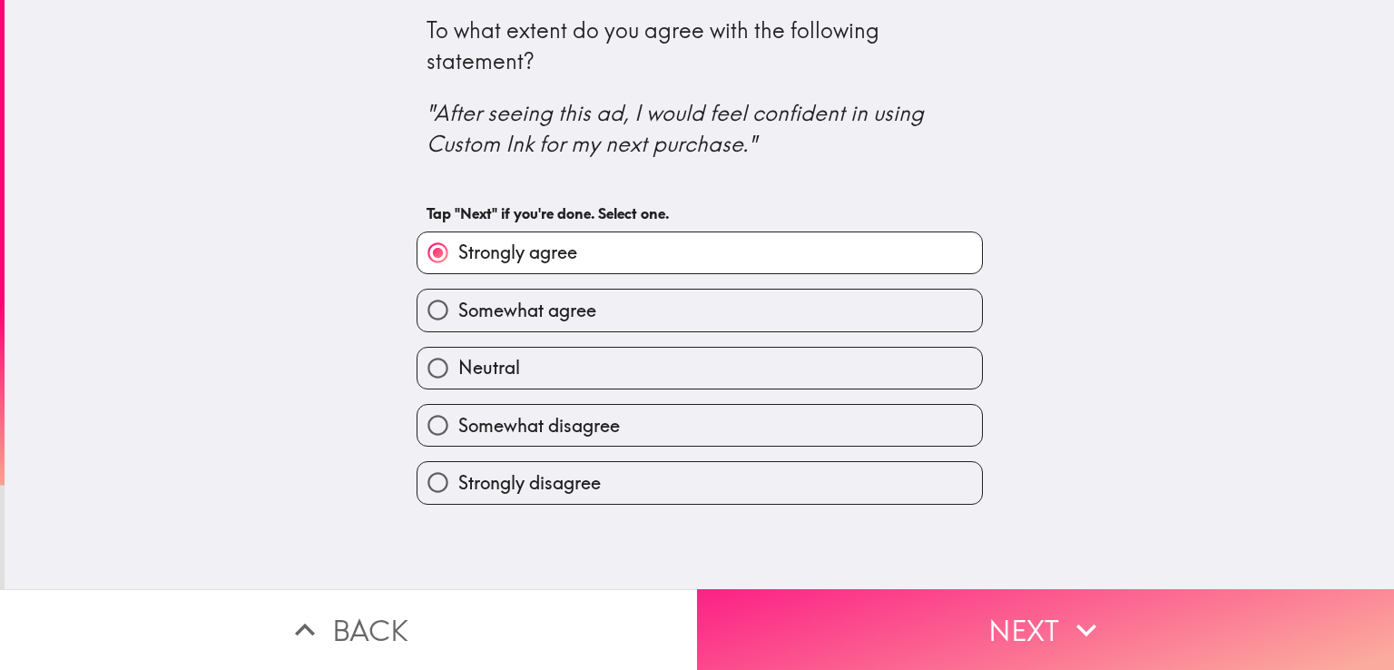
click at [786, 589] on button "Next" at bounding box center [1045, 629] width 697 height 81
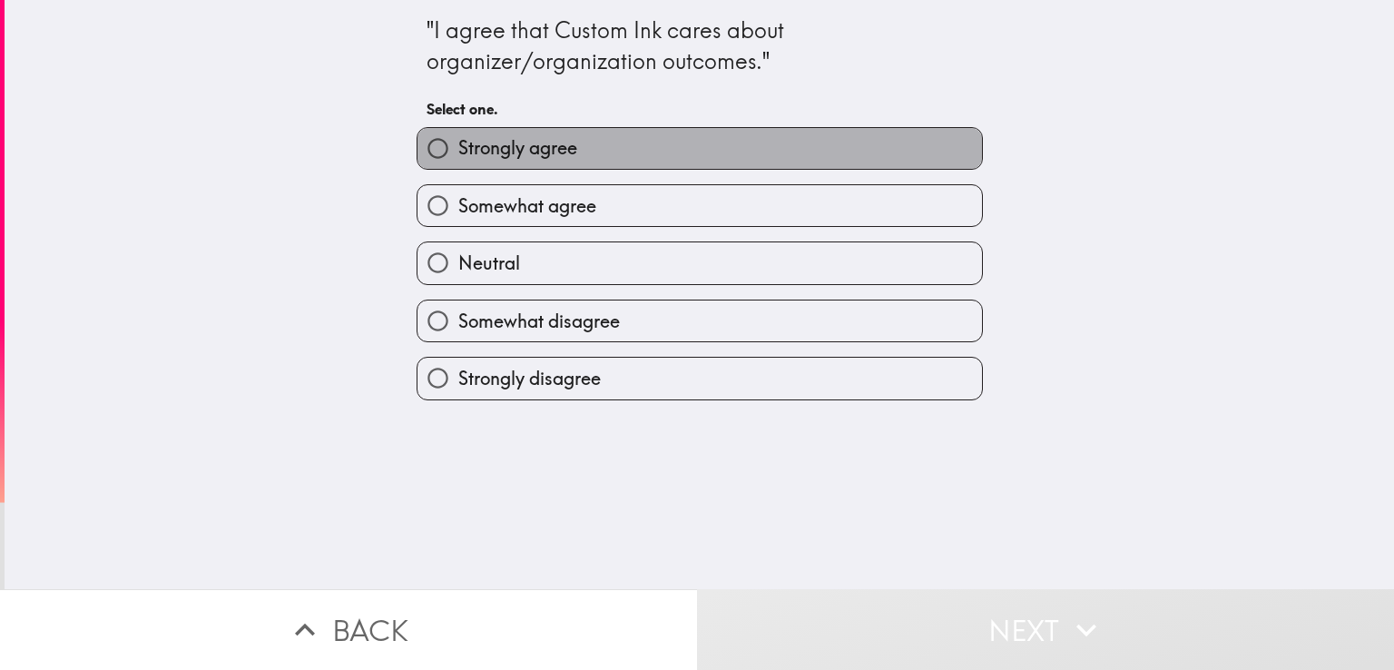
click at [675, 161] on label "Strongly agree" at bounding box center [699, 148] width 564 height 41
click at [458, 161] on input "Strongly agree" at bounding box center [437, 148] width 41 height 41
radio input "true"
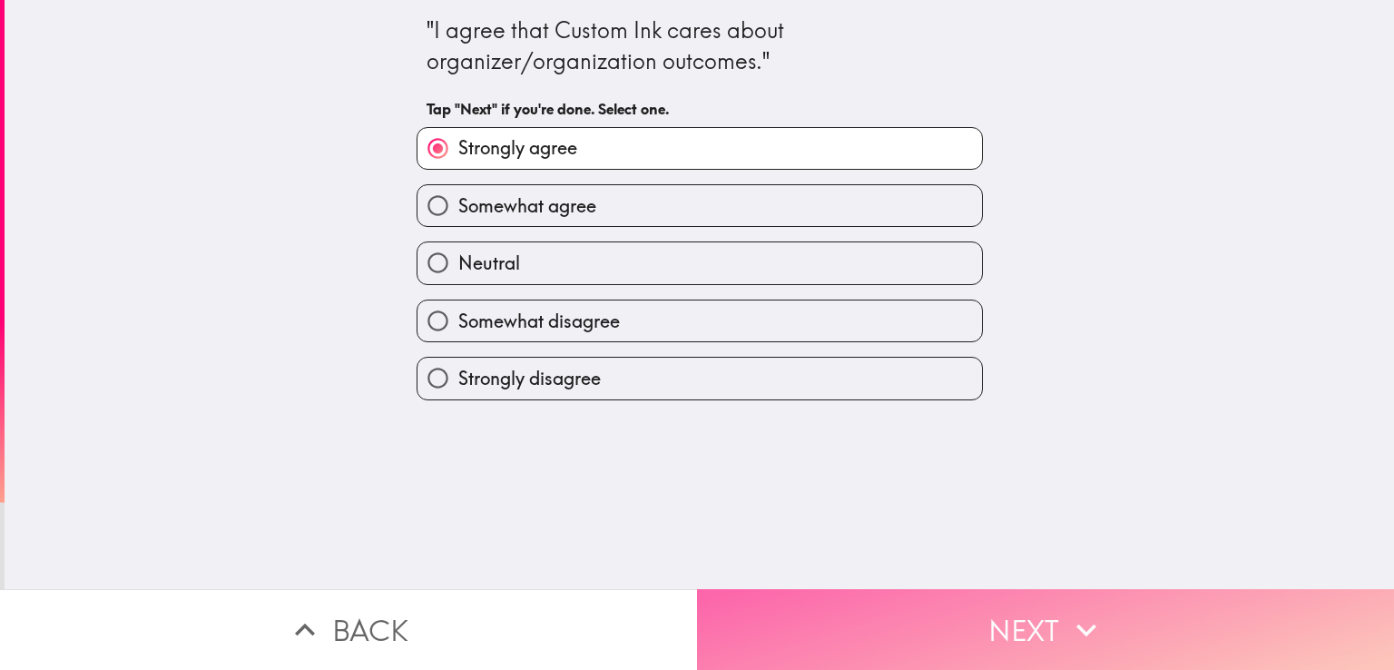
click at [876, 622] on button "Next" at bounding box center [1045, 629] width 697 height 81
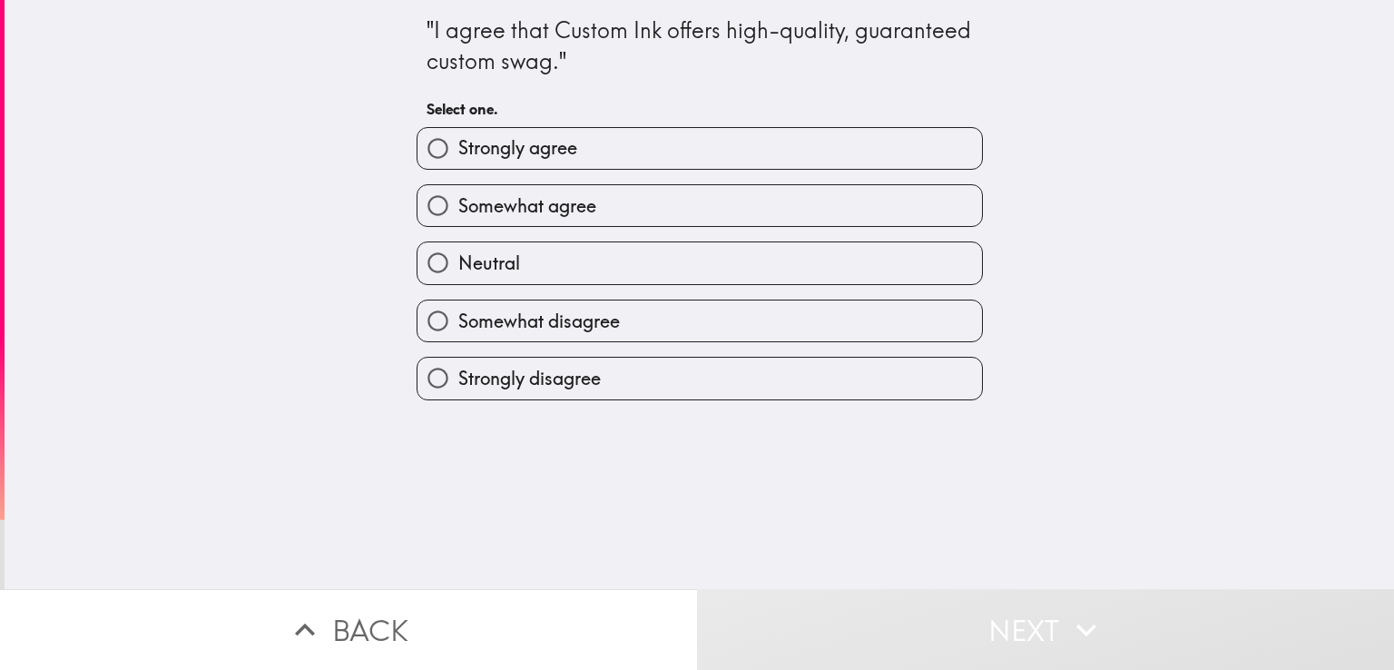
click at [712, 156] on label "Strongly agree" at bounding box center [699, 148] width 564 height 41
click at [458, 156] on input "Strongly agree" at bounding box center [437, 148] width 41 height 41
radio input "true"
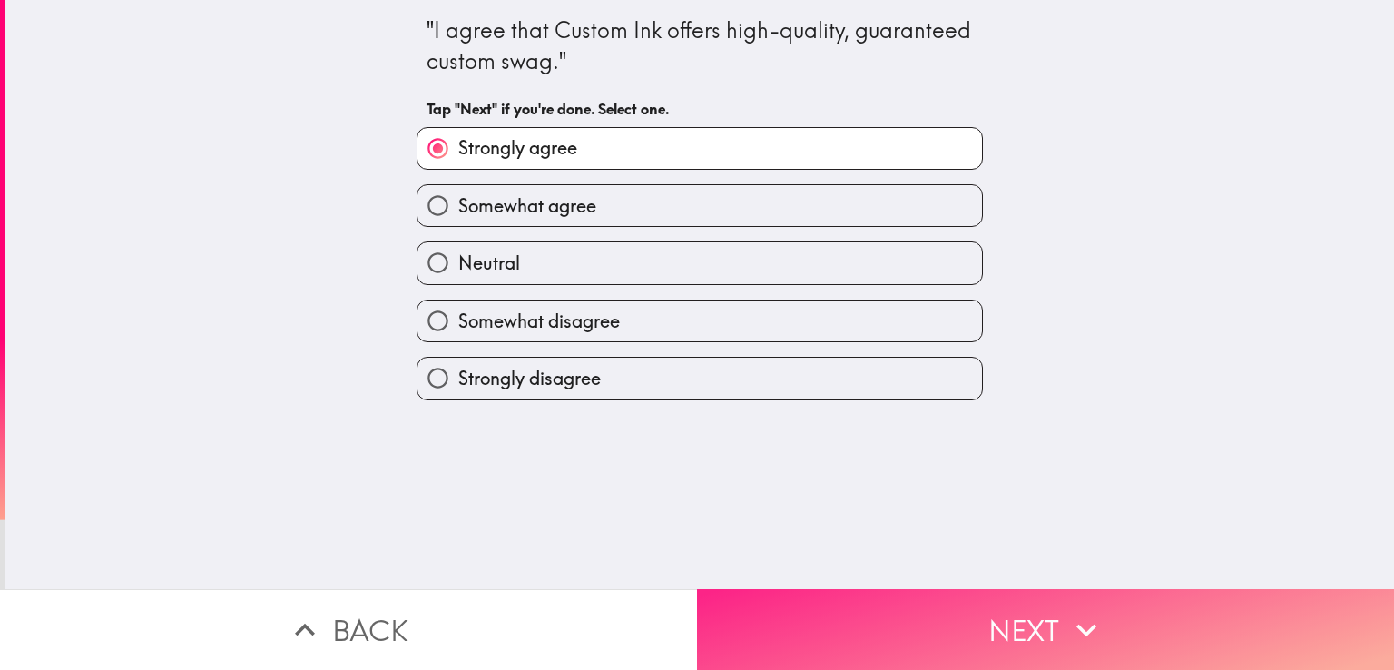
click at [866, 617] on button "Next" at bounding box center [1045, 629] width 697 height 81
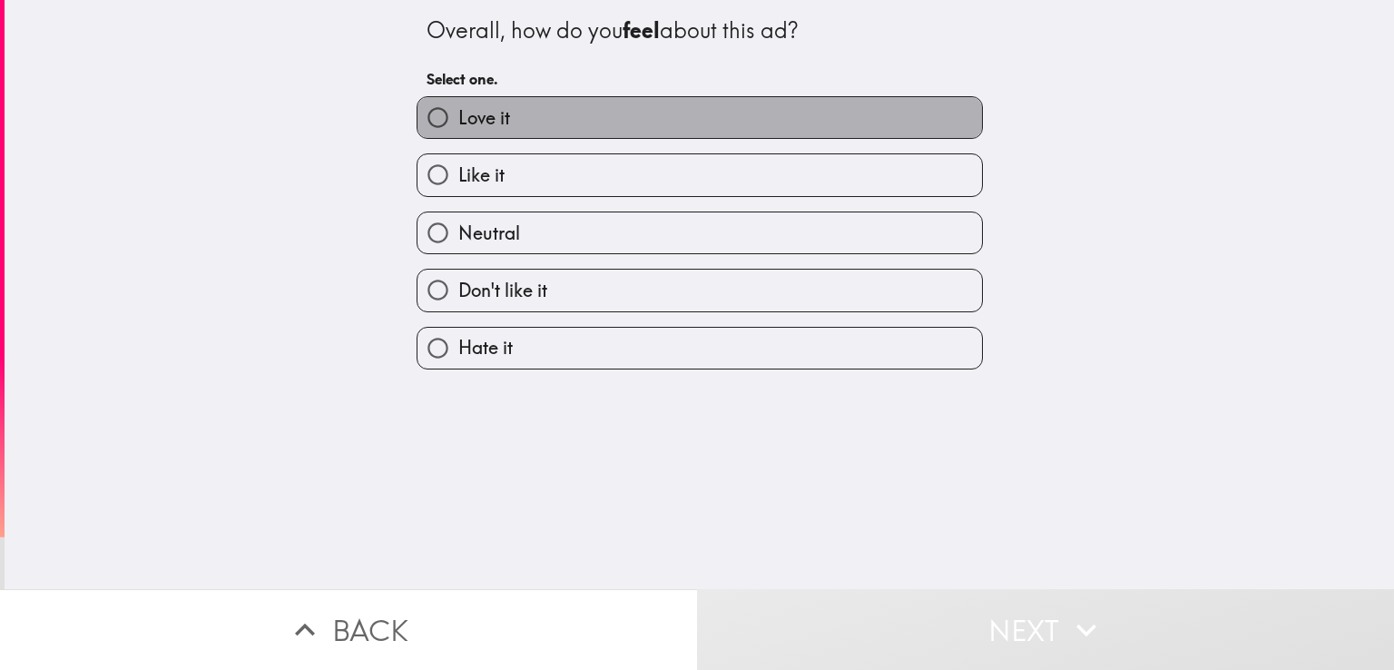
click at [710, 114] on label "Love it" at bounding box center [699, 117] width 564 height 41
click at [458, 114] on input "Love it" at bounding box center [437, 117] width 41 height 41
radio input "true"
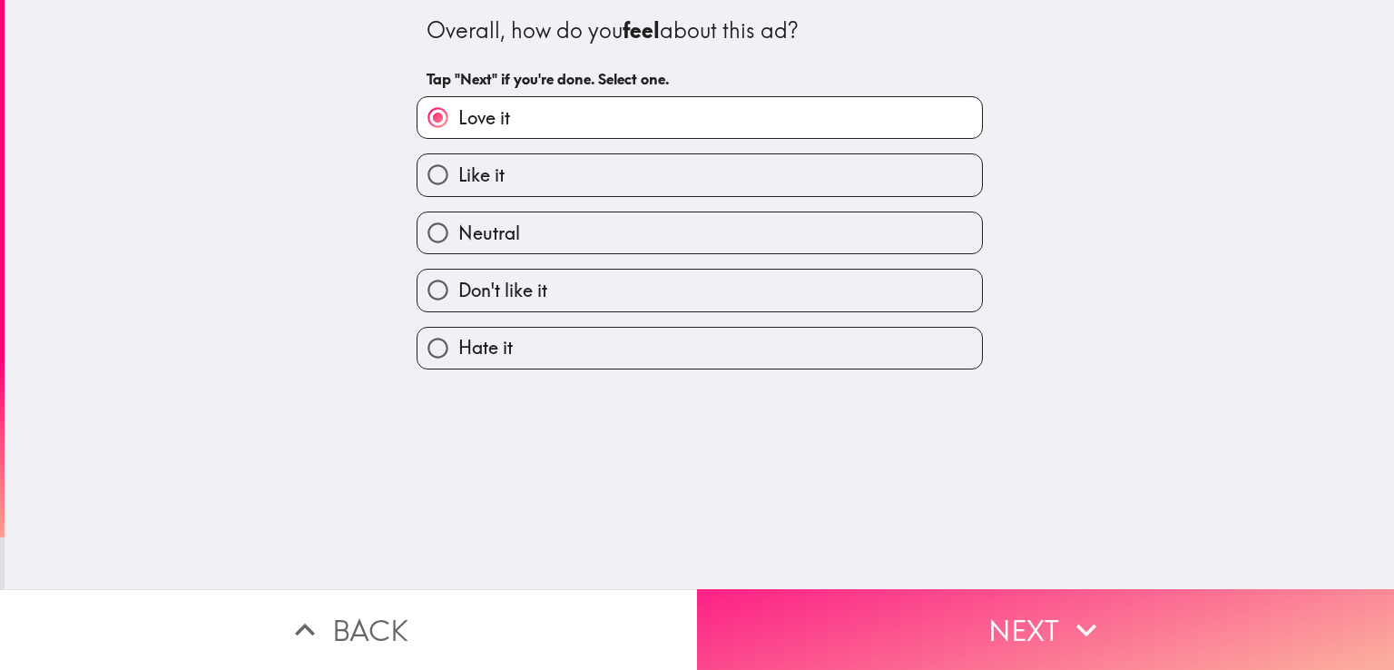
click at [820, 605] on button "Next" at bounding box center [1045, 629] width 697 height 81
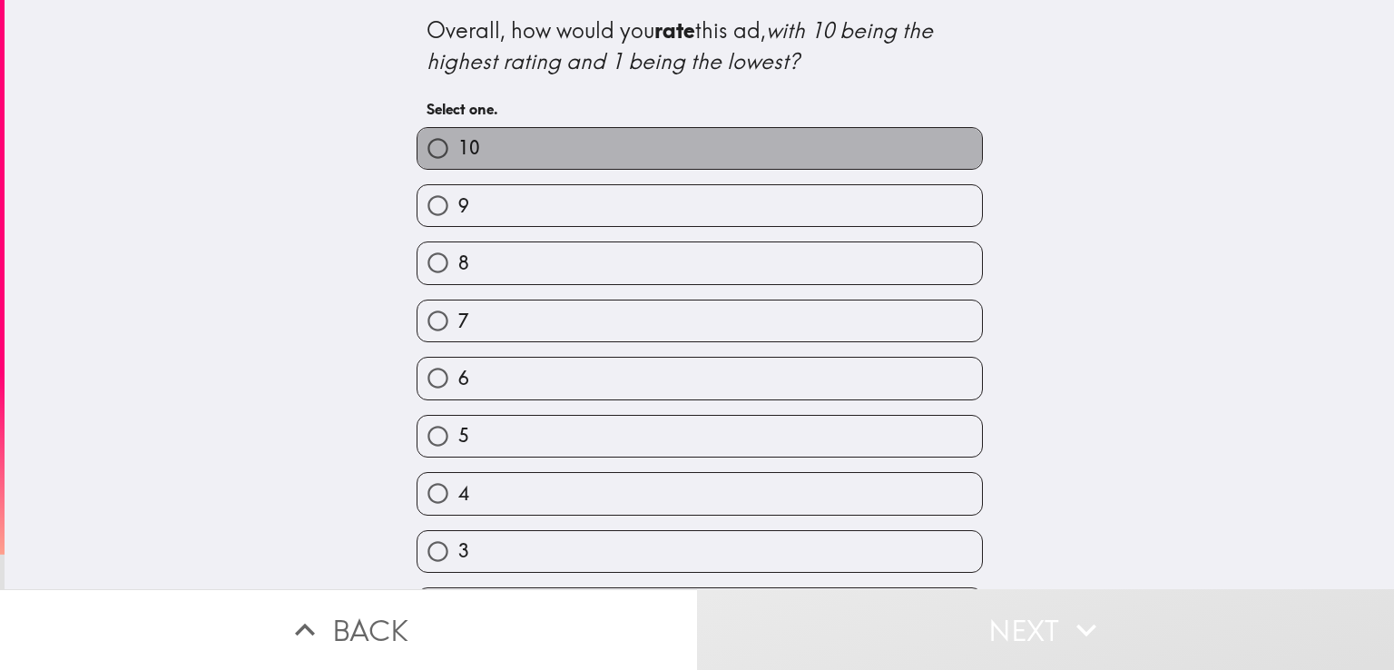
click at [729, 154] on label "10" at bounding box center [699, 148] width 564 height 41
click at [458, 154] on input "10" at bounding box center [437, 148] width 41 height 41
radio input "true"
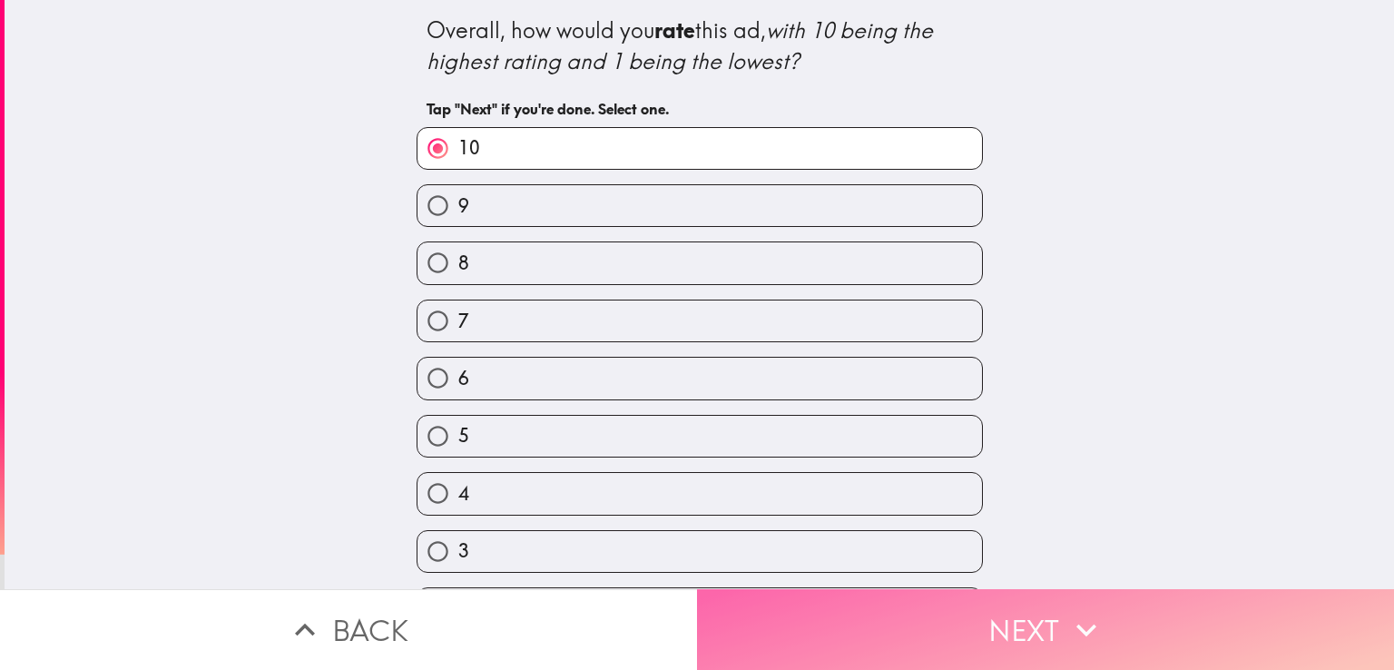
click at [852, 600] on button "Next" at bounding box center [1045, 629] width 697 height 81
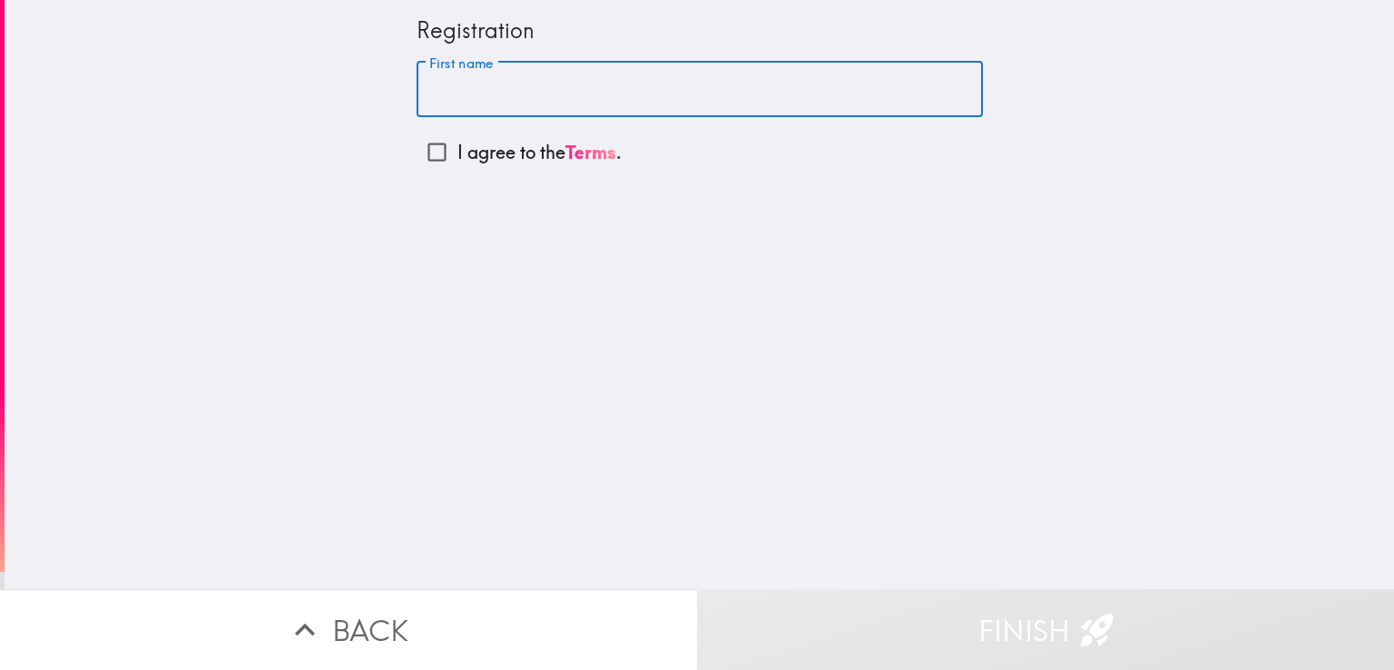
click at [686, 102] on input "First name" at bounding box center [699, 90] width 566 height 56
type input "b"
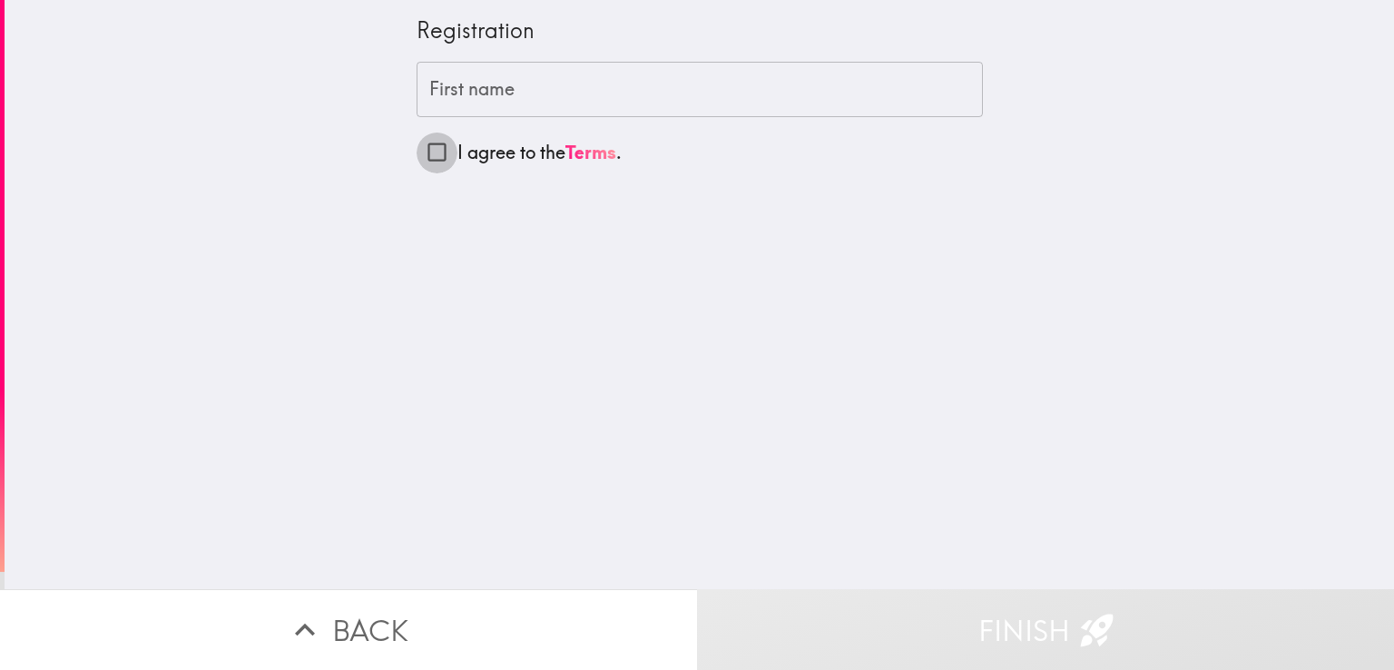
click at [424, 161] on input "I agree to the Terms ." at bounding box center [436, 152] width 41 height 41
checkbox input "true"
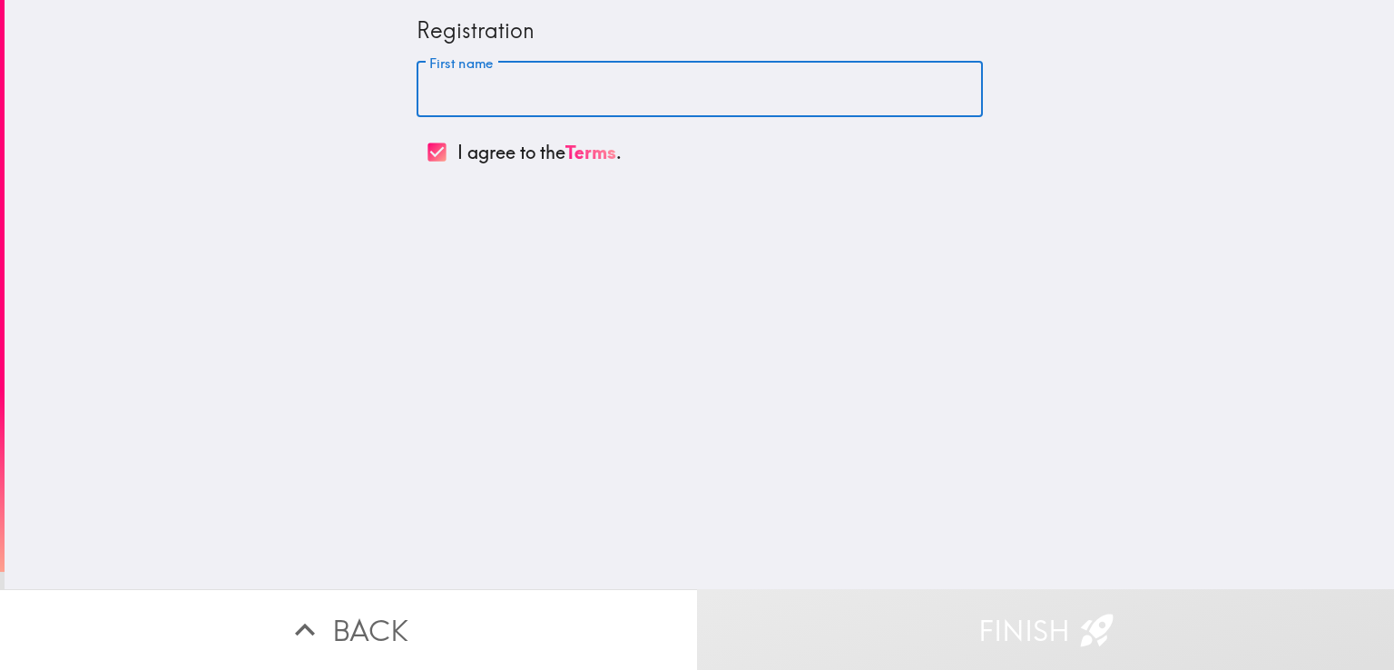
click at [451, 88] on input "First name" at bounding box center [699, 90] width 566 height 56
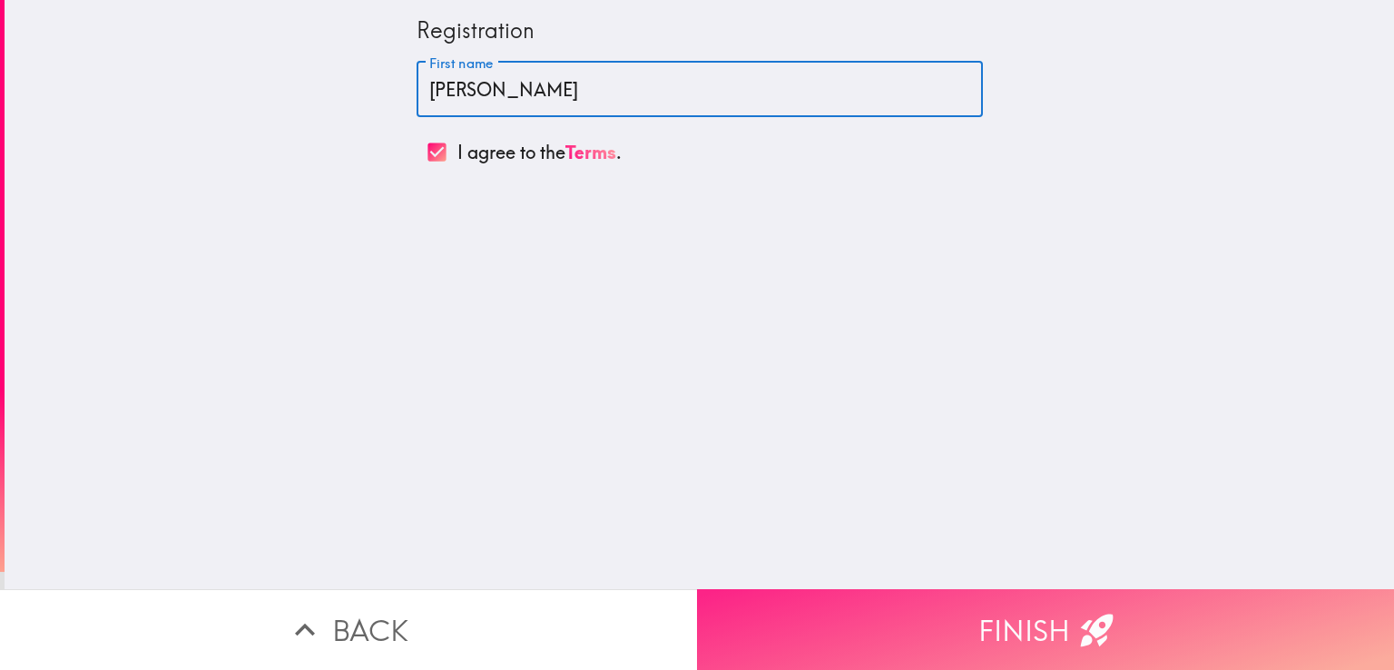
type input "[PERSON_NAME]"
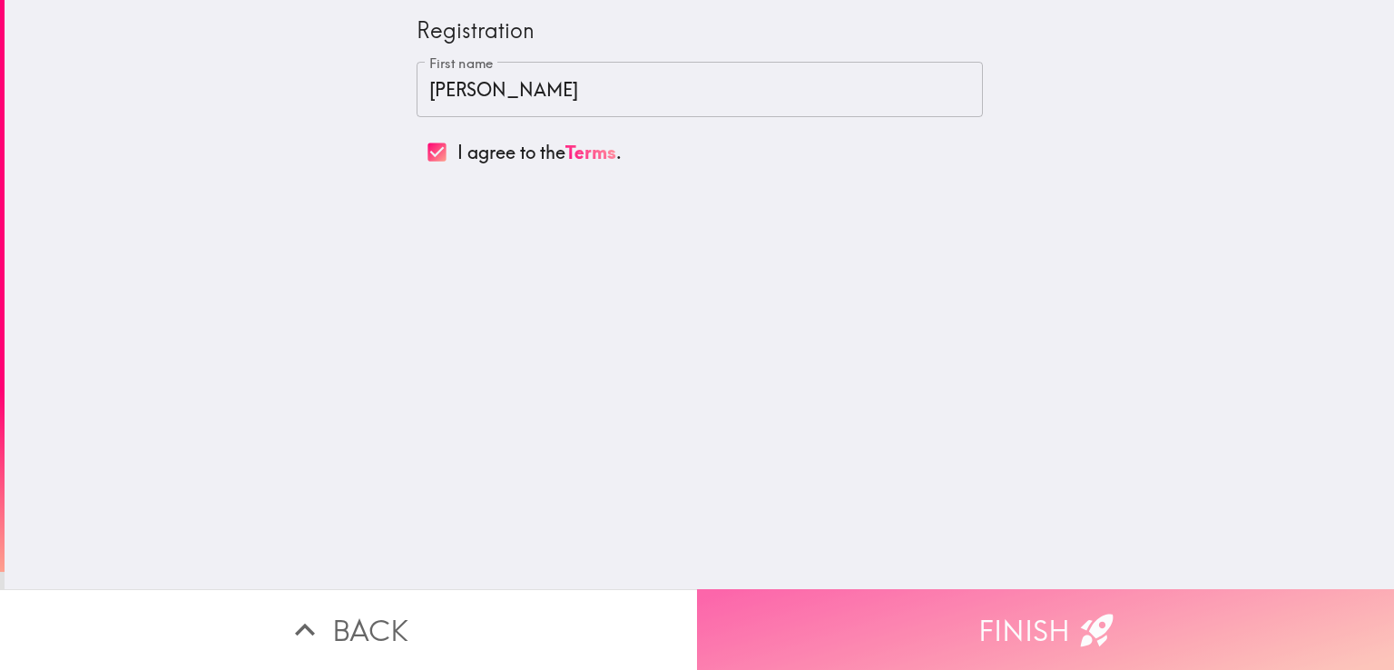
click at [812, 630] on button "Finish" at bounding box center [1045, 629] width 697 height 81
